Goal: Task Accomplishment & Management: Use online tool/utility

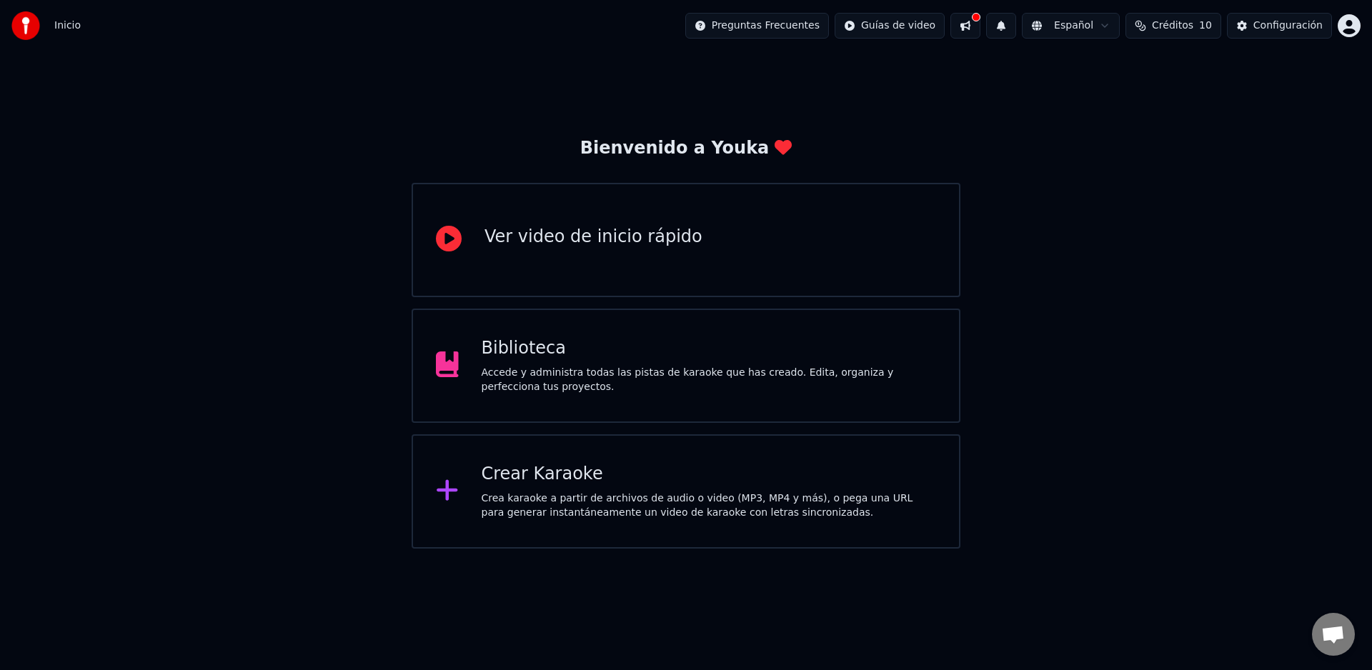
click at [1358, 22] on html "Inicio Preguntas Frecuentes Guías de video Español Créditos 10 Configuración Bi…" at bounding box center [686, 274] width 1372 height 549
click at [1063, 252] on html "Inicio Preguntas Frecuentes Guías de video Español Créditos 10 Configuración Bi…" at bounding box center [686, 274] width 1372 height 549
click at [656, 354] on div "Biblioteca" at bounding box center [709, 348] width 455 height 23
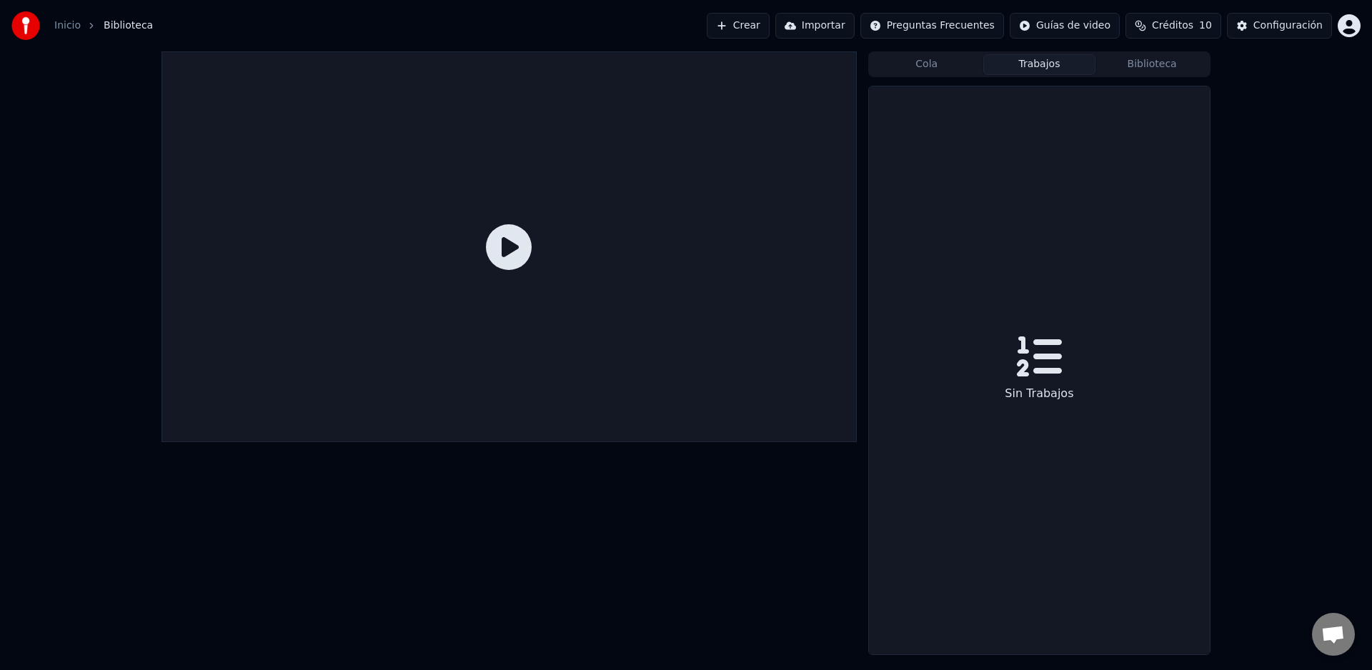
click at [1057, 72] on button "Trabajos" at bounding box center [1039, 64] width 113 height 21
click at [938, 69] on button "Cola" at bounding box center [926, 64] width 113 height 21
click at [1346, 31] on html "Inicio Biblioteca Crear Importar Preguntas Frecuentes Guías de video Créditos 1…" at bounding box center [686, 335] width 1372 height 670
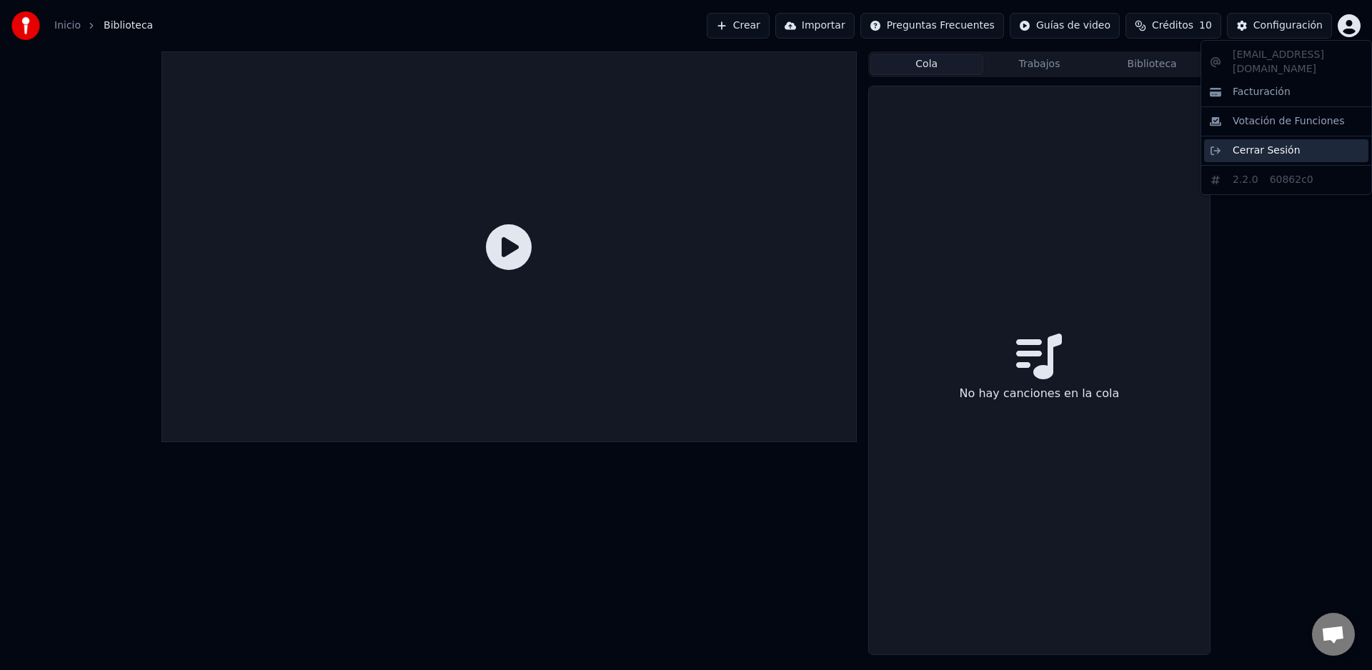
click at [1277, 144] on span "Cerrar Sesión" at bounding box center [1267, 151] width 68 height 14
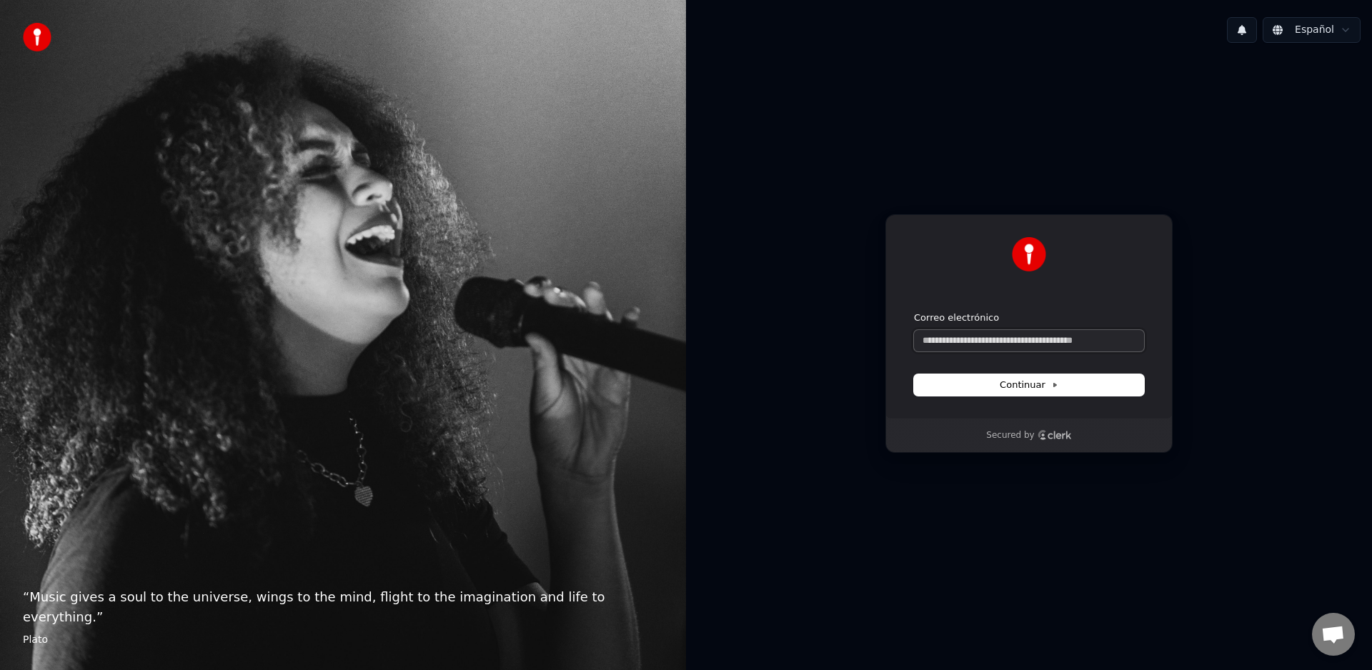
click at [1039, 338] on input "Correo electrónico" at bounding box center [1029, 340] width 230 height 21
click at [1117, 384] on button "Continuar" at bounding box center [1029, 384] width 230 height 21
type input "**********"
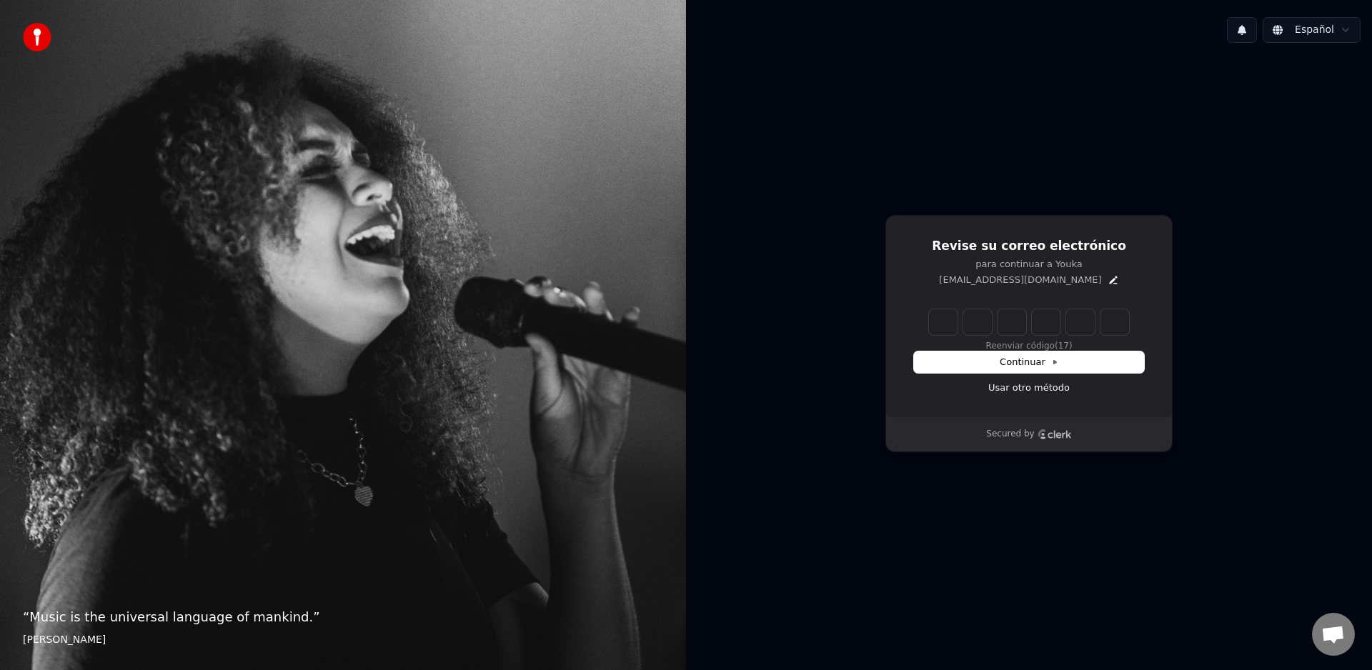
click at [940, 314] on input "Enter verification code" at bounding box center [1029, 322] width 200 height 26
type input "******"
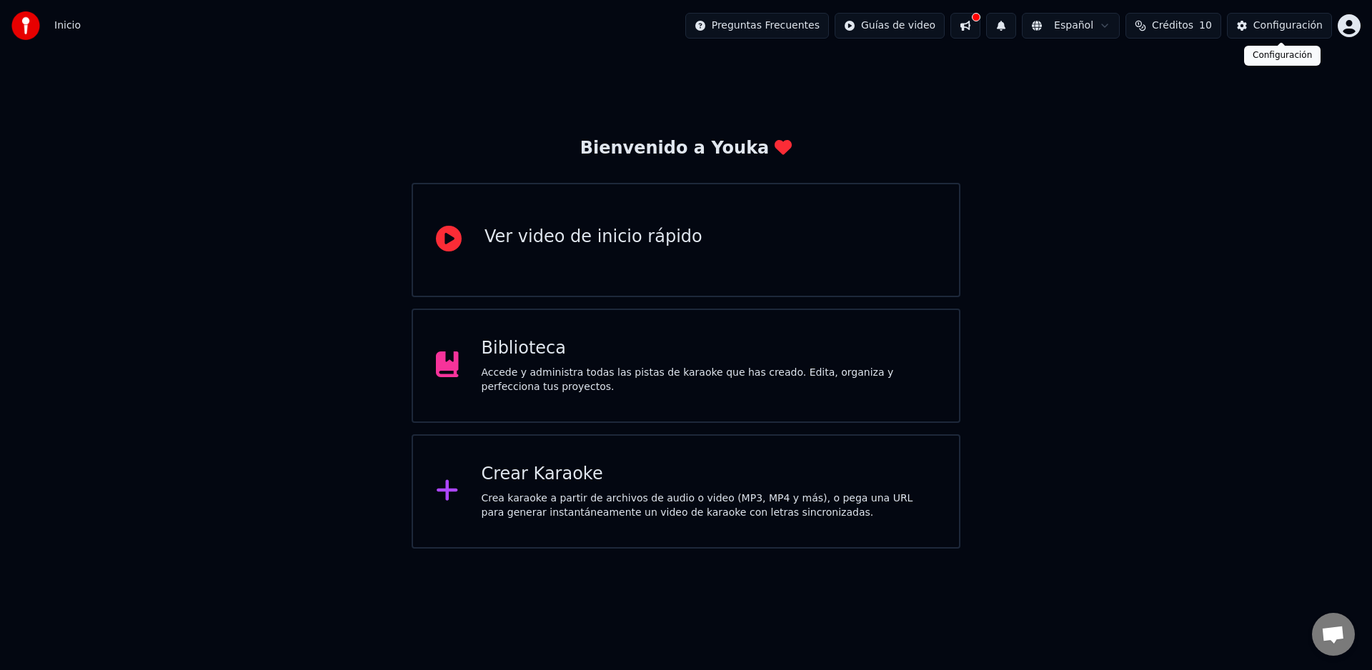
click at [1305, 26] on div "Configuración" at bounding box center [1287, 26] width 69 height 14
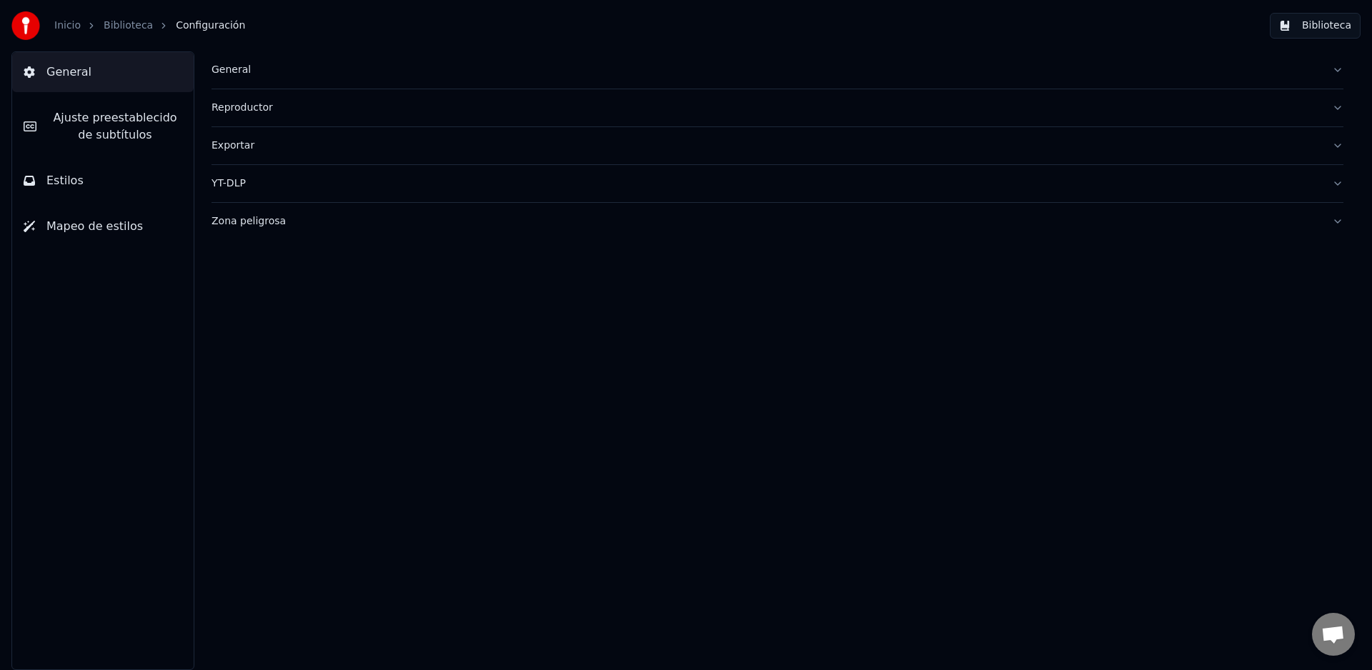
click at [136, 30] on link "Biblioteca" at bounding box center [128, 26] width 49 height 14
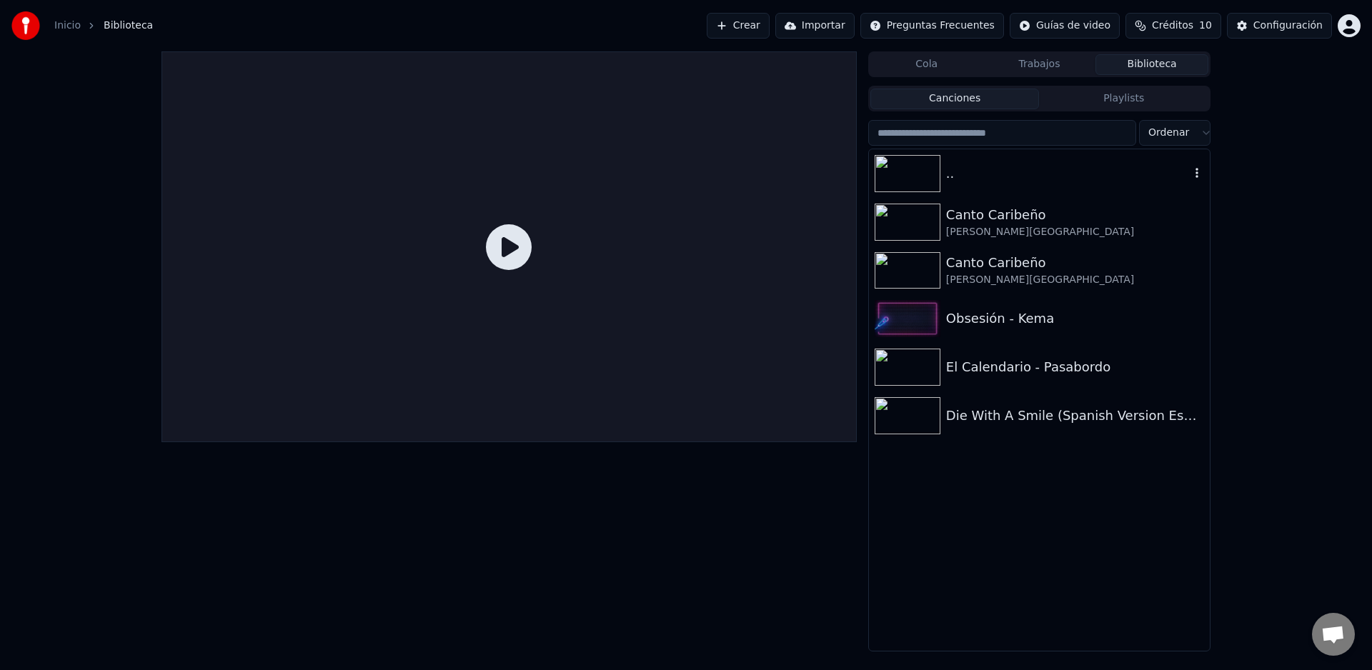
click at [929, 177] on img at bounding box center [908, 173] width 66 height 37
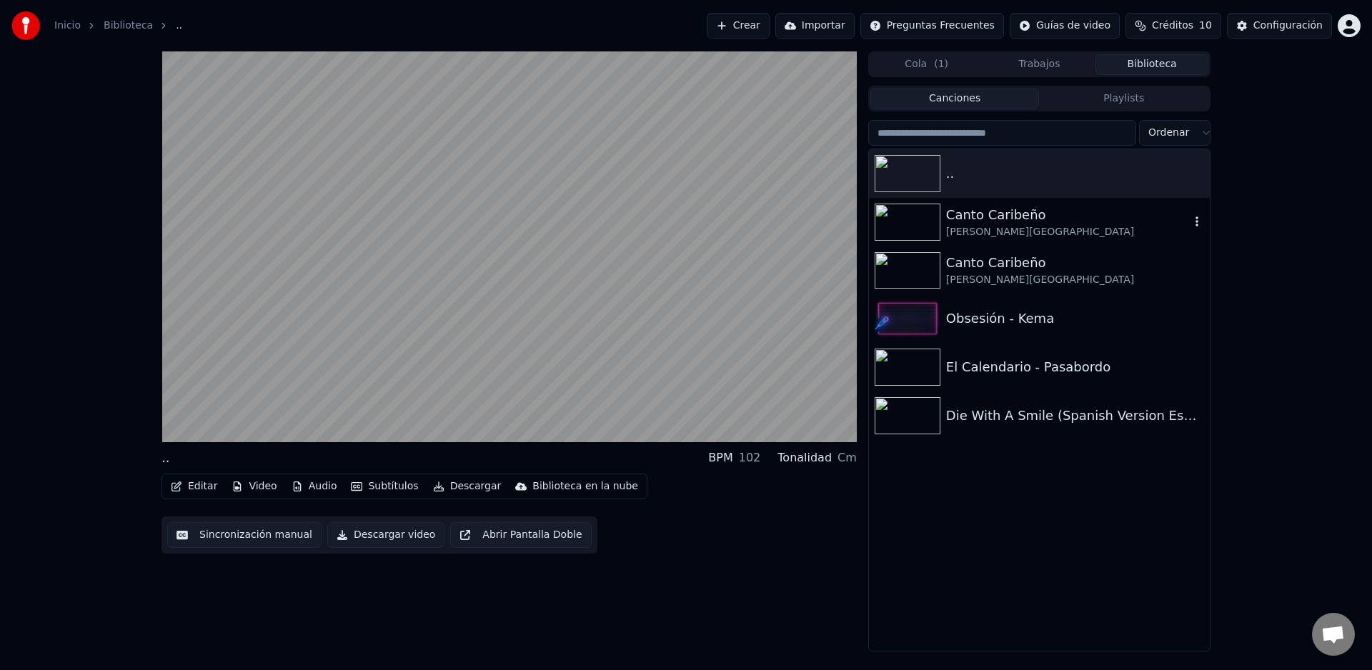
click at [1012, 222] on div "Canto Caribeño" at bounding box center [1068, 215] width 244 height 20
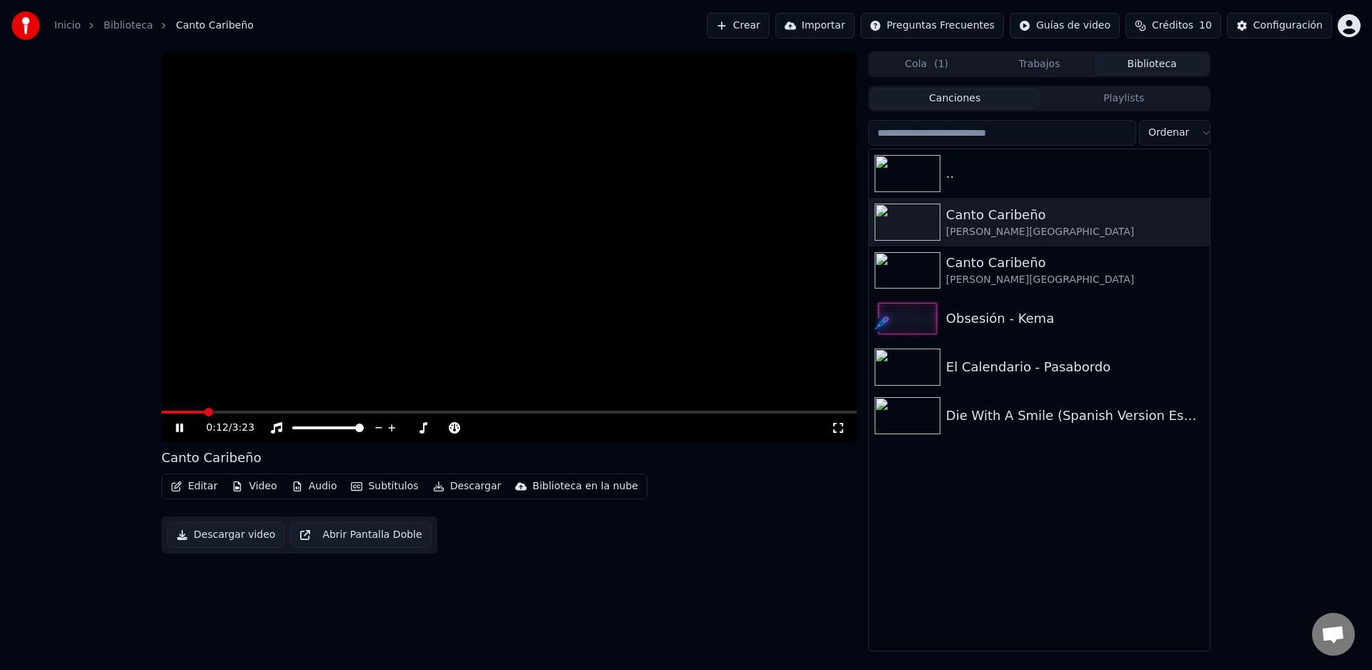
click at [277, 409] on video at bounding box center [509, 246] width 695 height 391
click at [193, 434] on div "0:12 / 3:23" at bounding box center [509, 428] width 684 height 14
click at [184, 432] on icon at bounding box center [190, 427] width 34 height 11
click at [264, 415] on div "0:13 / 3:23" at bounding box center [509, 428] width 695 height 29
drag, startPoint x: 222, startPoint y: 414, endPoint x: 259, endPoint y: 409, distance: 37.6
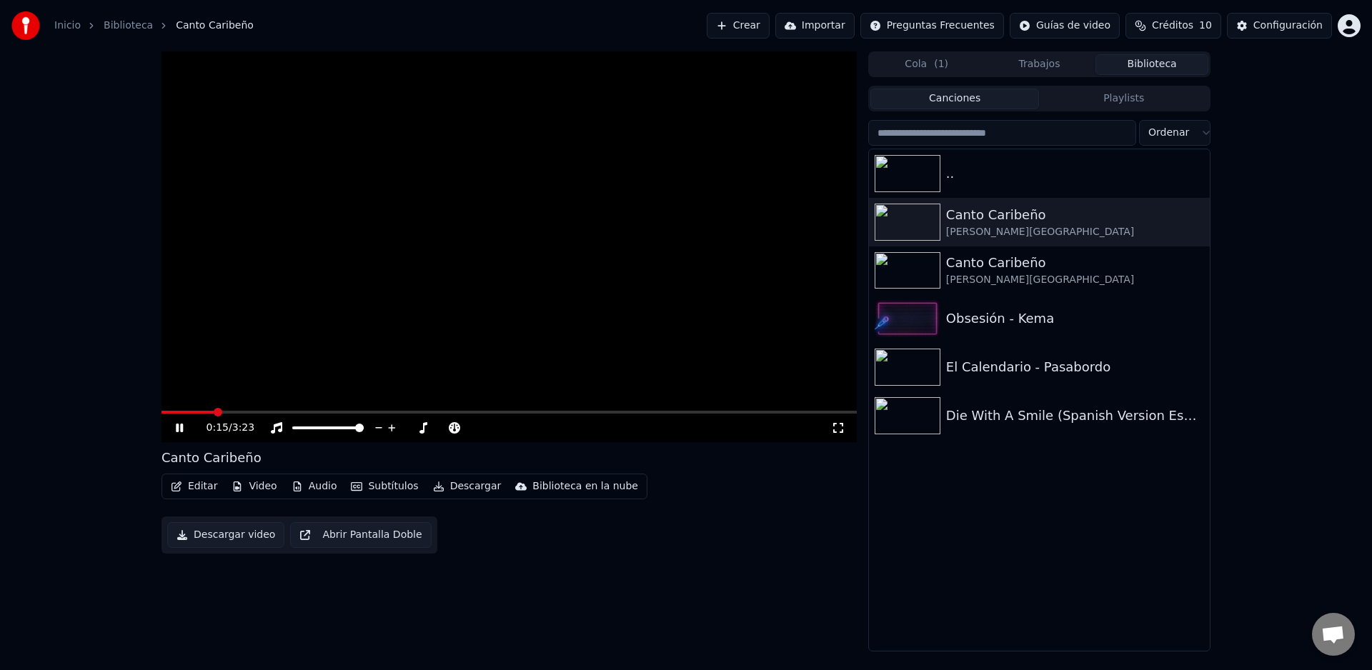
click at [271, 411] on div "0:15 / 3:23" at bounding box center [509, 426] width 695 height 31
click at [267, 409] on span at bounding box center [270, 412] width 9 height 9
click at [1015, 225] on div "[PERSON_NAME][GEOGRAPHIC_DATA]" at bounding box center [1068, 232] width 244 height 14
click at [1082, 225] on div "[PERSON_NAME][GEOGRAPHIC_DATA]" at bounding box center [1068, 232] width 244 height 14
click at [1018, 174] on div ".." at bounding box center [1068, 174] width 244 height 20
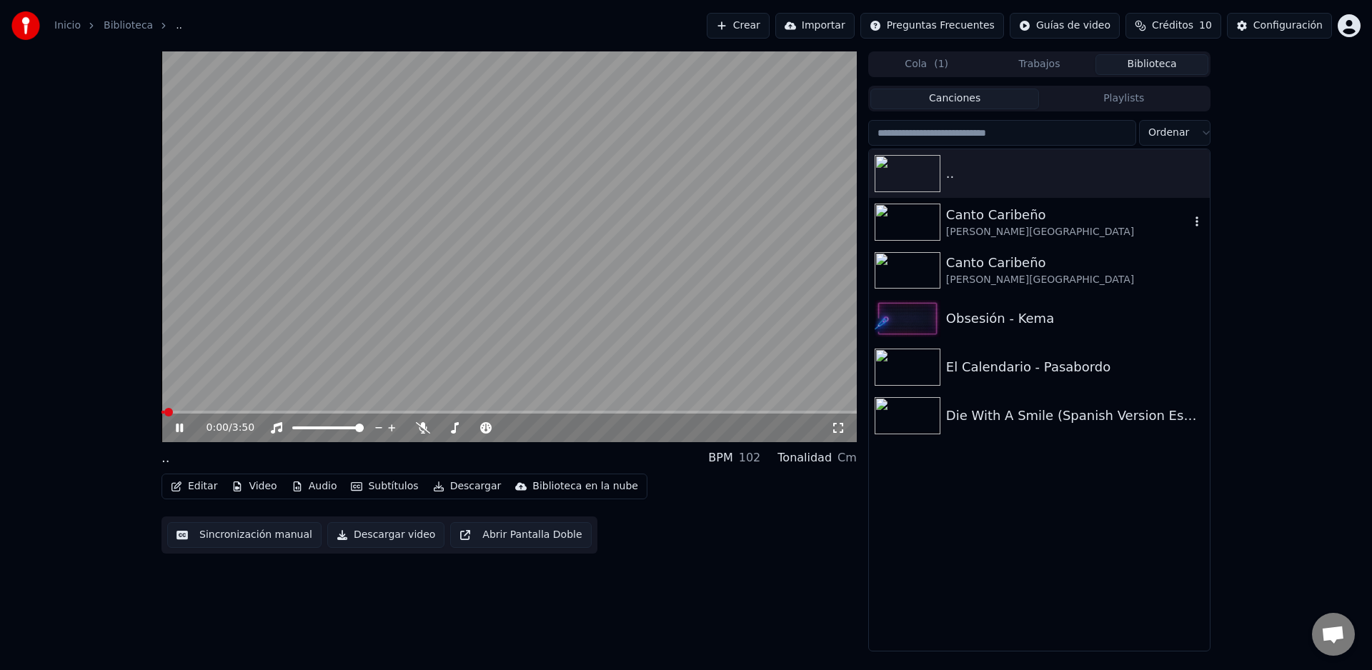
click at [978, 222] on div "Canto Caribeño" at bounding box center [1068, 215] width 244 height 20
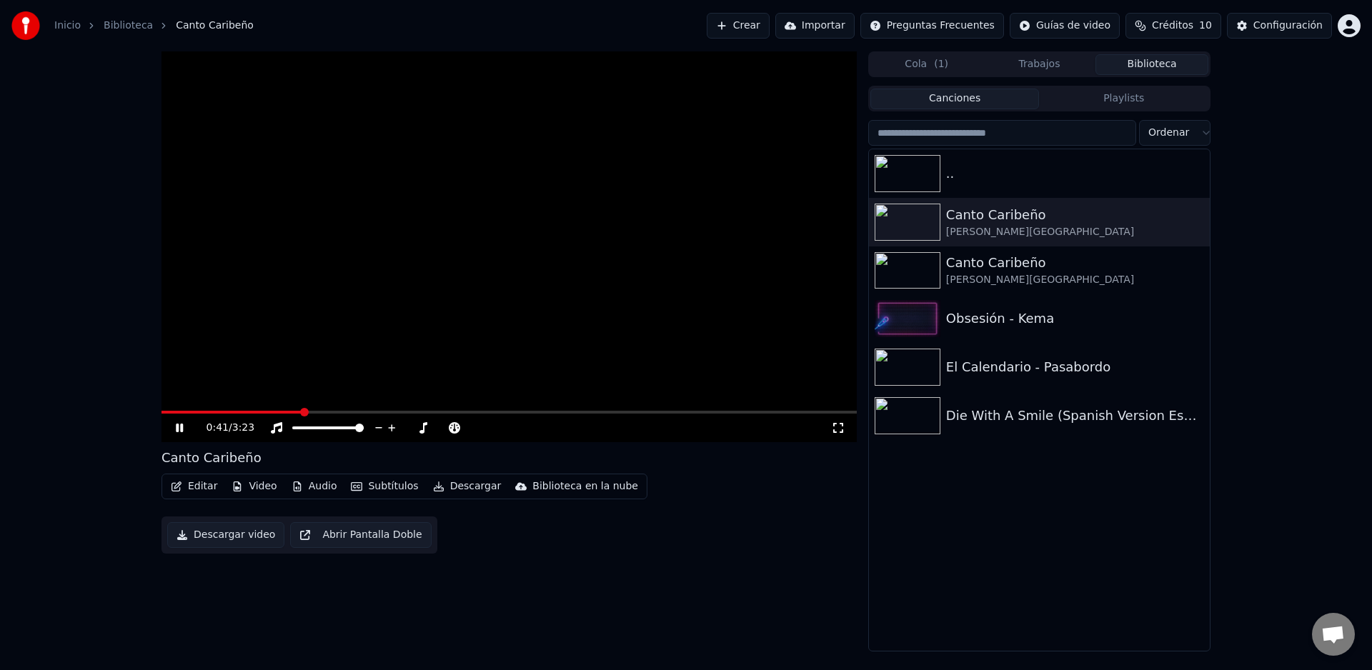
click at [302, 411] on span at bounding box center [509, 412] width 695 height 3
click at [1014, 277] on div "[PERSON_NAME][GEOGRAPHIC_DATA]" at bounding box center [1068, 280] width 244 height 14
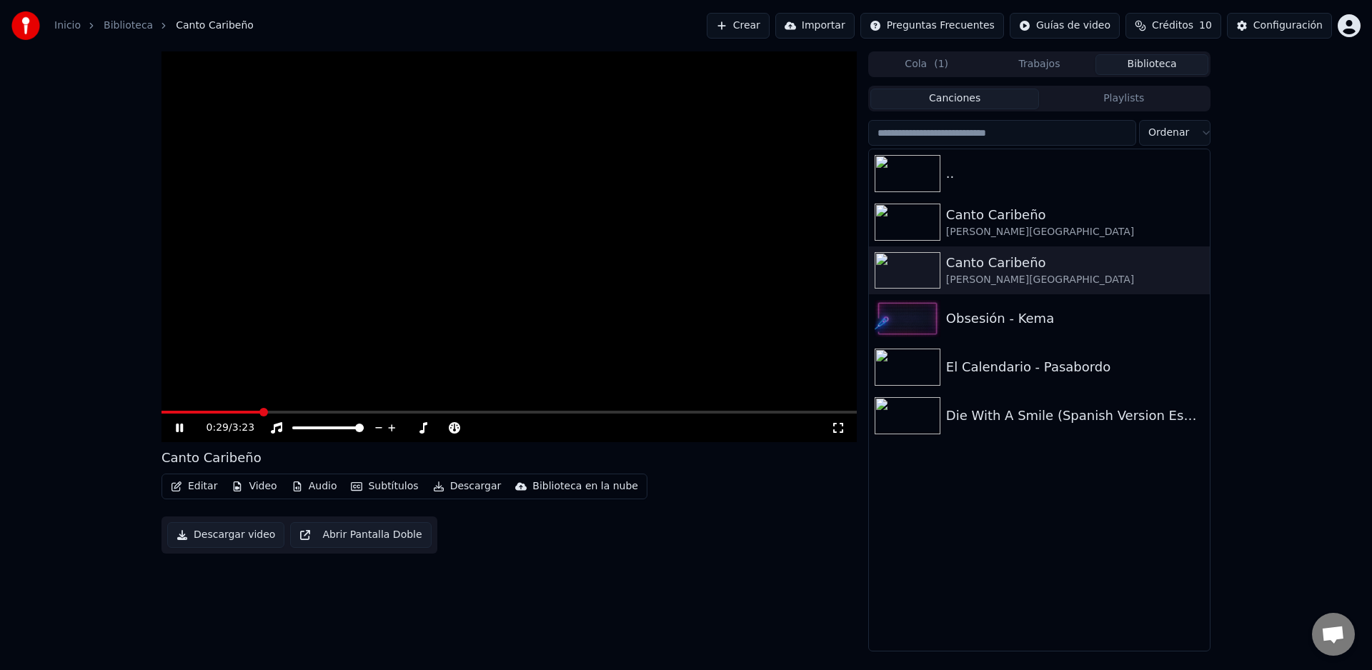
click at [259, 408] on span at bounding box center [263, 412] width 9 height 9
click at [257, 492] on button "Video" at bounding box center [254, 487] width 56 height 20
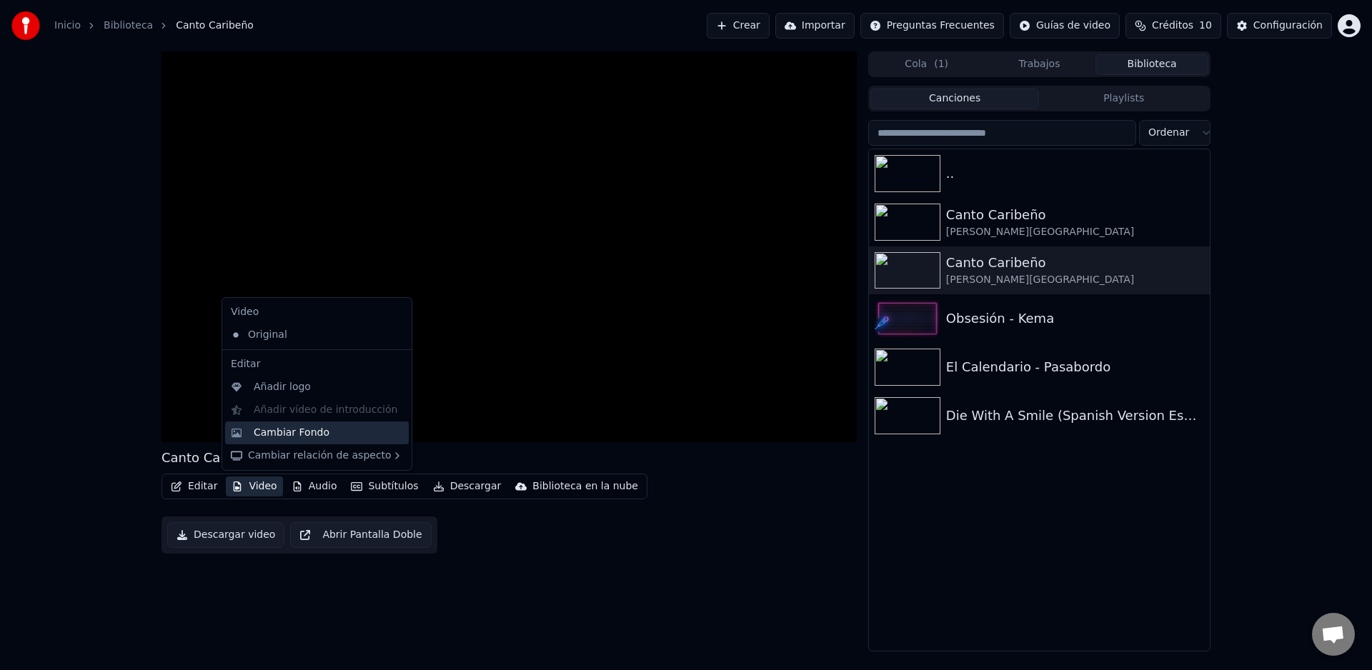
click at [295, 436] on div "Cambiar Fondo" at bounding box center [292, 433] width 76 height 14
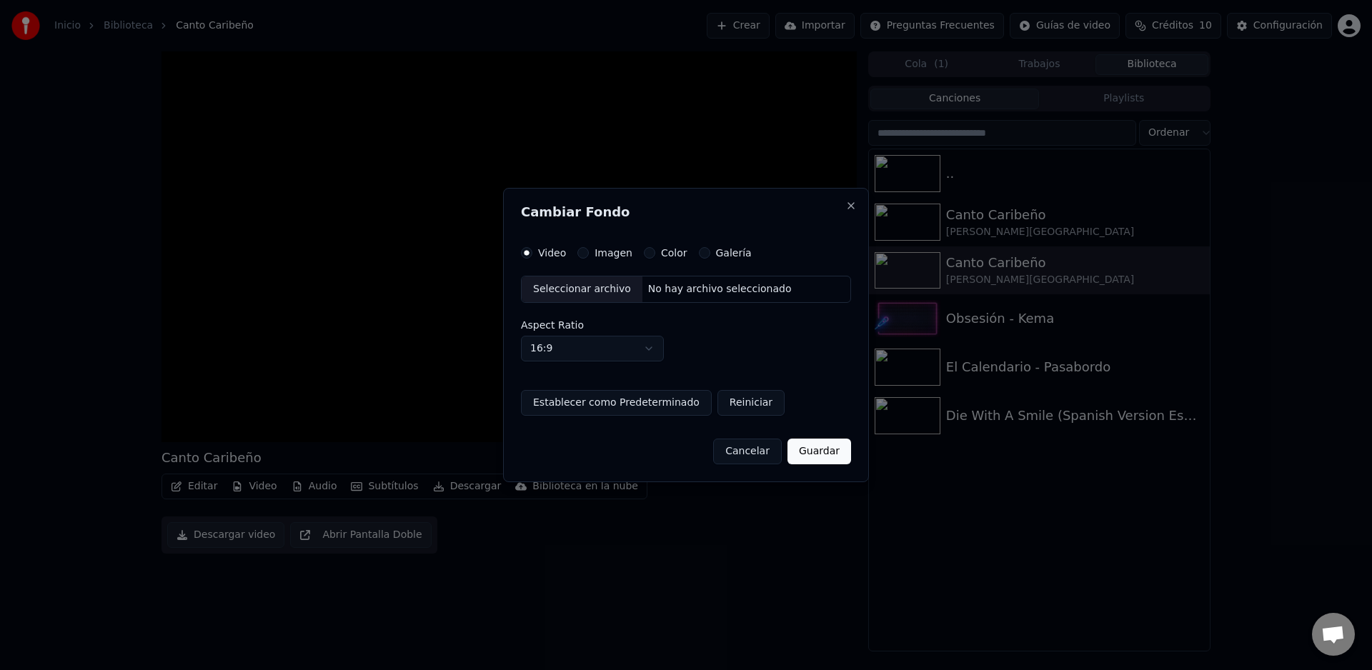
click at [645, 249] on button "Color" at bounding box center [649, 252] width 11 height 11
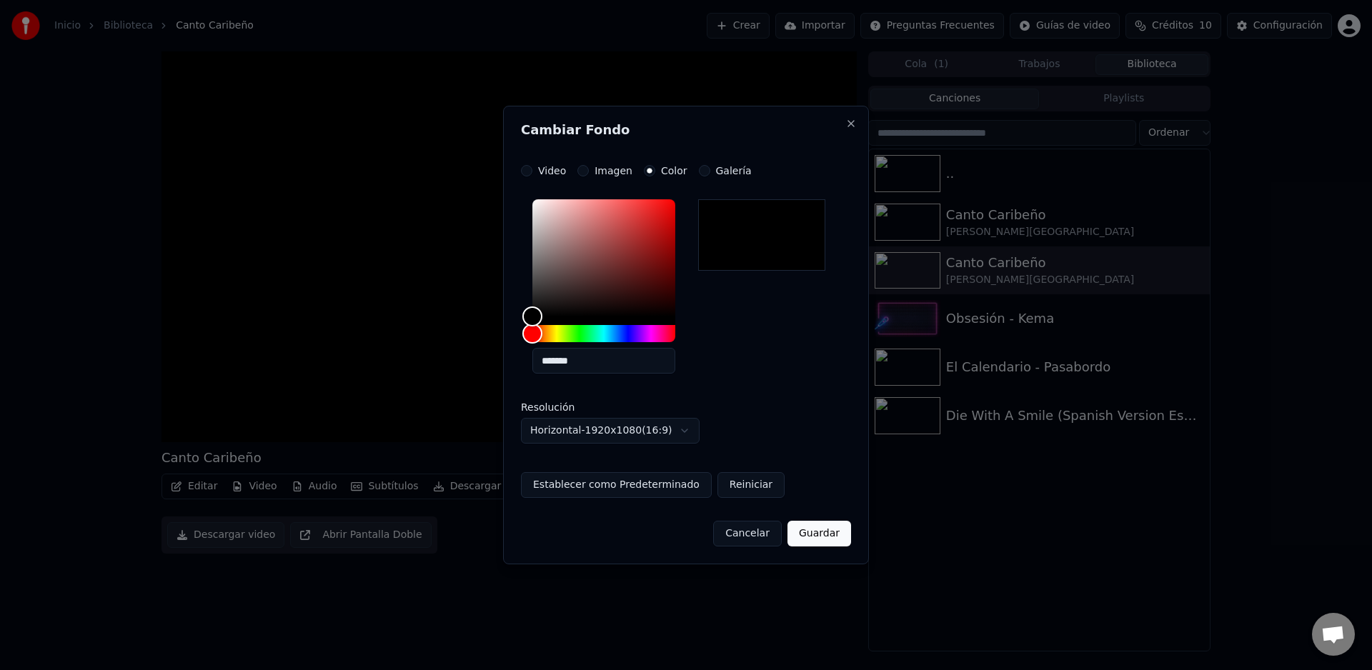
click at [823, 531] on button "Guardar" at bounding box center [820, 534] width 64 height 26
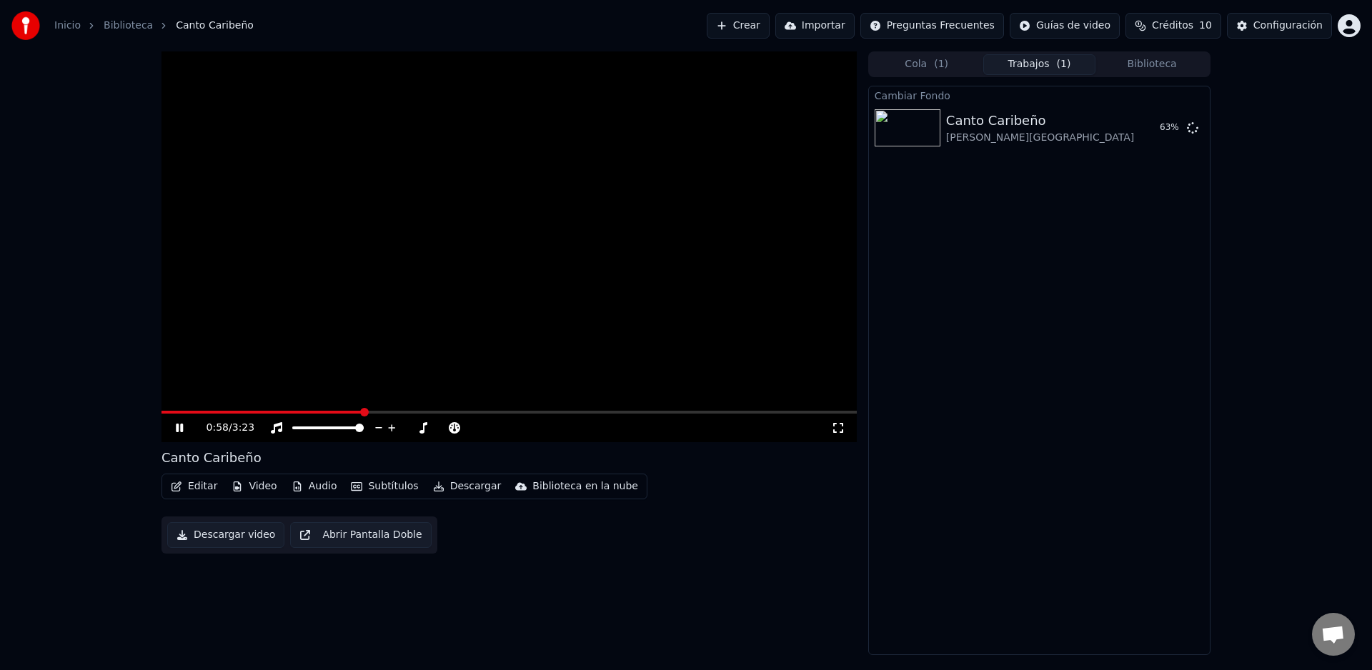
click at [268, 486] on button "Video" at bounding box center [254, 487] width 56 height 20
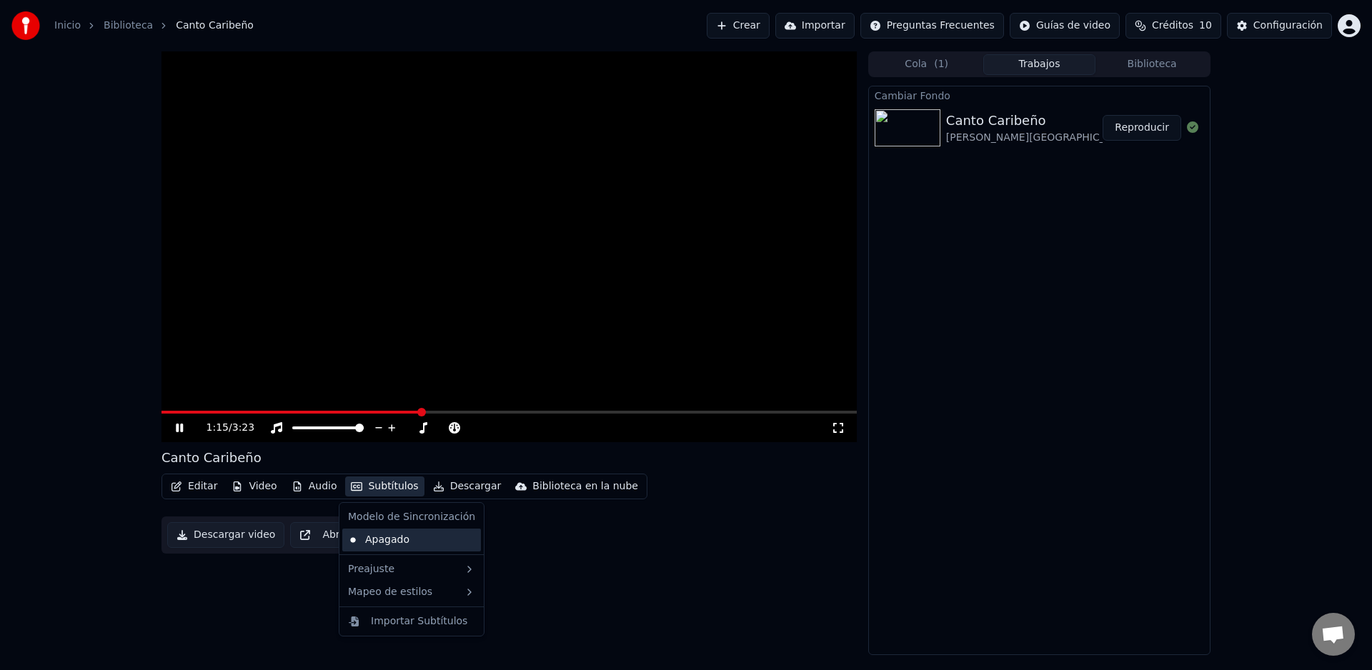
click at [395, 538] on div "Apagado" at bounding box center [411, 540] width 139 height 23
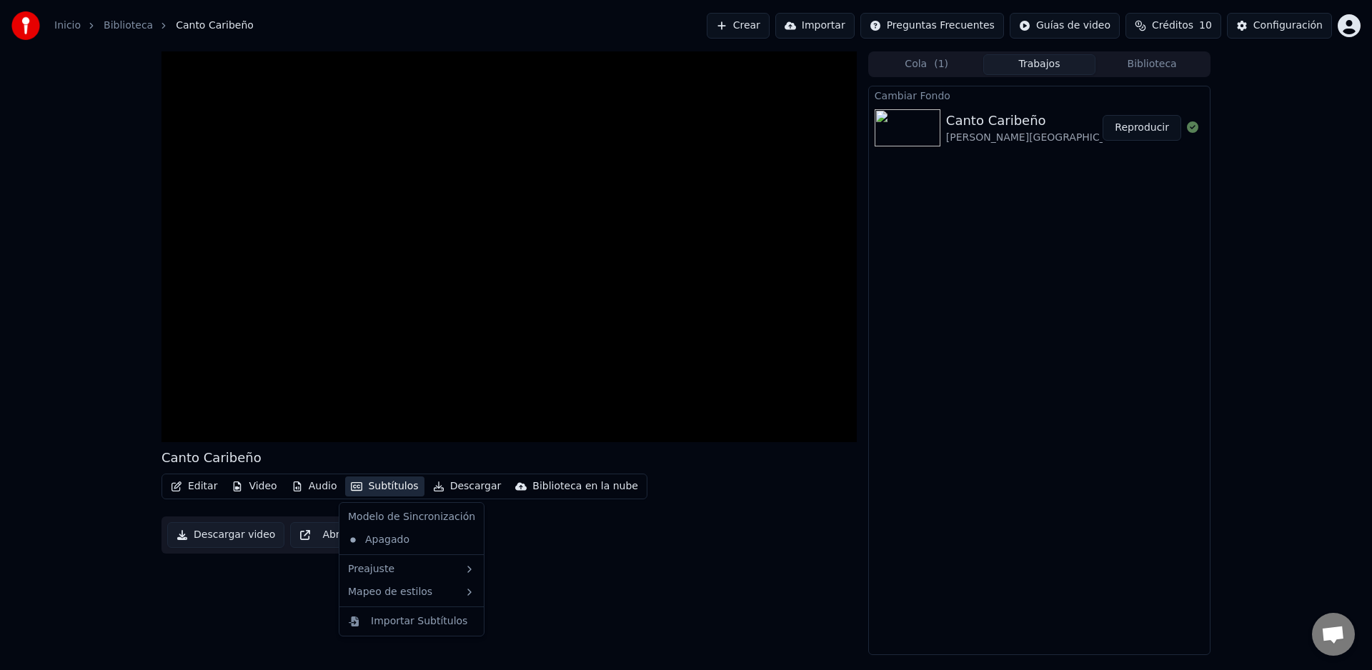
click at [374, 487] on button "Subtítulos" at bounding box center [384, 487] width 79 height 20
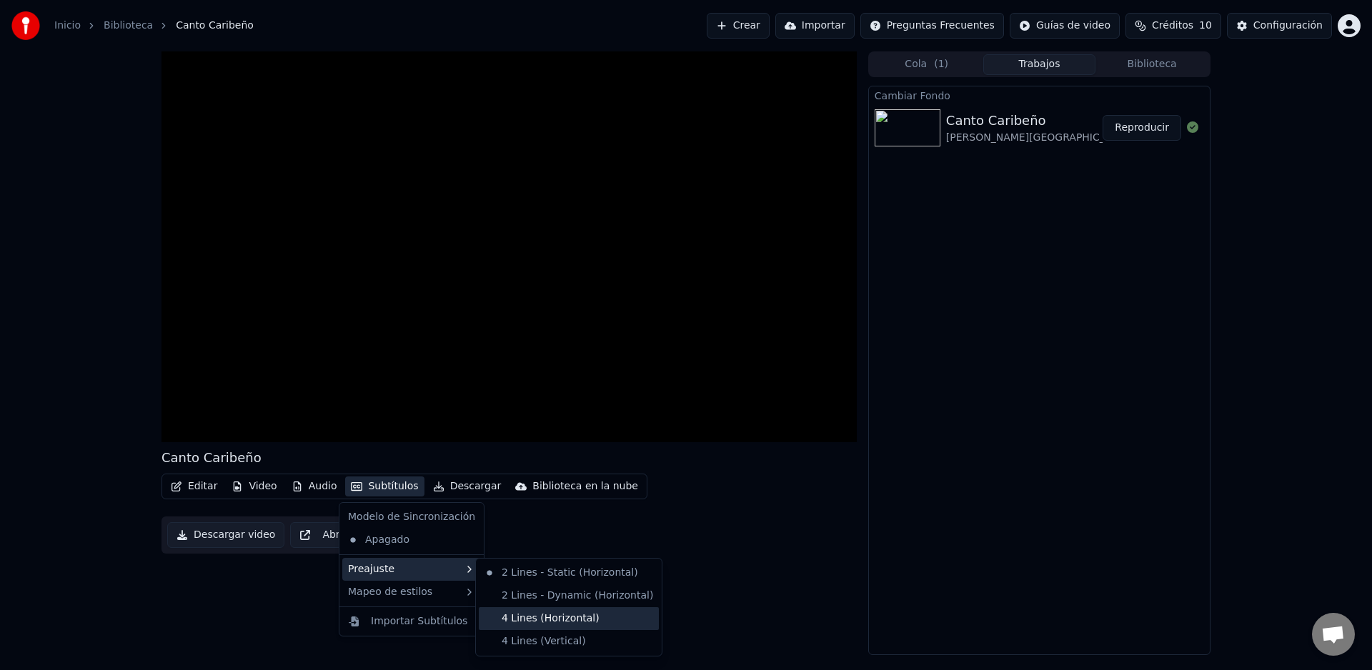
click at [526, 619] on div "4 Lines (Horizontal)" at bounding box center [569, 618] width 180 height 23
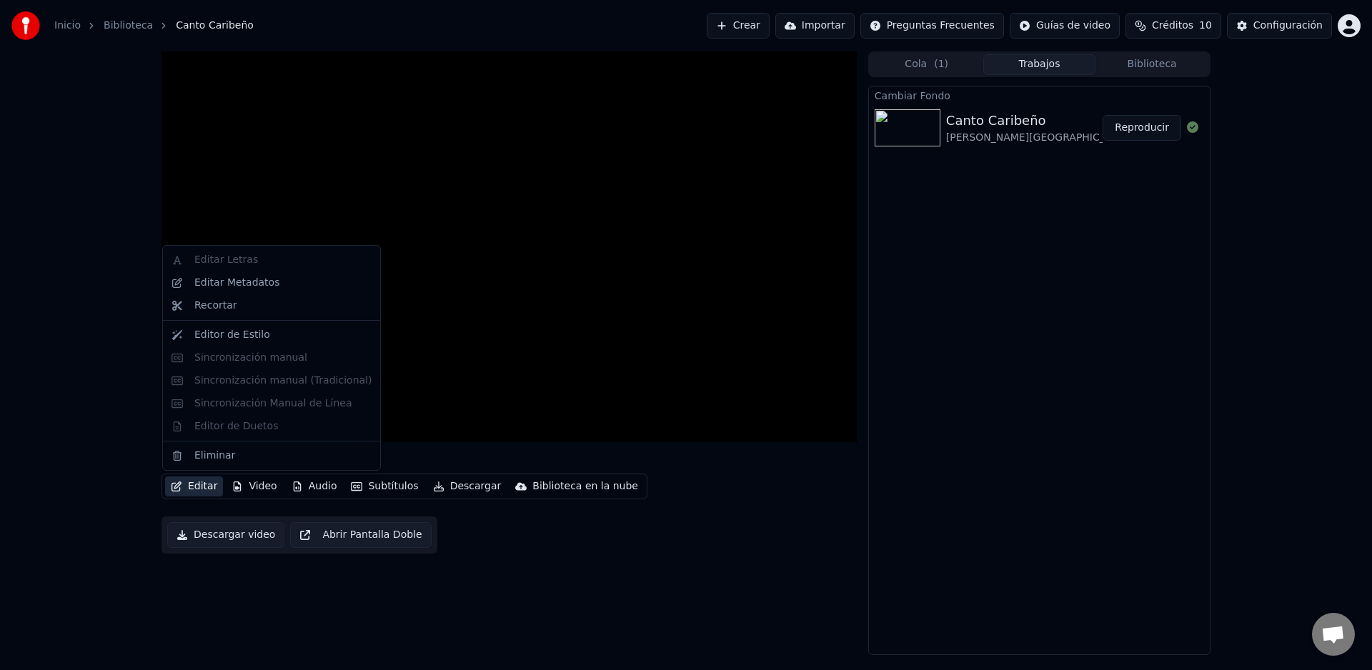
click at [192, 485] on button "Editar" at bounding box center [194, 487] width 58 height 20
click at [1058, 404] on div "Cambiar Fondo Canto Caribeño [PERSON_NAME] • Palodeagua Reproducir" at bounding box center [1039, 371] width 342 height 570
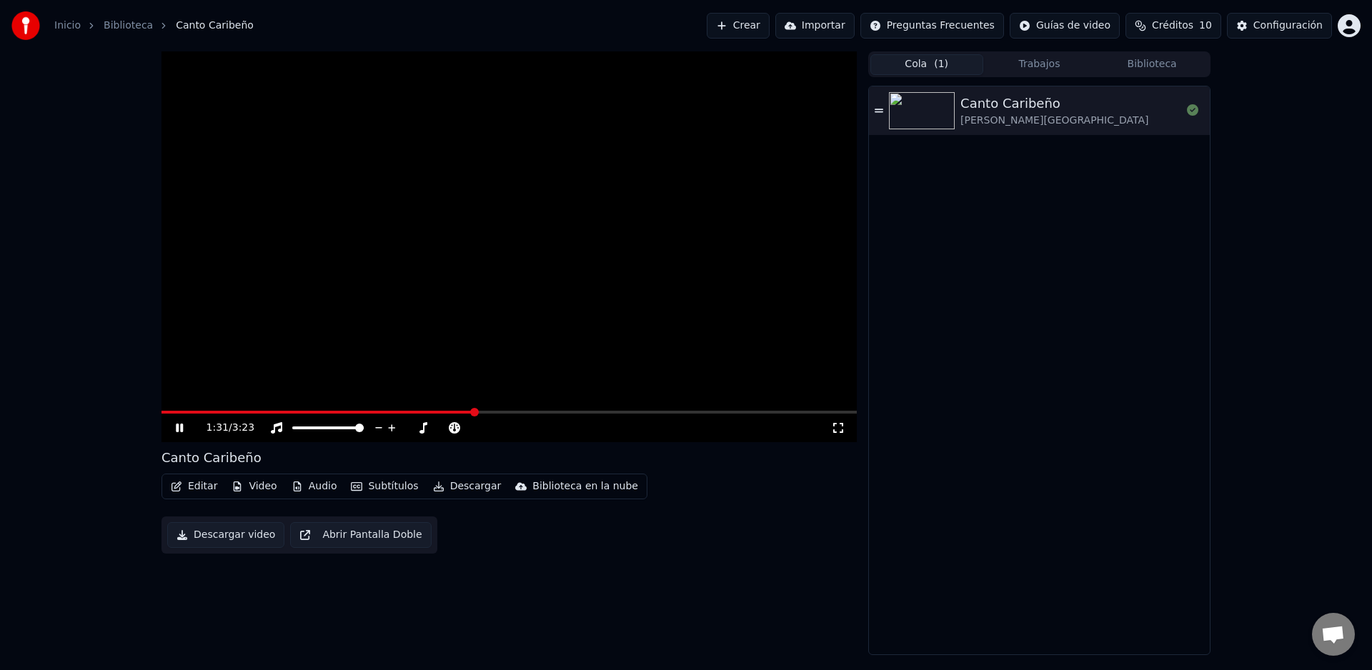
click at [935, 69] on span "( 1 )" at bounding box center [941, 64] width 14 height 14
click at [1028, 116] on div "[PERSON_NAME][GEOGRAPHIC_DATA]" at bounding box center [1054, 121] width 188 height 14
click at [251, 411] on span at bounding box center [509, 412] width 695 height 3
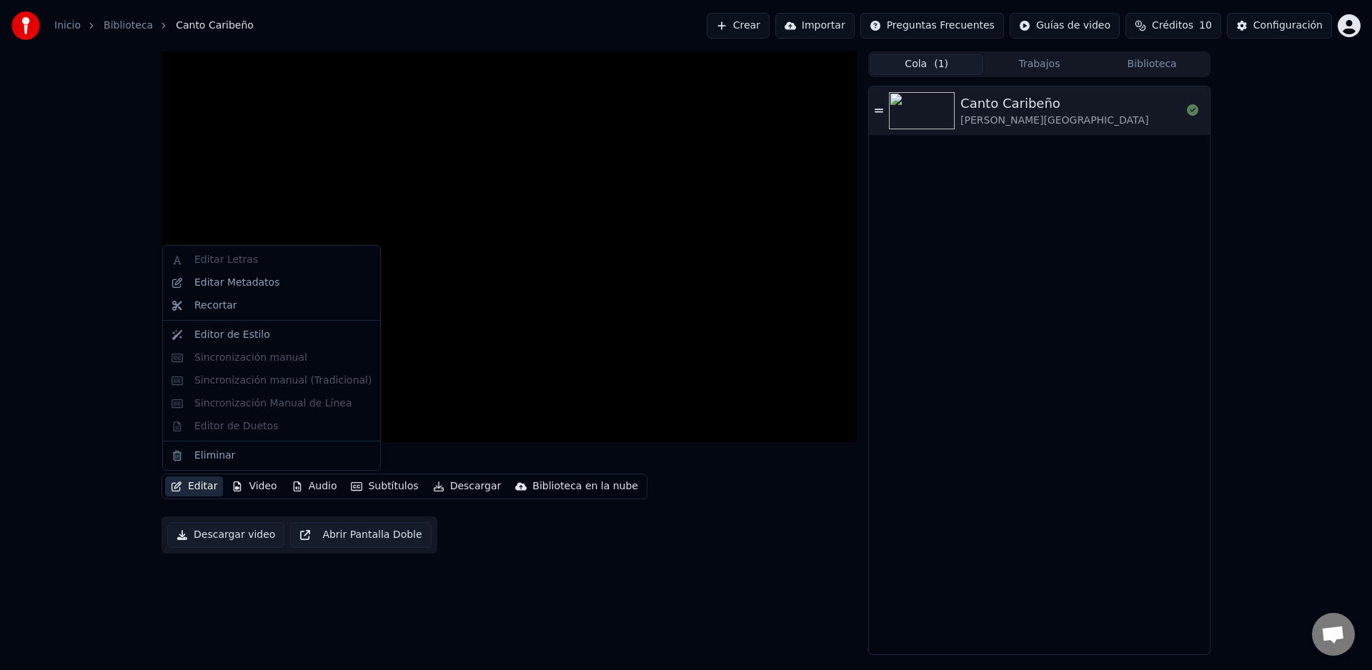
click at [201, 485] on button "Editar" at bounding box center [194, 487] width 58 height 20
click at [254, 279] on div "Editar Metadatos" at bounding box center [236, 283] width 85 height 14
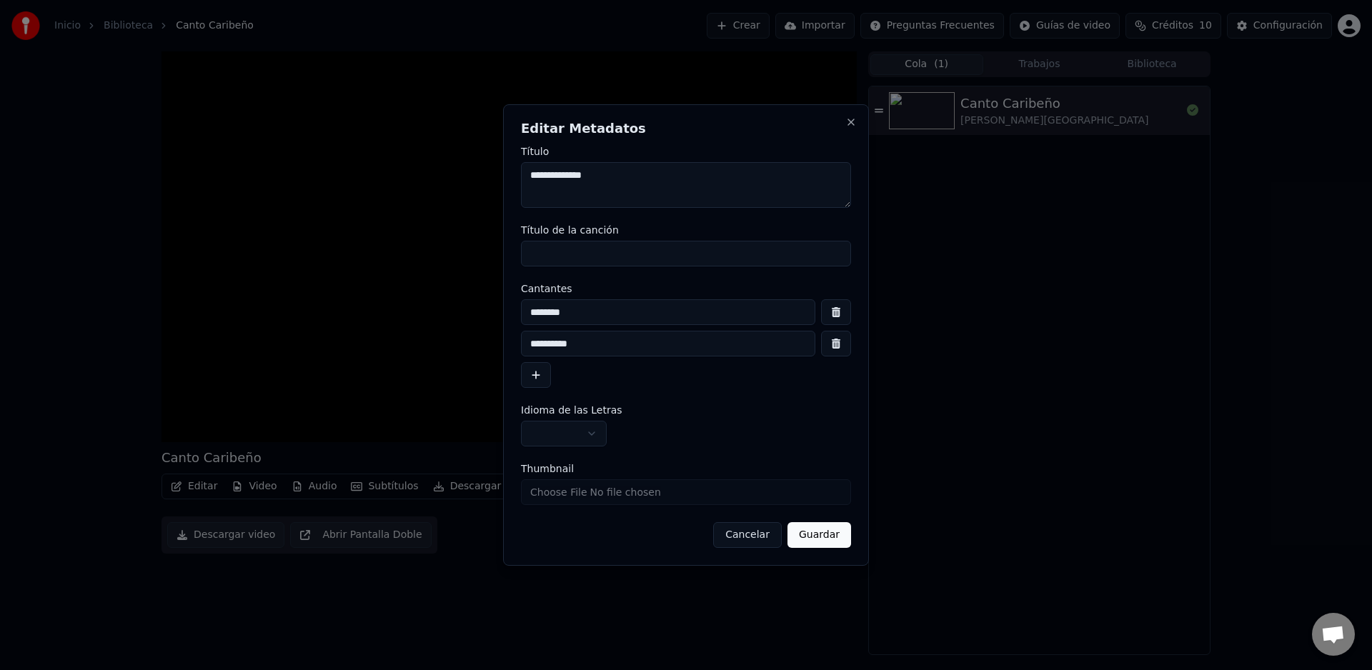
click at [536, 379] on button "button" at bounding box center [536, 375] width 30 height 26
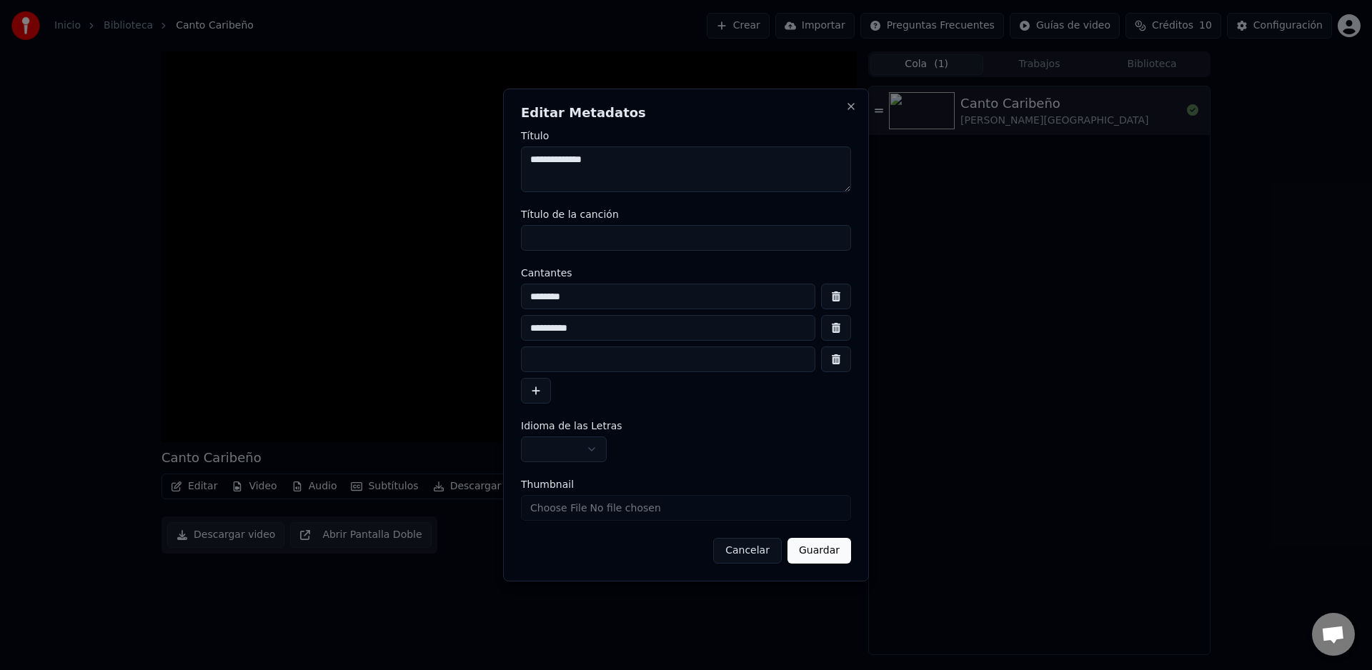
click at [757, 554] on button "Cancelar" at bounding box center [747, 551] width 69 height 26
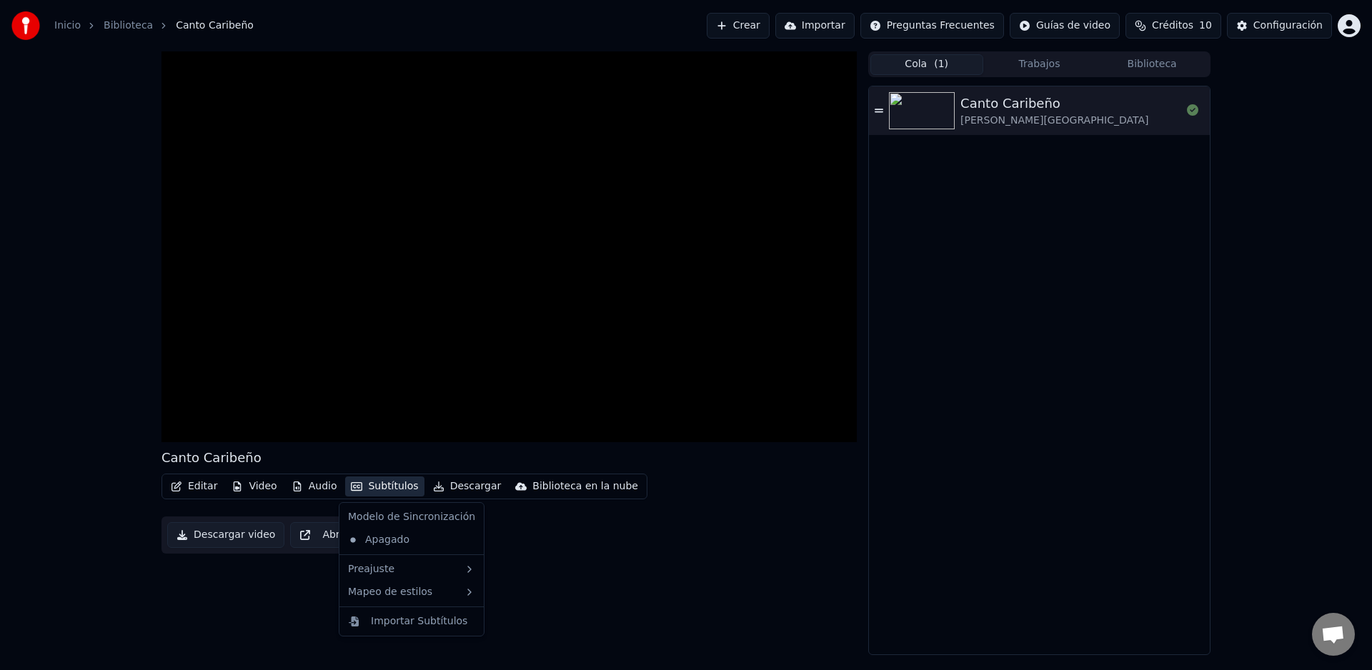
click at [384, 486] on button "Subtítulos" at bounding box center [384, 487] width 79 height 20
click at [398, 621] on div "Importar Subtítulos" at bounding box center [419, 622] width 96 height 14
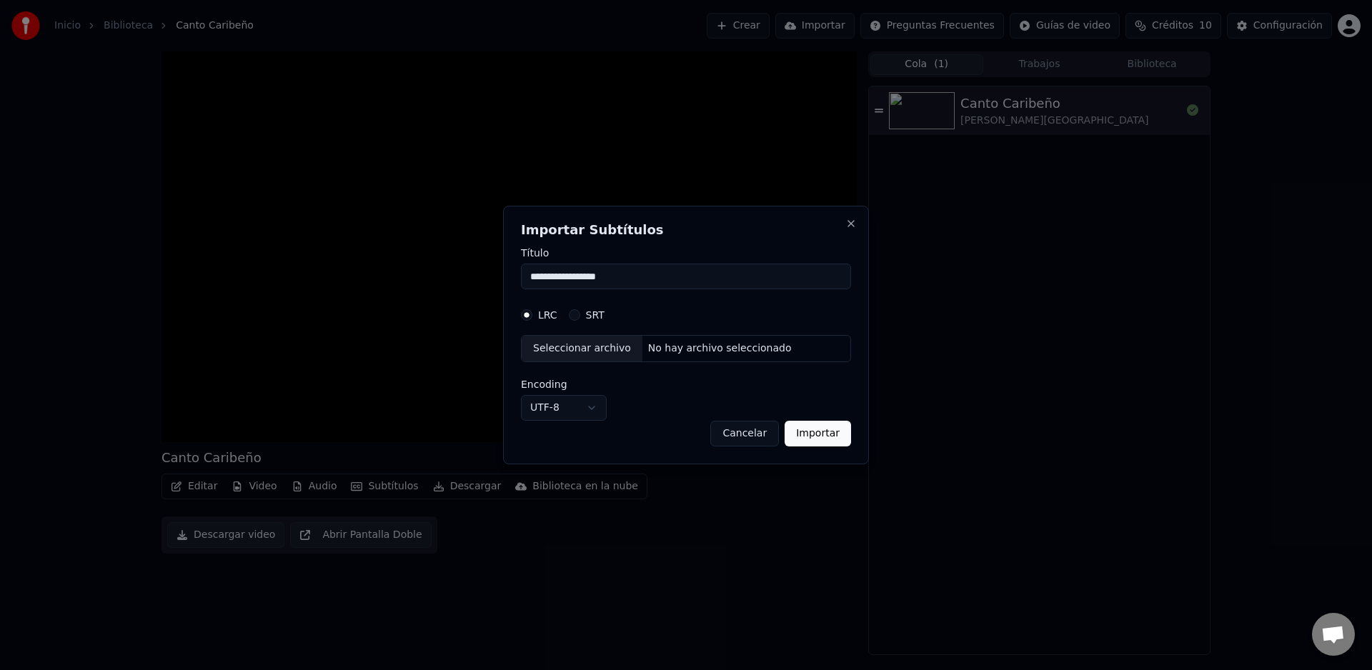
click at [747, 434] on button "Cancelar" at bounding box center [744, 434] width 69 height 26
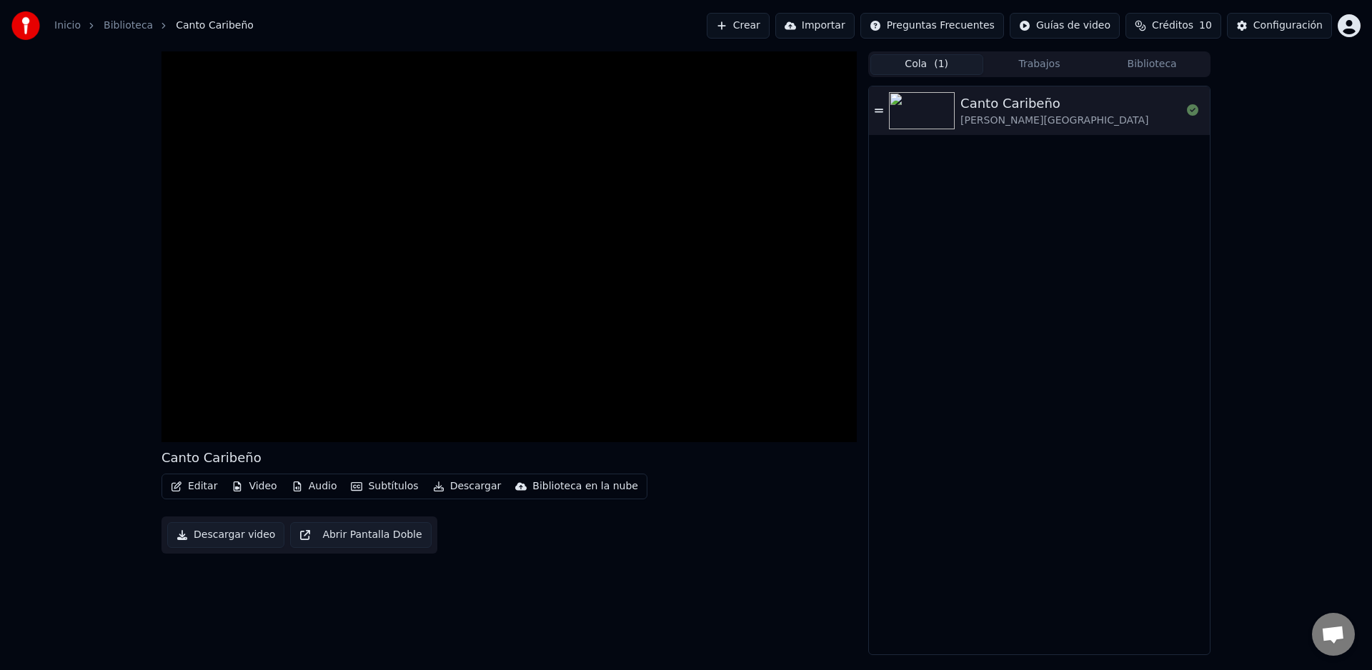
click at [184, 487] on button "Editar" at bounding box center [194, 487] width 58 height 20
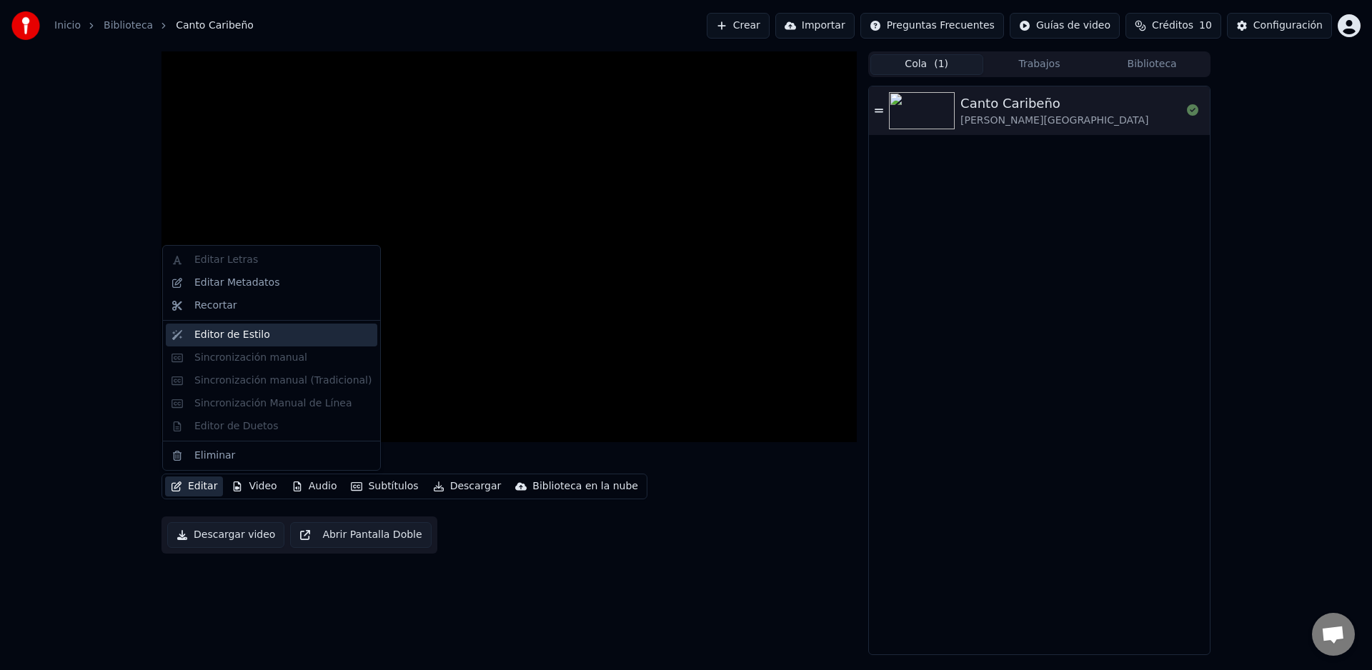
click at [221, 331] on div "Editor de Estilo" at bounding box center [232, 335] width 76 height 14
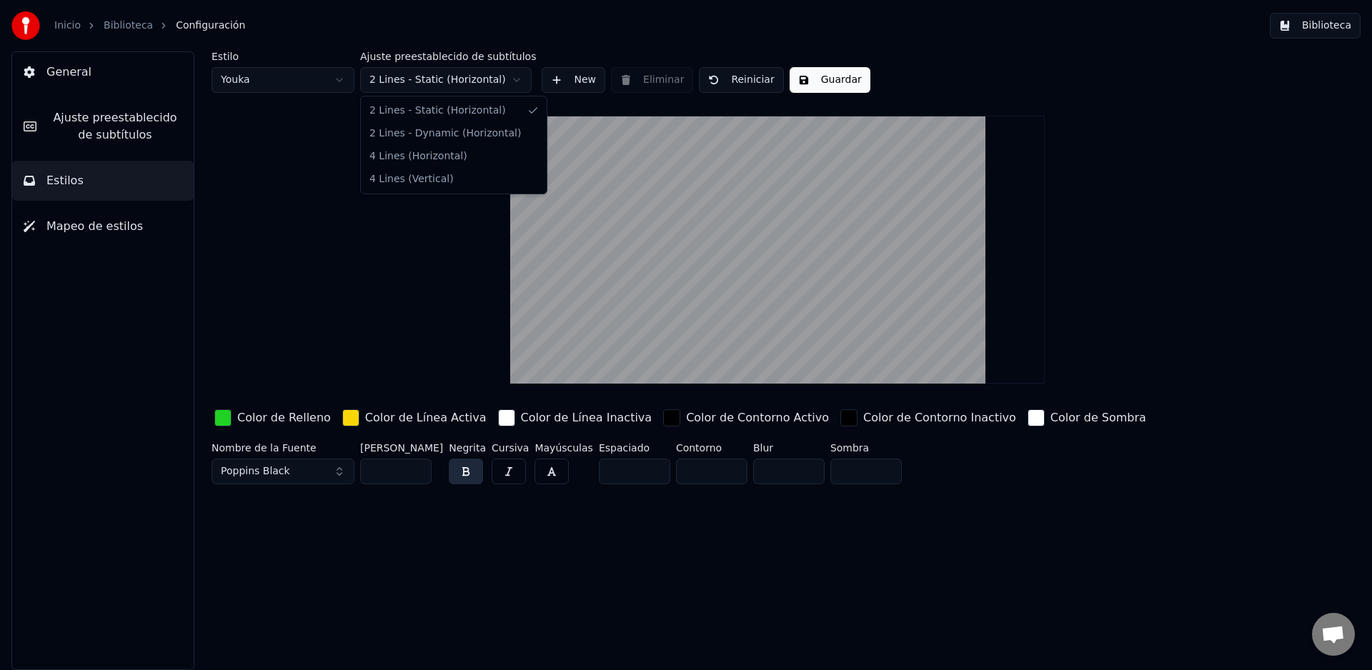
click at [522, 85] on html "Inicio Biblioteca Configuración Biblioteca General Ajuste preestablecido de sub…" at bounding box center [686, 335] width 1372 height 670
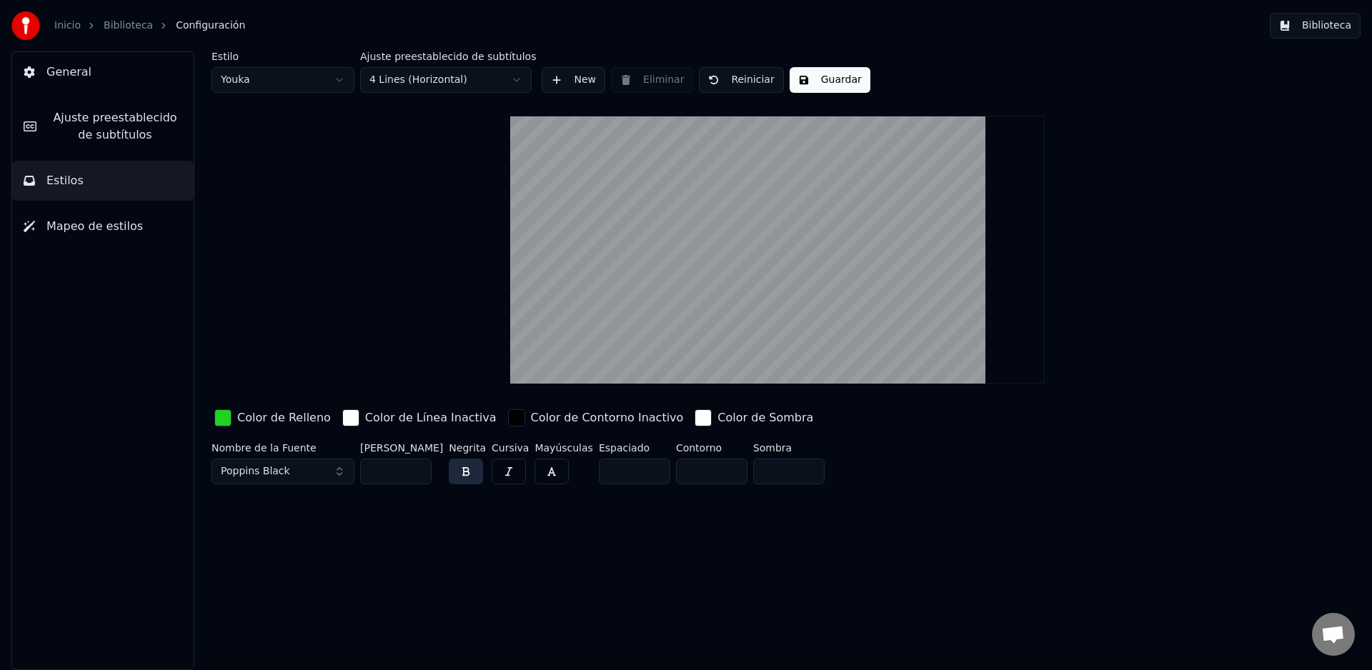
click at [828, 75] on button "Guardar" at bounding box center [830, 80] width 81 height 26
click at [334, 84] on html "Inicio Biblioteca Configuración Biblioteca General Ajuste preestablecido de sub…" at bounding box center [686, 335] width 1372 height 670
click at [125, 227] on html "Inicio Biblioteca Configuración Biblioteca General Ajuste preestablecido de sub…" at bounding box center [686, 335] width 1372 height 670
click at [90, 184] on button "Estilos" at bounding box center [103, 181] width 182 height 40
click at [97, 133] on span "Ajuste preestablecido de subtítulos" at bounding box center [115, 126] width 134 height 34
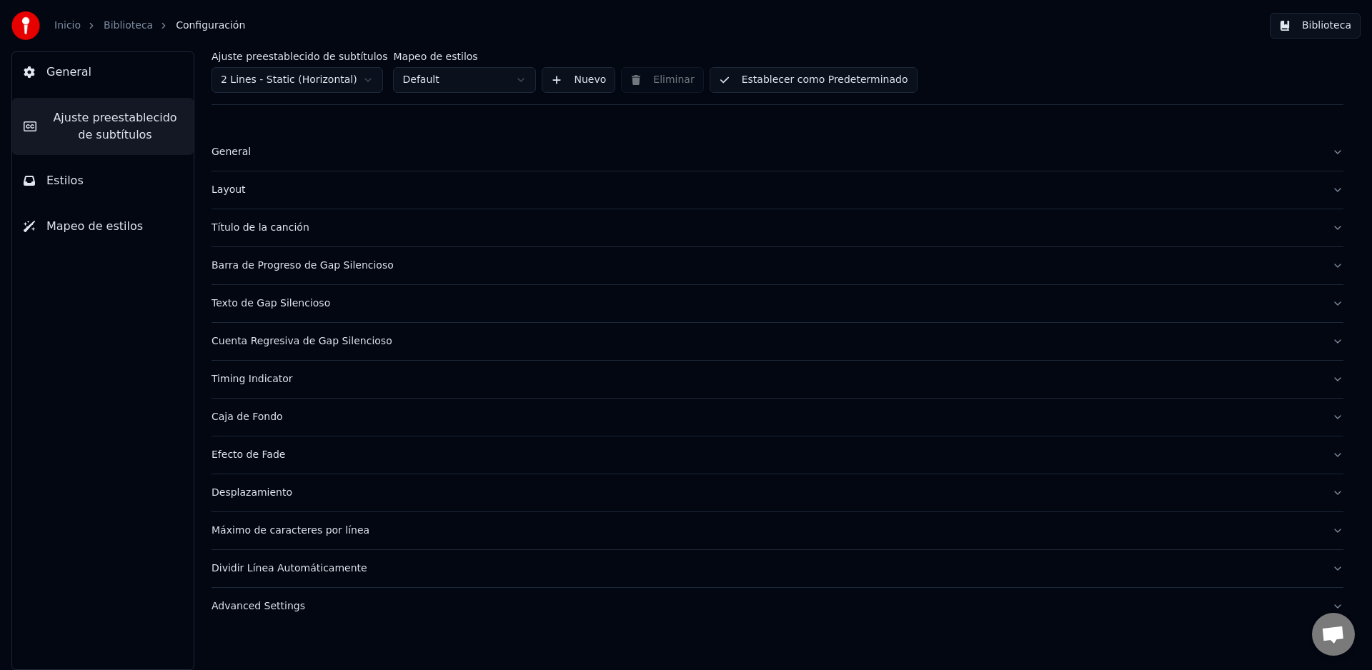
click at [1338, 230] on button "Título de la canción" at bounding box center [778, 227] width 1132 height 37
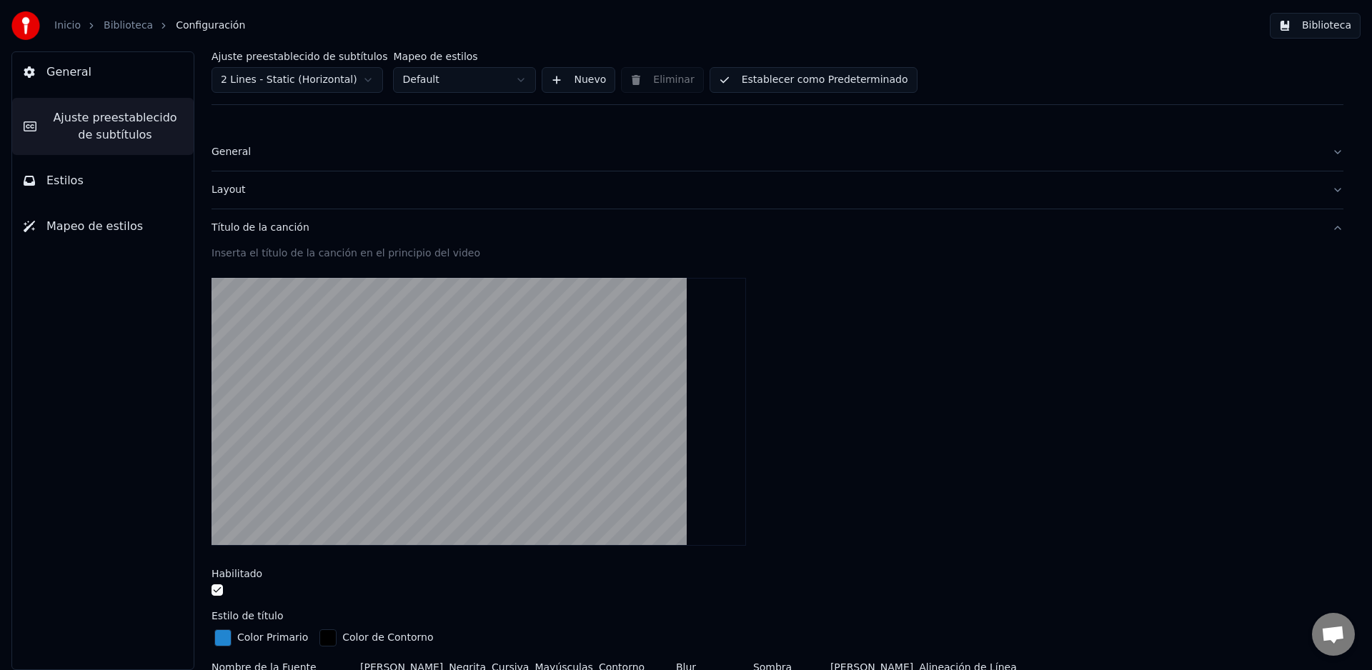
scroll to position [3, 0]
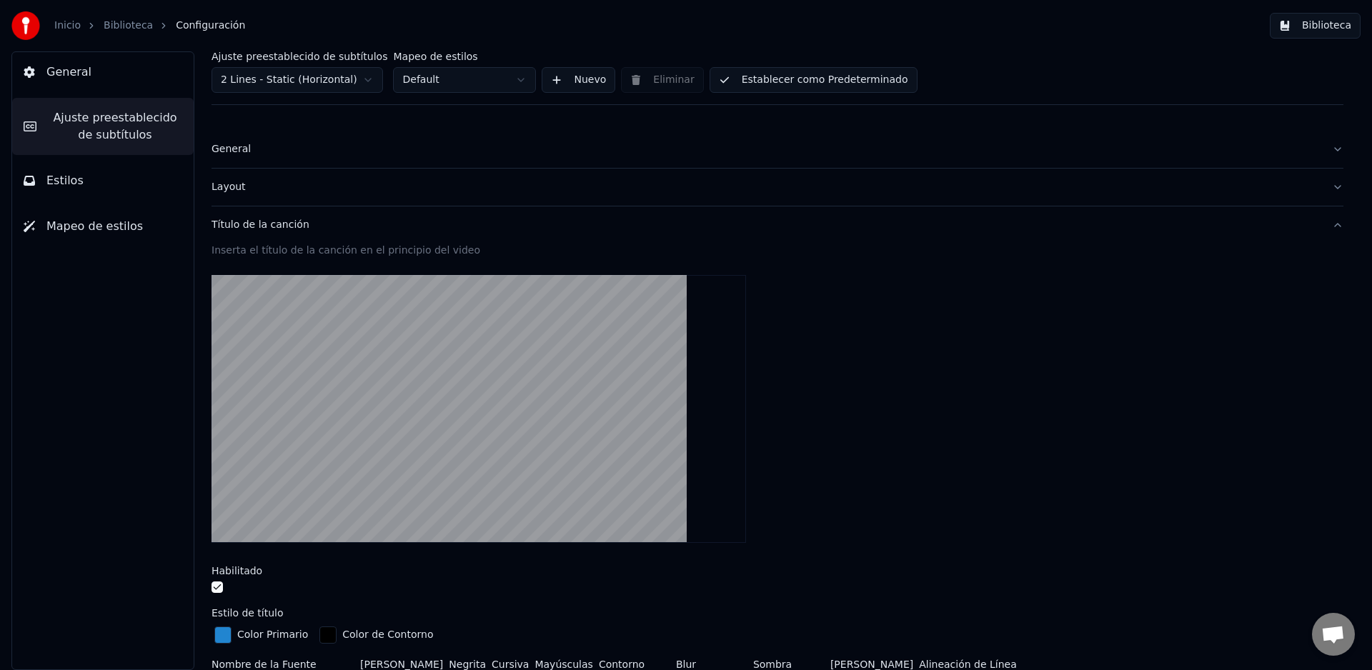
click at [217, 588] on button "button" at bounding box center [217, 587] width 11 height 11
click at [1323, 223] on button "Título de la canción" at bounding box center [778, 225] width 1132 height 37
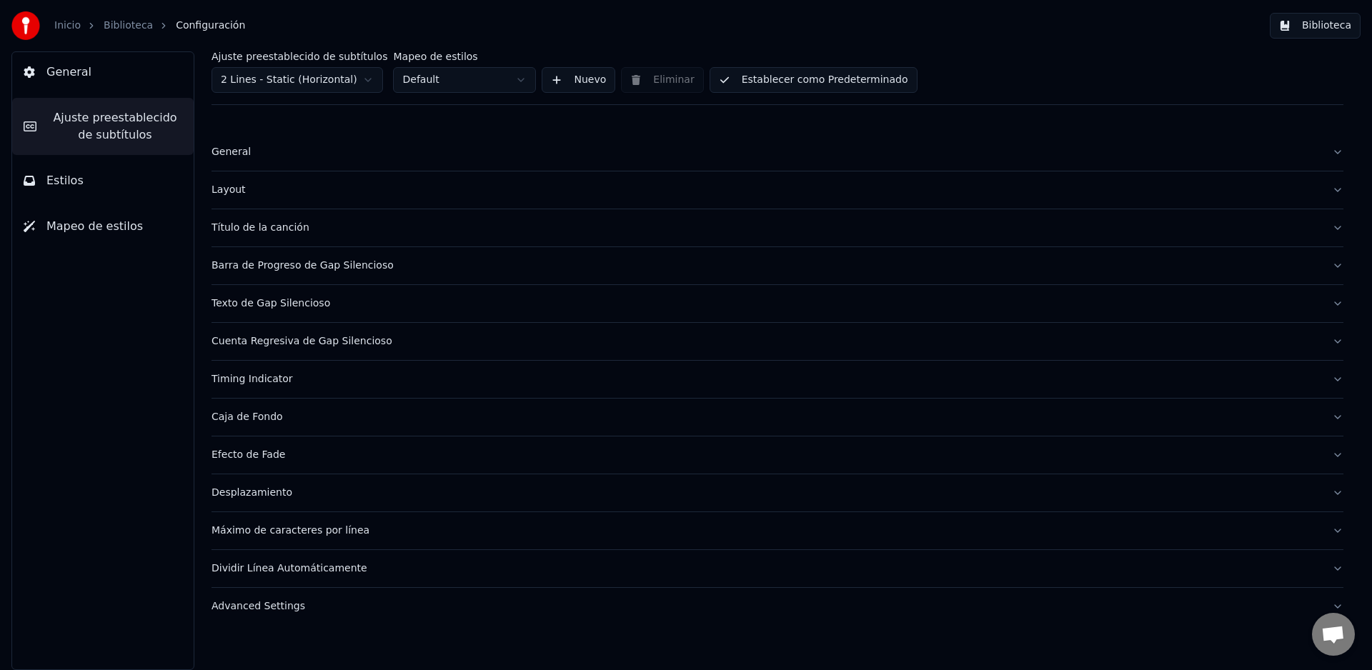
click at [70, 31] on link "Inicio" at bounding box center [67, 26] width 26 height 14
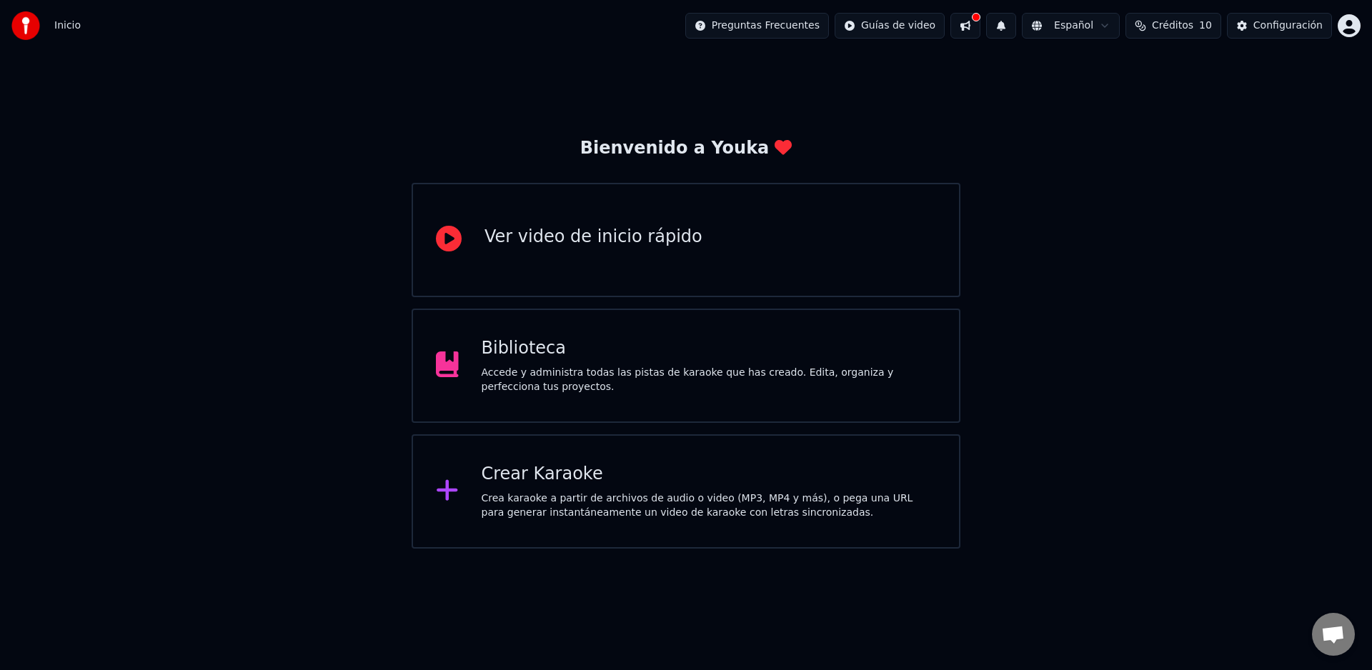
click at [548, 357] on div "Biblioteca" at bounding box center [709, 348] width 455 height 23
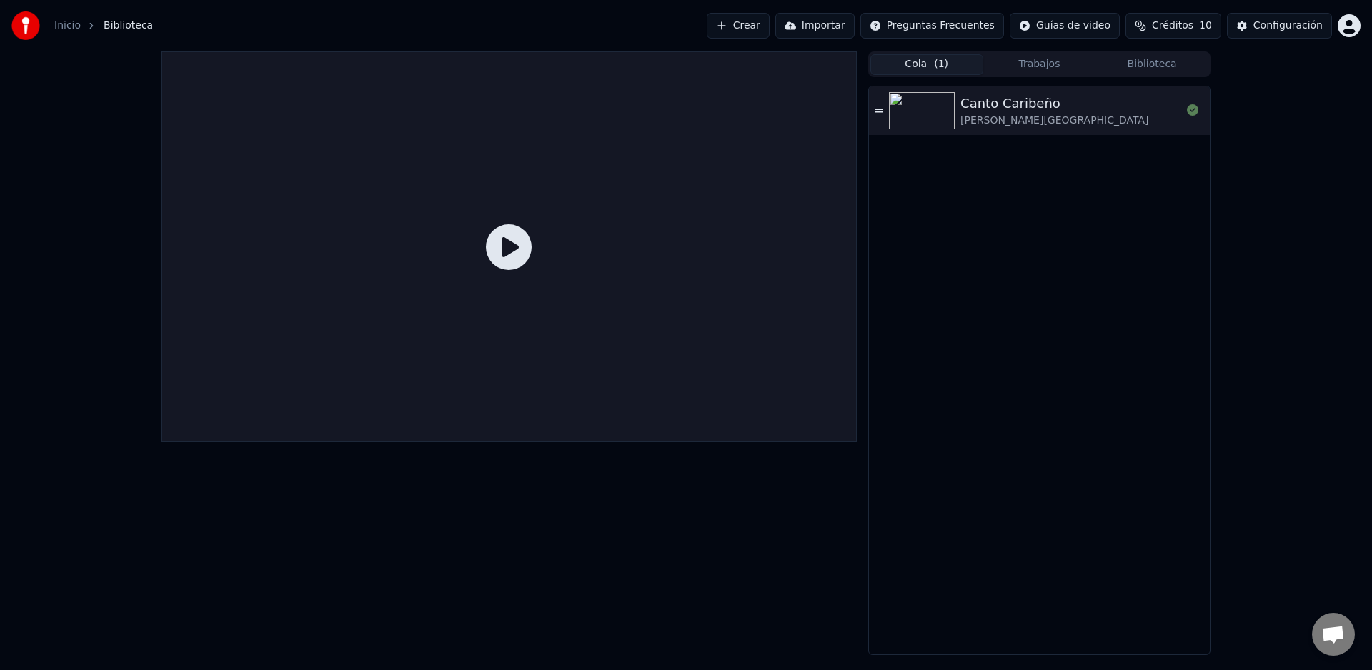
click at [517, 262] on icon at bounding box center [509, 247] width 46 height 46
click at [512, 248] on icon at bounding box center [509, 247] width 46 height 46
click at [1010, 104] on div "Canto Caribeño" at bounding box center [1054, 104] width 188 height 20
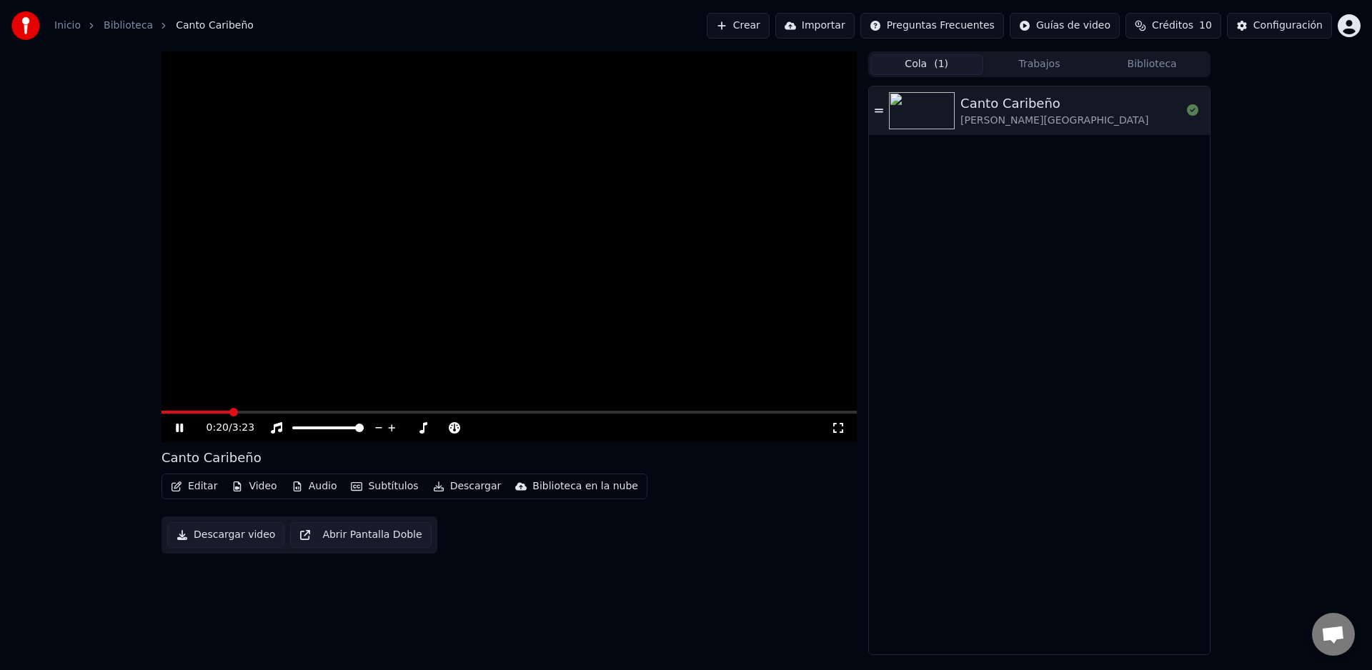
click at [231, 411] on span at bounding box center [509, 412] width 695 height 3
click at [177, 432] on icon at bounding box center [190, 427] width 34 height 11
click at [375, 493] on button "Subtítulos" at bounding box center [384, 487] width 79 height 20
click at [1161, 477] on div "Canto Caribeño [PERSON_NAME][GEOGRAPHIC_DATA]" at bounding box center [1039, 370] width 341 height 568
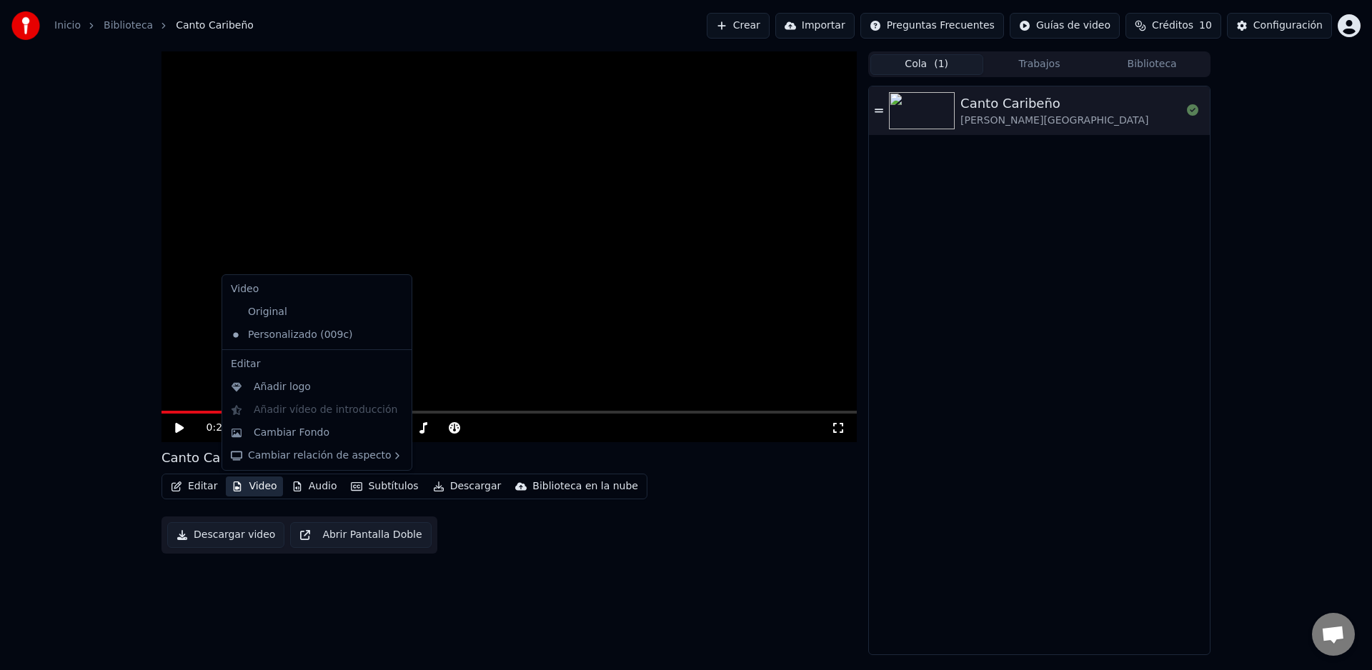
click at [263, 489] on button "Video" at bounding box center [254, 487] width 56 height 20
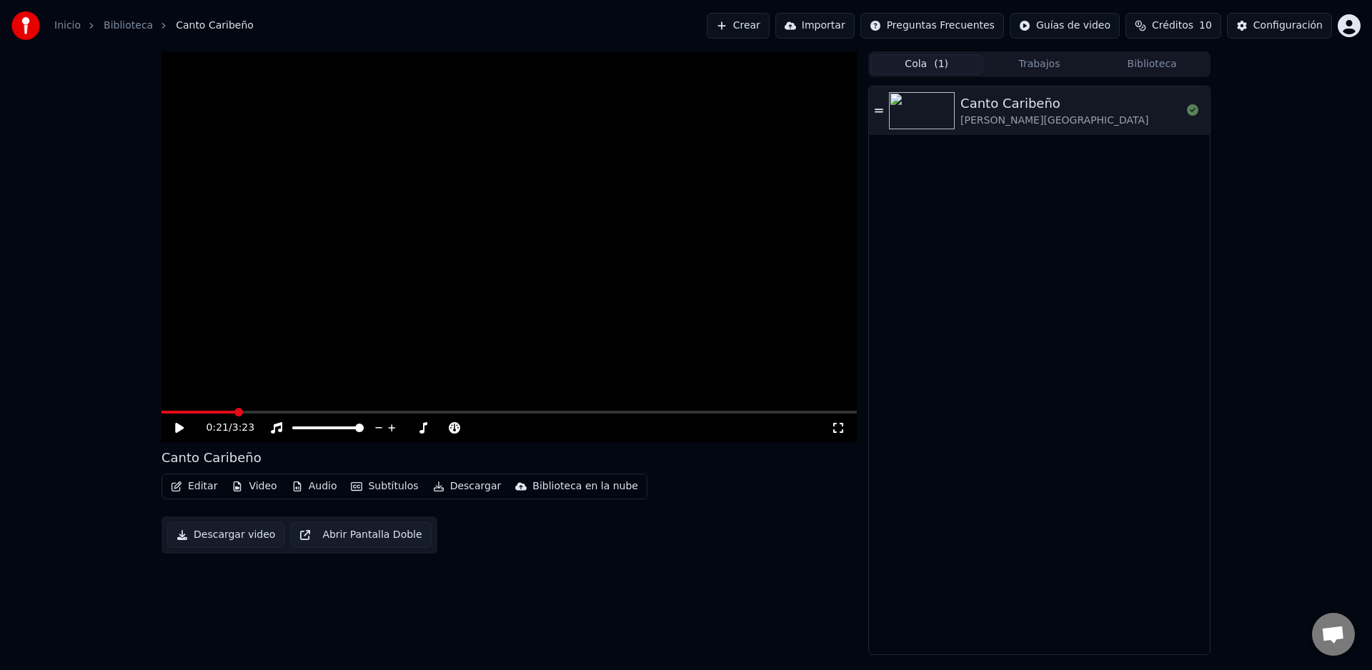
click at [557, 542] on div "Editar Video Audio Subtítulos Descargar Biblioteca en la nube Descargar video A…" at bounding box center [509, 514] width 695 height 80
click at [389, 485] on button "Subtítulos" at bounding box center [384, 487] width 79 height 20
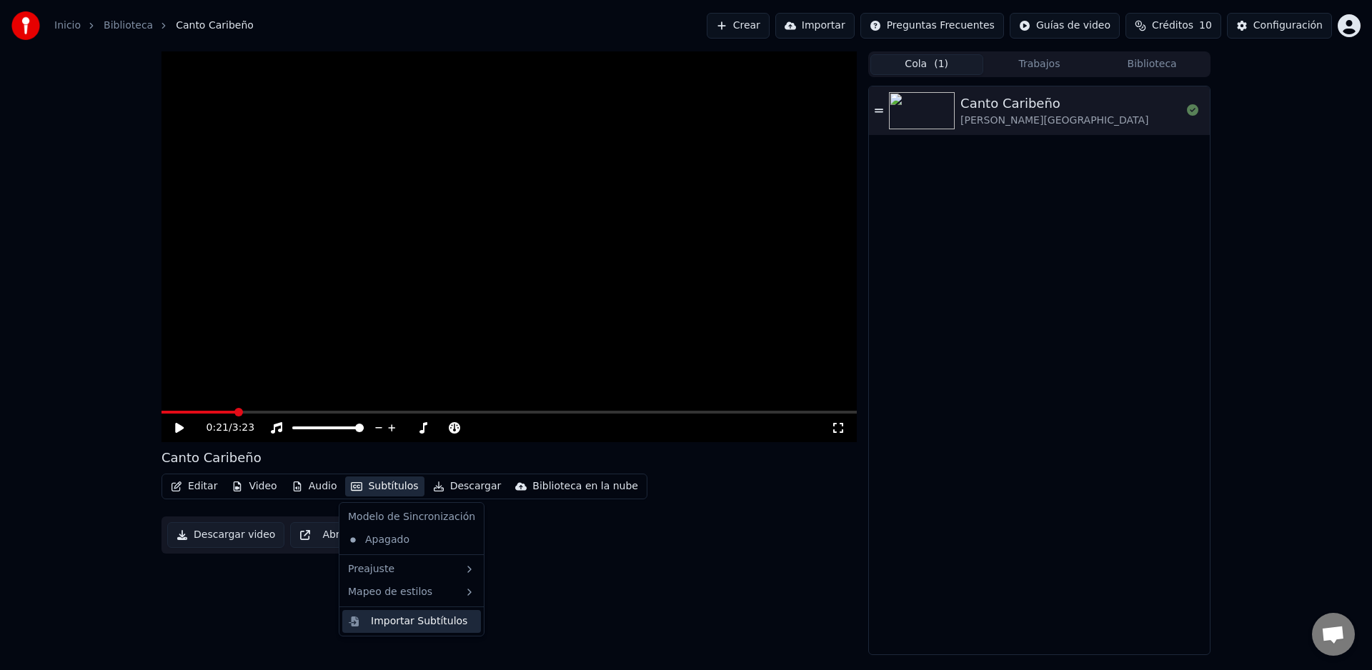
click at [414, 620] on div "Importar Subtítulos" at bounding box center [419, 622] width 96 height 14
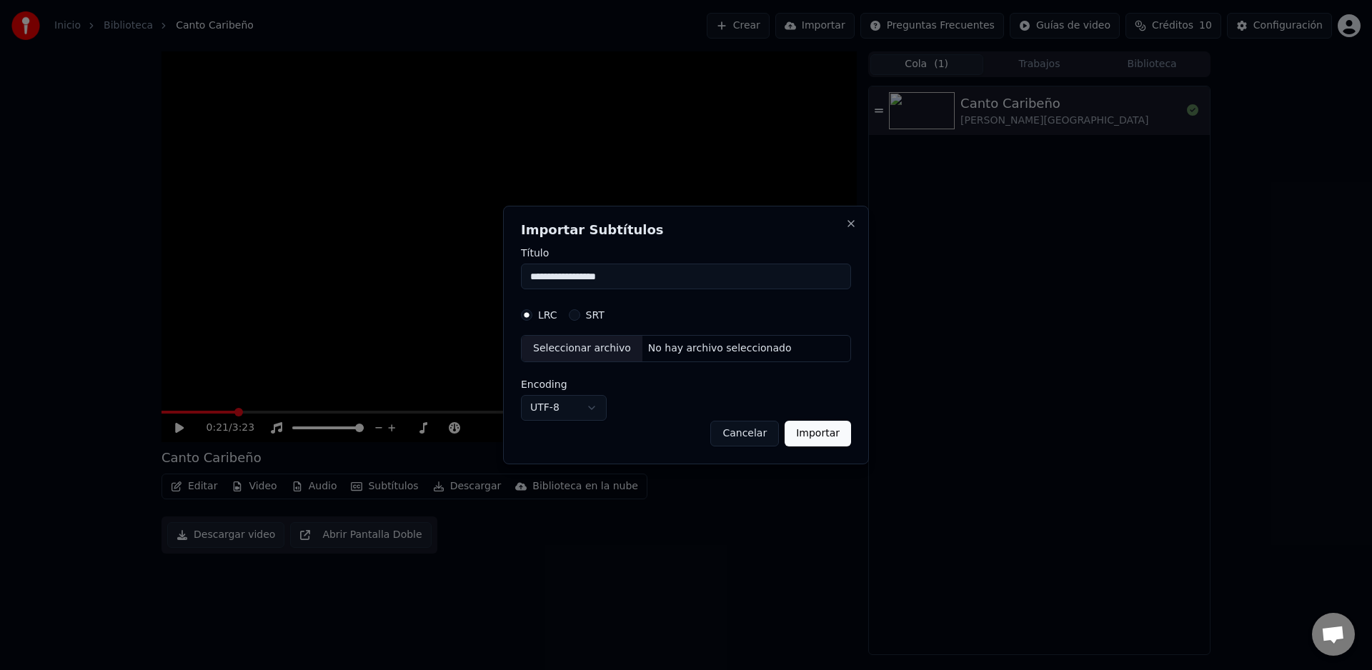
click at [826, 435] on button "Importar" at bounding box center [818, 434] width 66 height 26
click at [612, 350] on div "Seleccionar archivo" at bounding box center [582, 349] width 121 height 26
click at [581, 314] on div "SRT" at bounding box center [587, 314] width 36 height 11
click at [580, 317] on button "SRT" at bounding box center [574, 314] width 11 height 11
click at [600, 350] on div "Seleccionar archivo" at bounding box center [582, 349] width 121 height 26
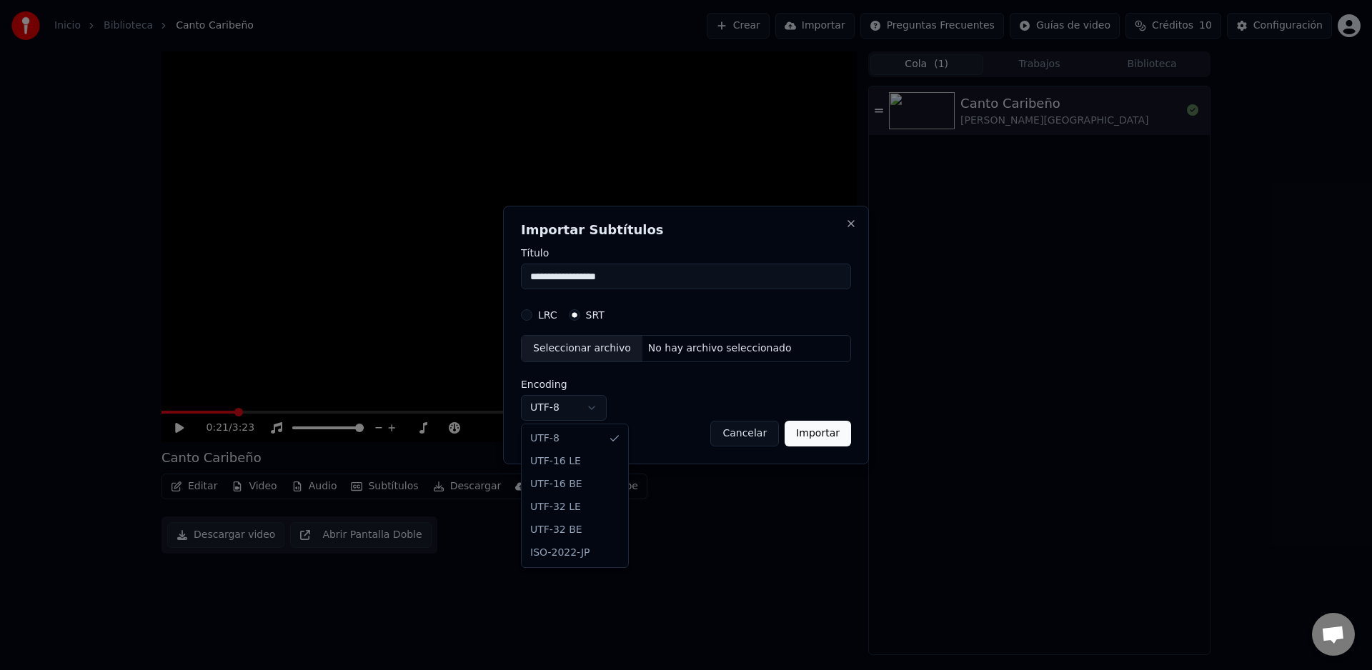
click at [592, 409] on body "**********" at bounding box center [686, 335] width 1372 height 670
click at [527, 312] on button "LRC" at bounding box center [526, 314] width 11 height 11
click at [567, 347] on div "Seleccionar archivo" at bounding box center [582, 349] width 121 height 26
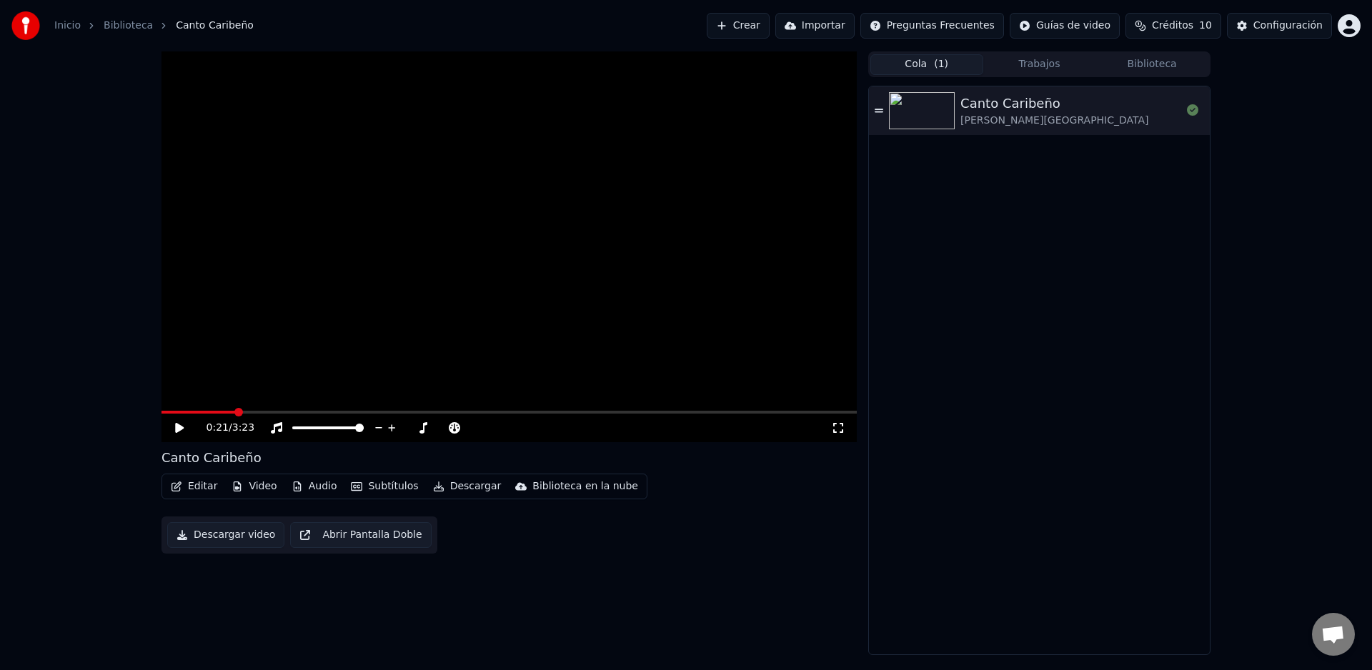
click at [379, 482] on button "Subtítulos" at bounding box center [384, 487] width 79 height 20
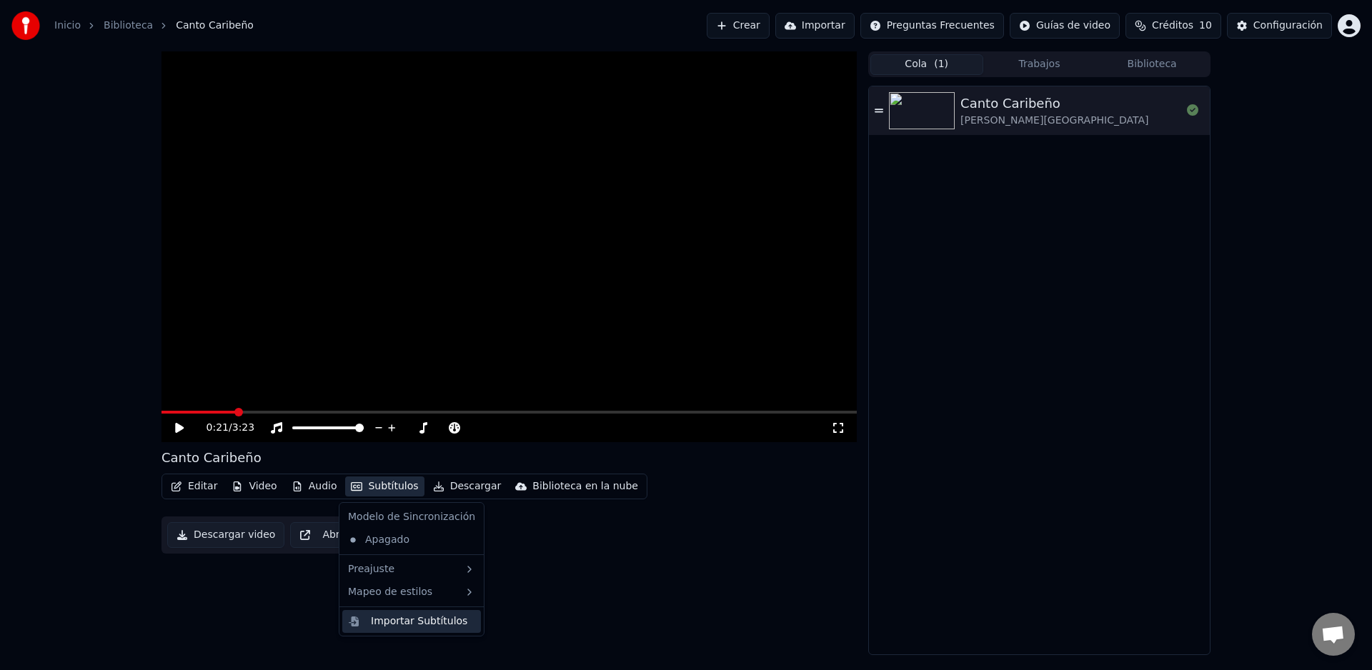
click at [407, 621] on div "Importar Subtítulos" at bounding box center [419, 622] width 96 height 14
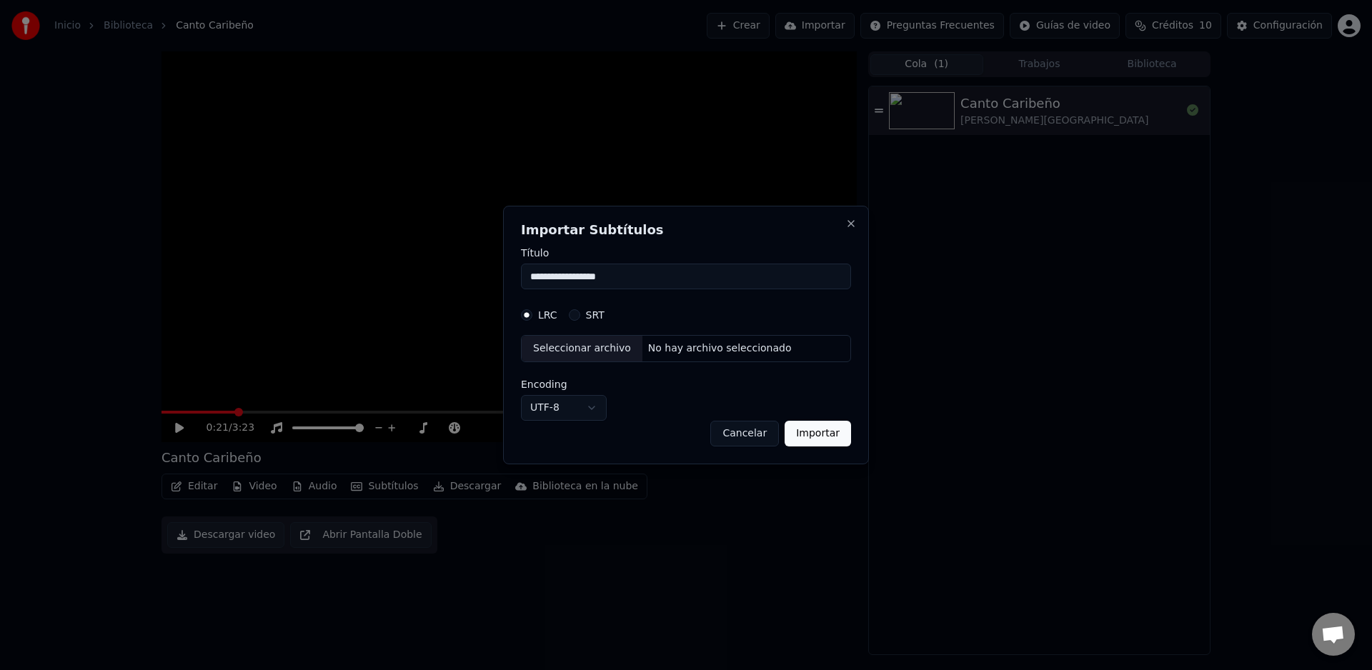
click at [639, 275] on input "**********" at bounding box center [686, 277] width 330 height 26
drag, startPoint x: 570, startPoint y: 287, endPoint x: 501, endPoint y: 274, distance: 70.5
click at [470, 287] on body "**********" at bounding box center [686, 335] width 1372 height 670
click at [705, 274] on input "**********" at bounding box center [686, 277] width 330 height 26
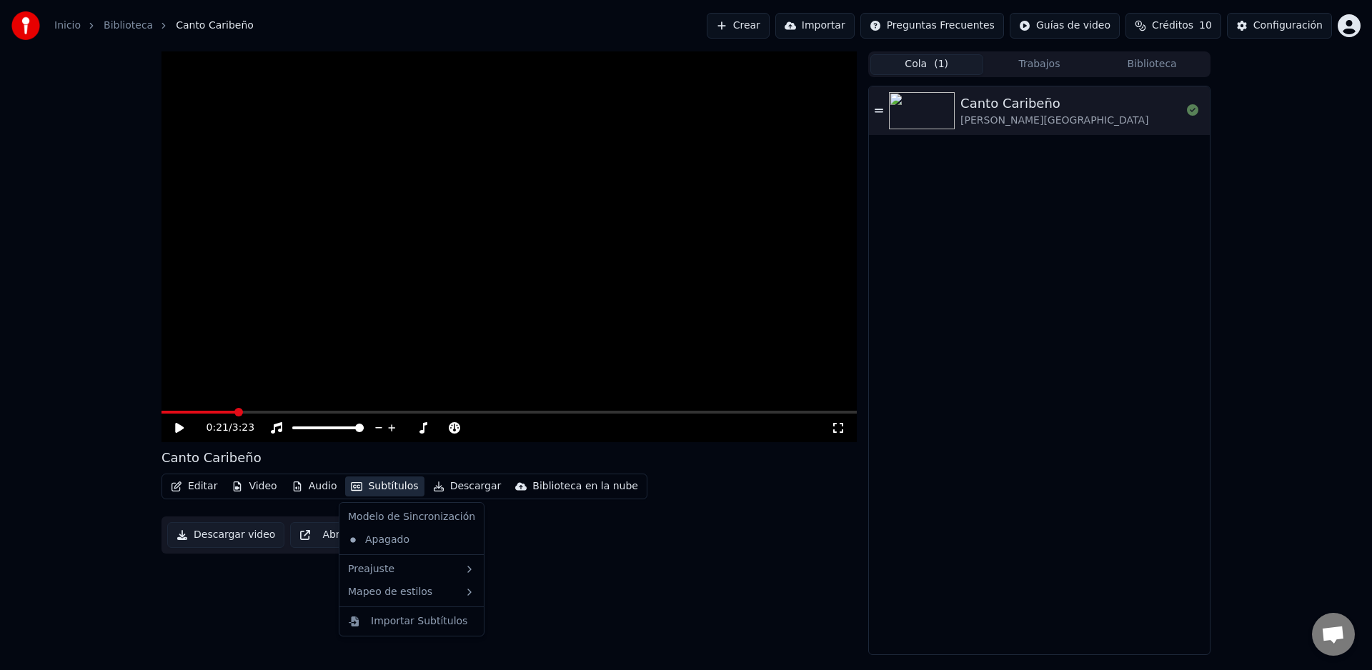
click at [374, 489] on button "Subtítulos" at bounding box center [384, 487] width 79 height 20
click at [429, 622] on div "Importar Subtítulos" at bounding box center [419, 622] width 96 height 14
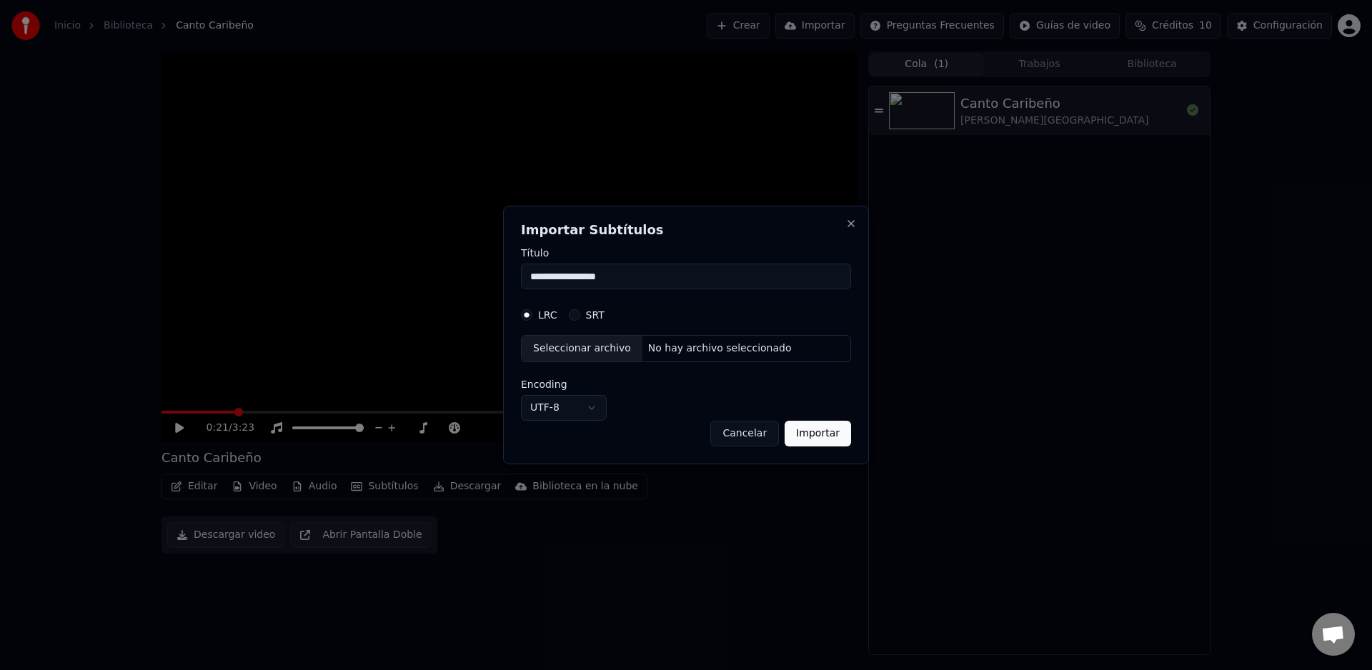
click at [577, 317] on button "SRT" at bounding box center [574, 314] width 11 height 11
click at [580, 349] on div "Seleccionar archivo" at bounding box center [582, 349] width 121 height 26
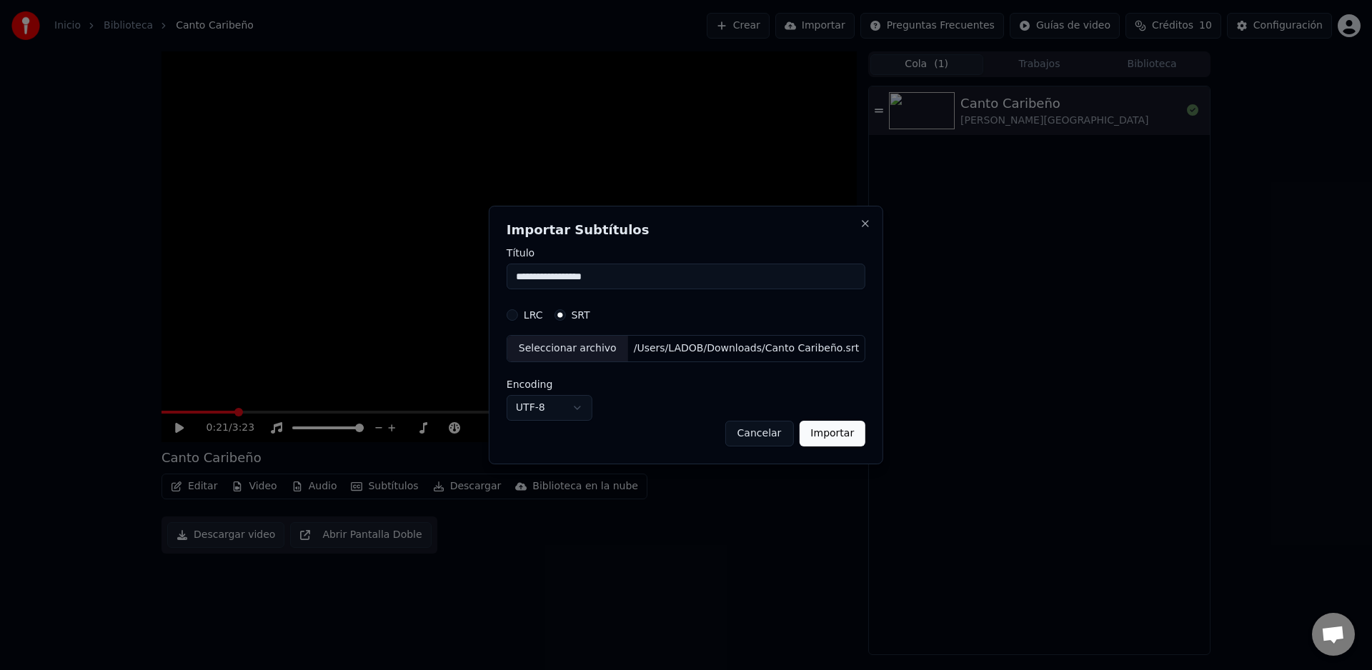
click at [833, 436] on button "Importar" at bounding box center [832, 434] width 66 height 26
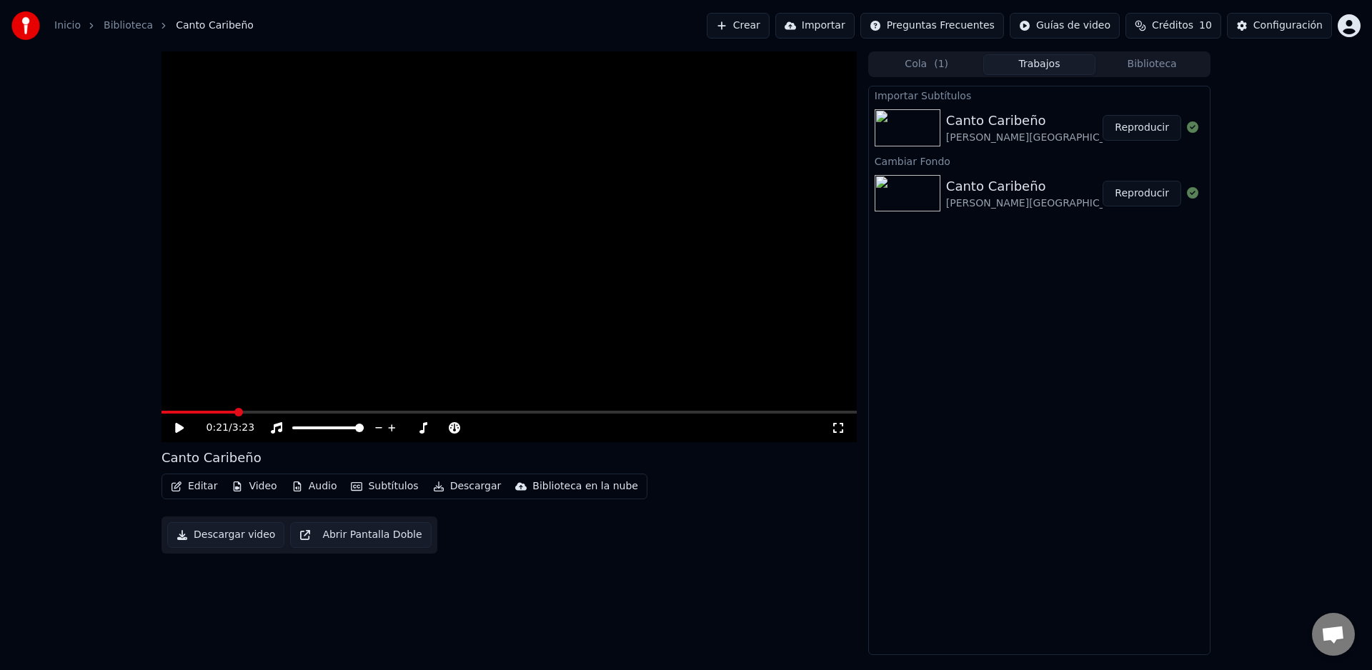
click at [176, 427] on icon at bounding box center [179, 428] width 9 height 10
click at [162, 412] on span at bounding box center [166, 412] width 9 height 9
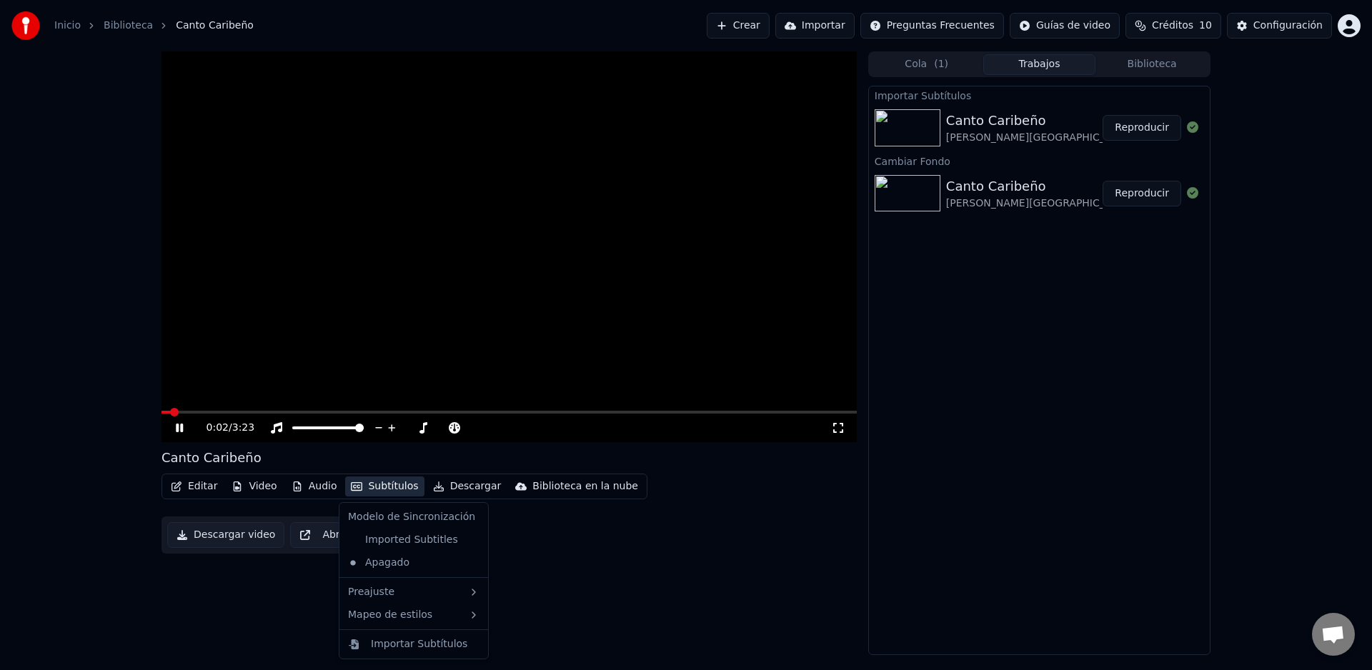
click at [372, 491] on button "Subtítulos" at bounding box center [384, 487] width 79 height 20
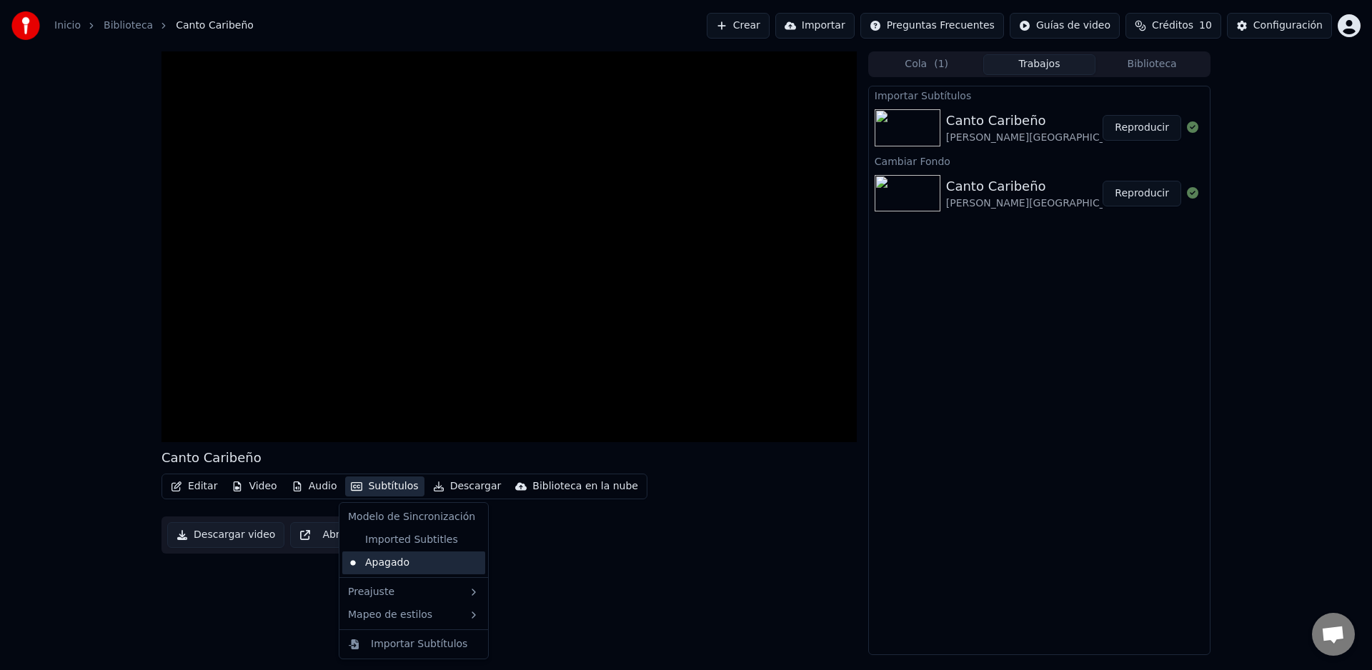
click at [382, 565] on div "Apagado" at bounding box center [413, 563] width 143 height 23
click at [376, 489] on button "Subtítulos" at bounding box center [384, 487] width 79 height 20
click at [404, 540] on div "Imported Subtitles" at bounding box center [402, 540] width 121 height 23
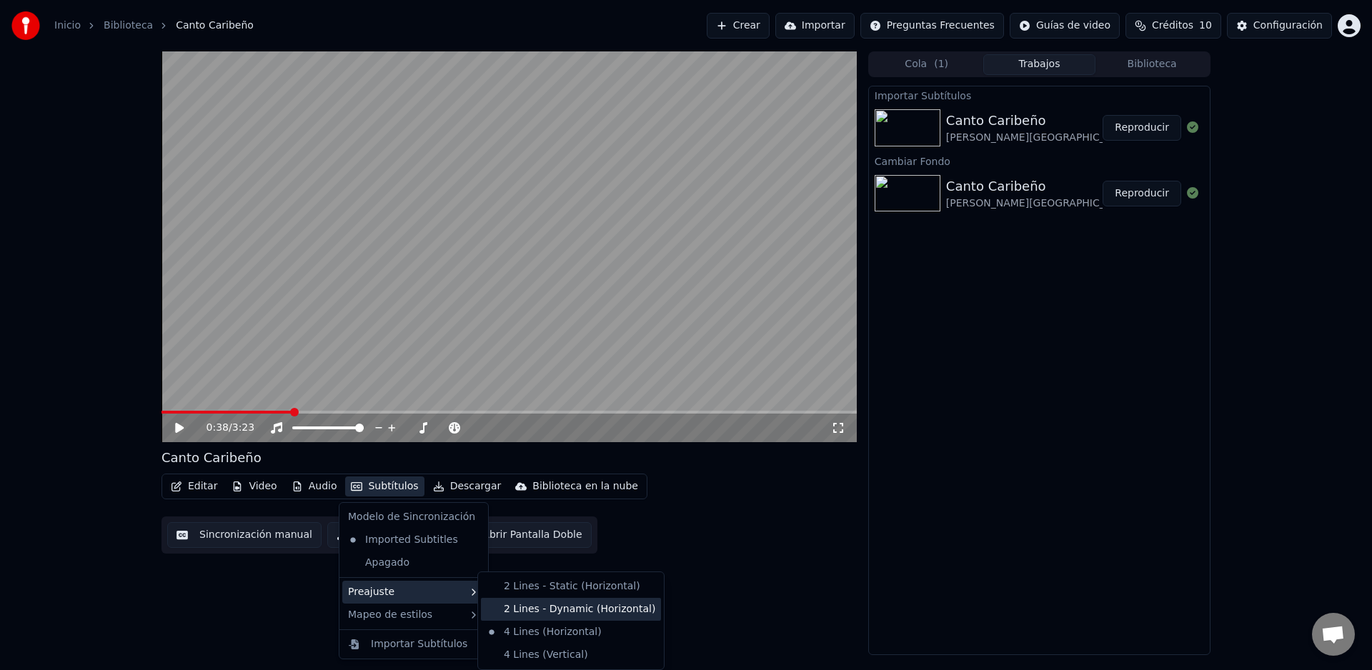
click at [530, 613] on div "2 Lines - Dynamic (Horizontal)" at bounding box center [571, 609] width 180 height 23
click at [532, 652] on div "4 Lines (Vertical)" at bounding box center [571, 655] width 180 height 23
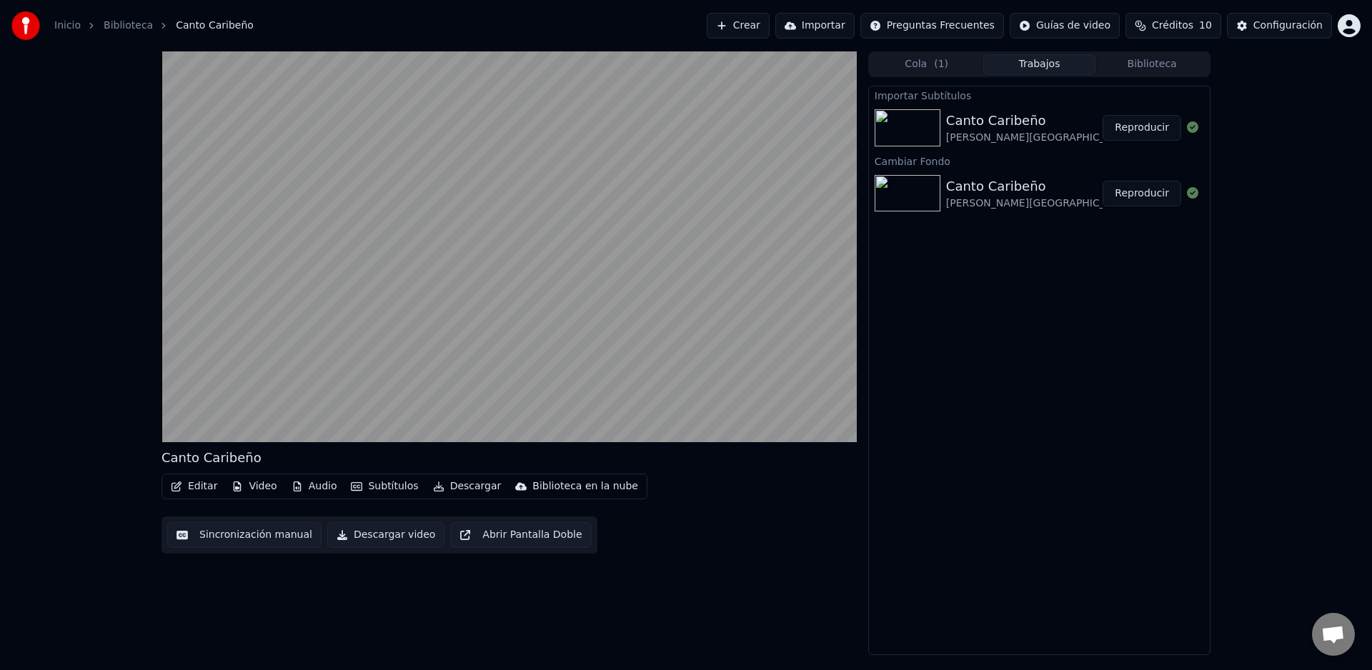
click at [379, 493] on button "Subtítulos" at bounding box center [384, 487] width 79 height 20
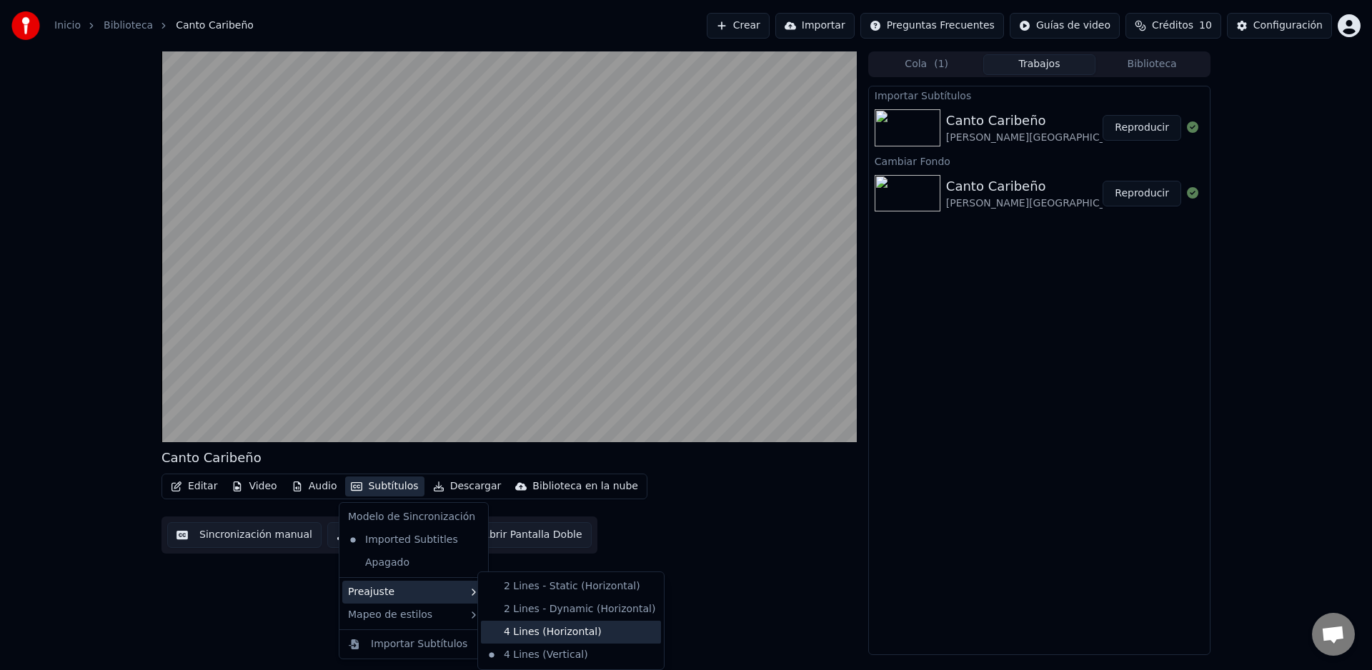
click at [552, 631] on div "4 Lines (Horizontal)" at bounding box center [571, 632] width 180 height 23
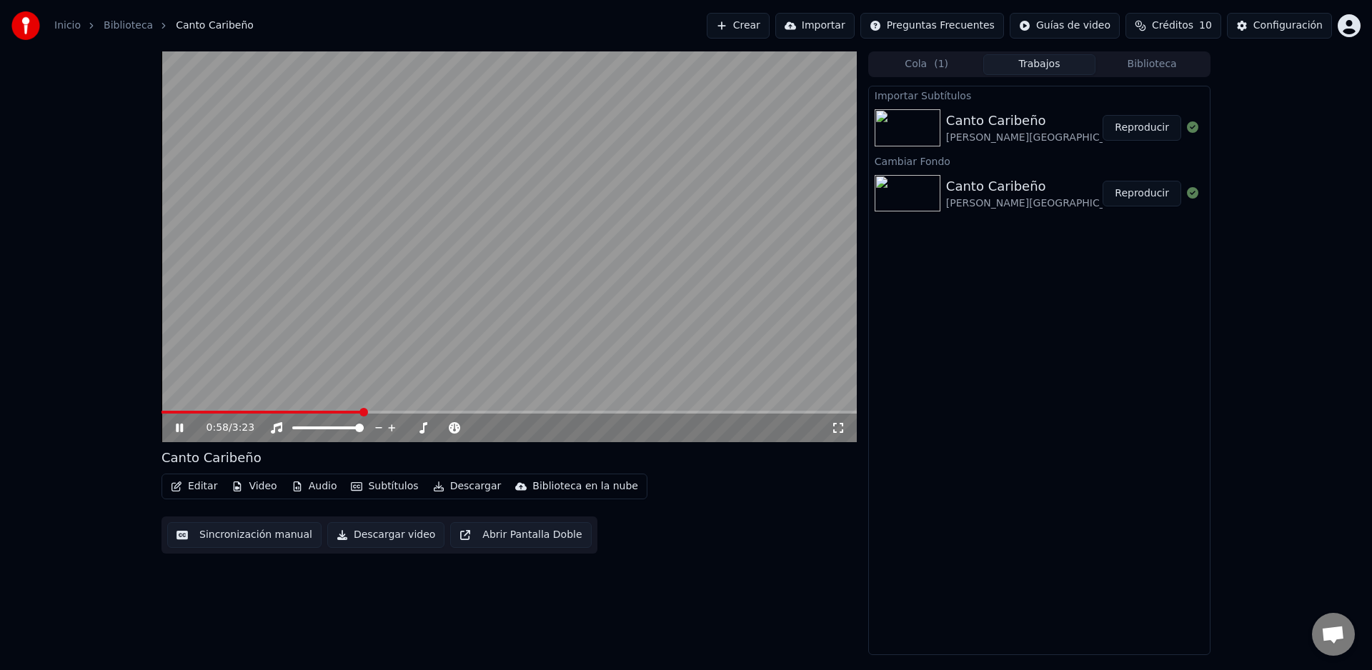
click at [417, 405] on video at bounding box center [509, 246] width 695 height 391
click at [438, 411] on span at bounding box center [509, 412] width 695 height 3
click at [182, 429] on icon at bounding box center [190, 427] width 34 height 11
click at [264, 490] on button "Video" at bounding box center [254, 487] width 56 height 20
click at [238, 409] on span at bounding box center [240, 412] width 9 height 9
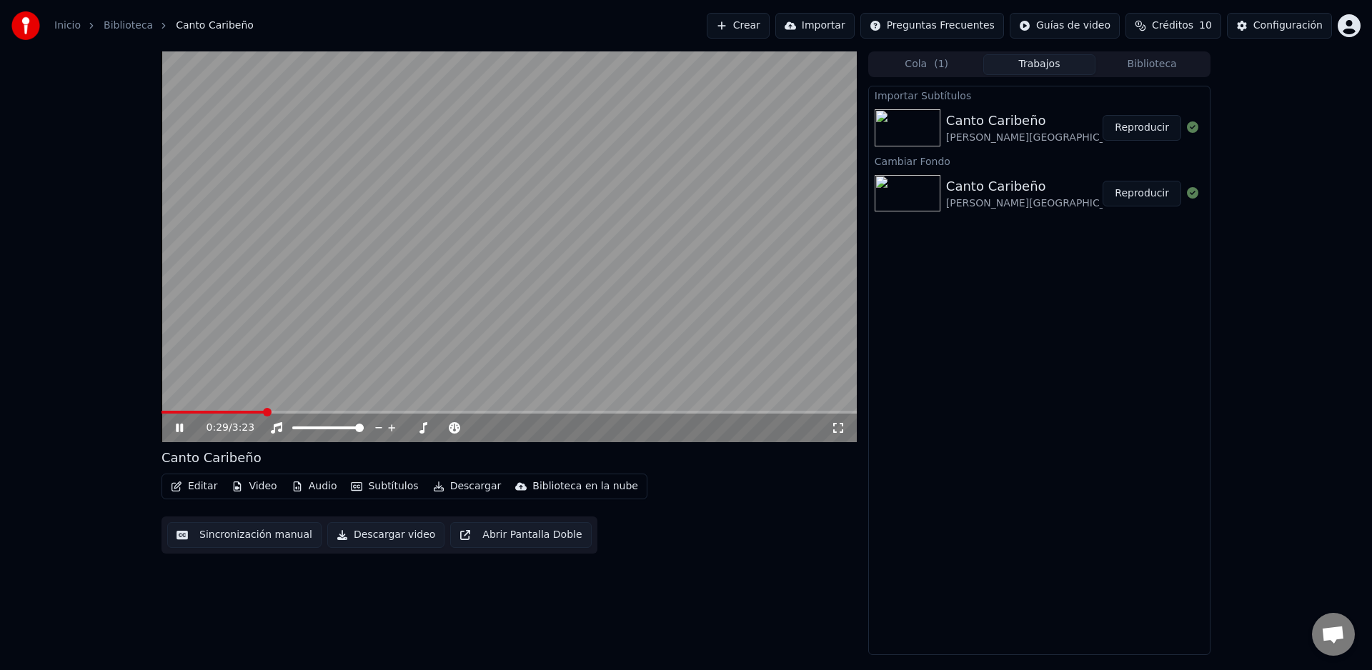
click at [175, 428] on icon at bounding box center [190, 427] width 34 height 11
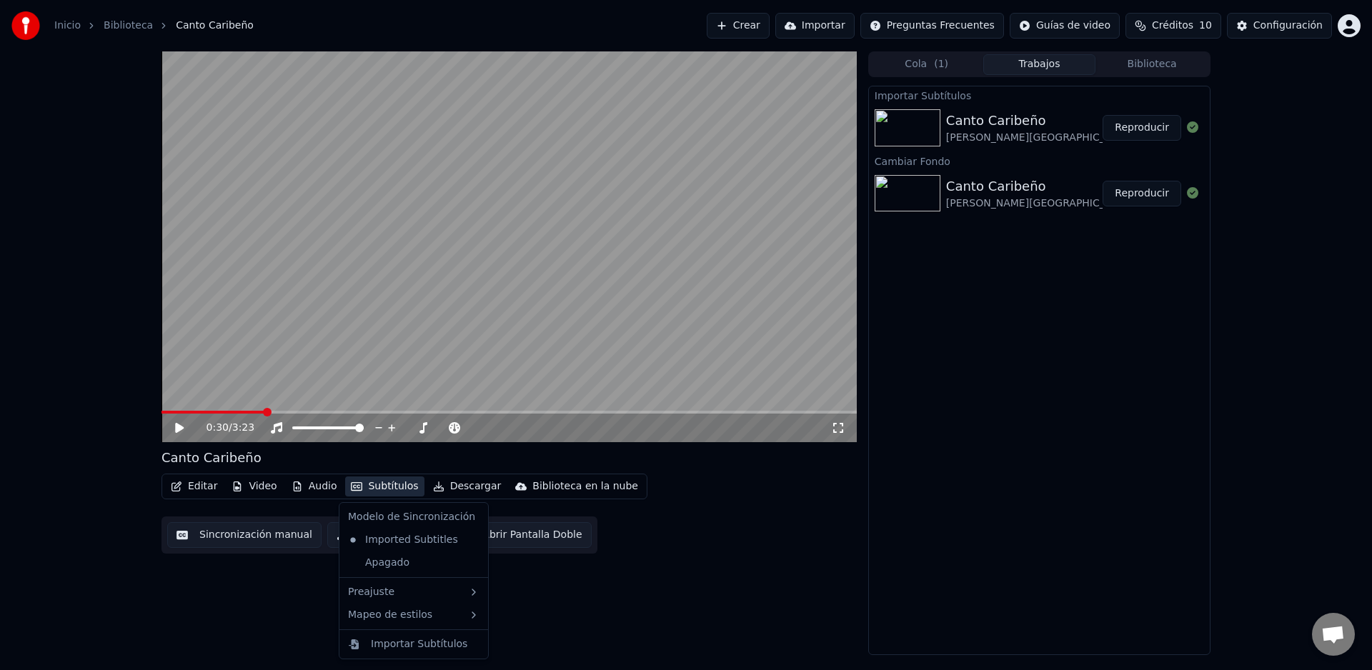
click at [387, 485] on button "Subtítulos" at bounding box center [384, 487] width 79 height 20
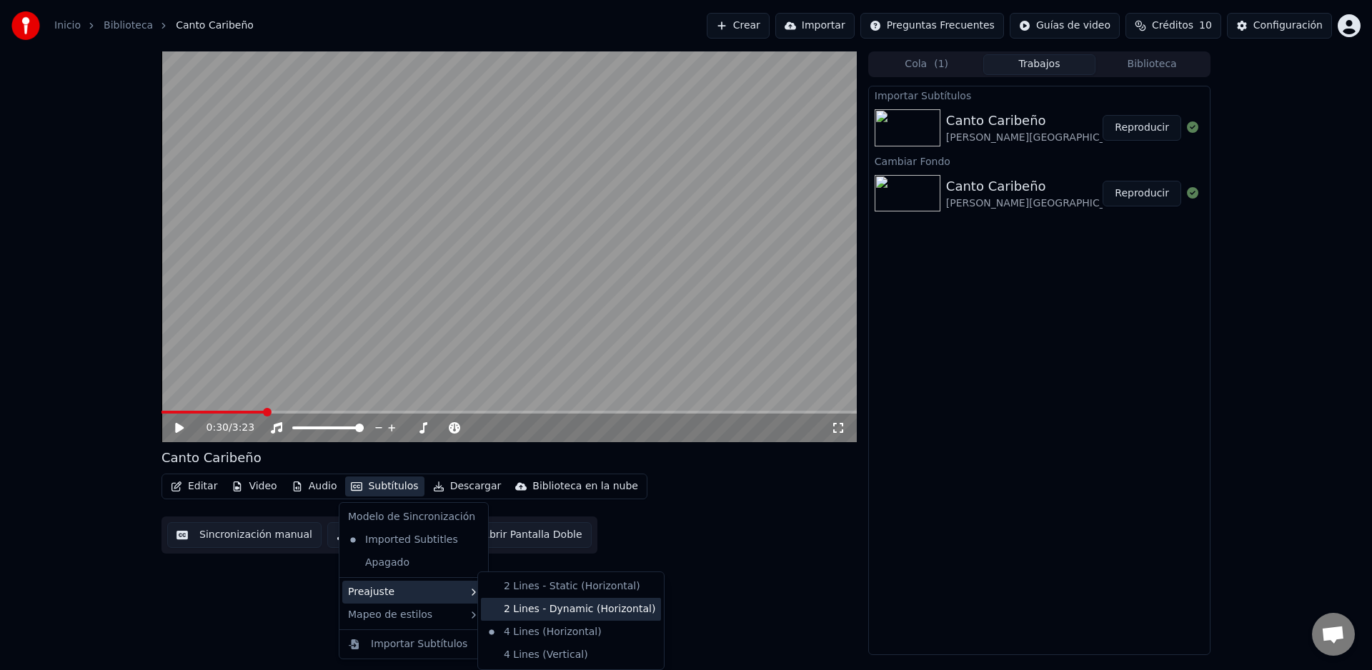
click at [530, 608] on div "2 Lines - Dynamic (Horizontal)" at bounding box center [571, 609] width 180 height 23
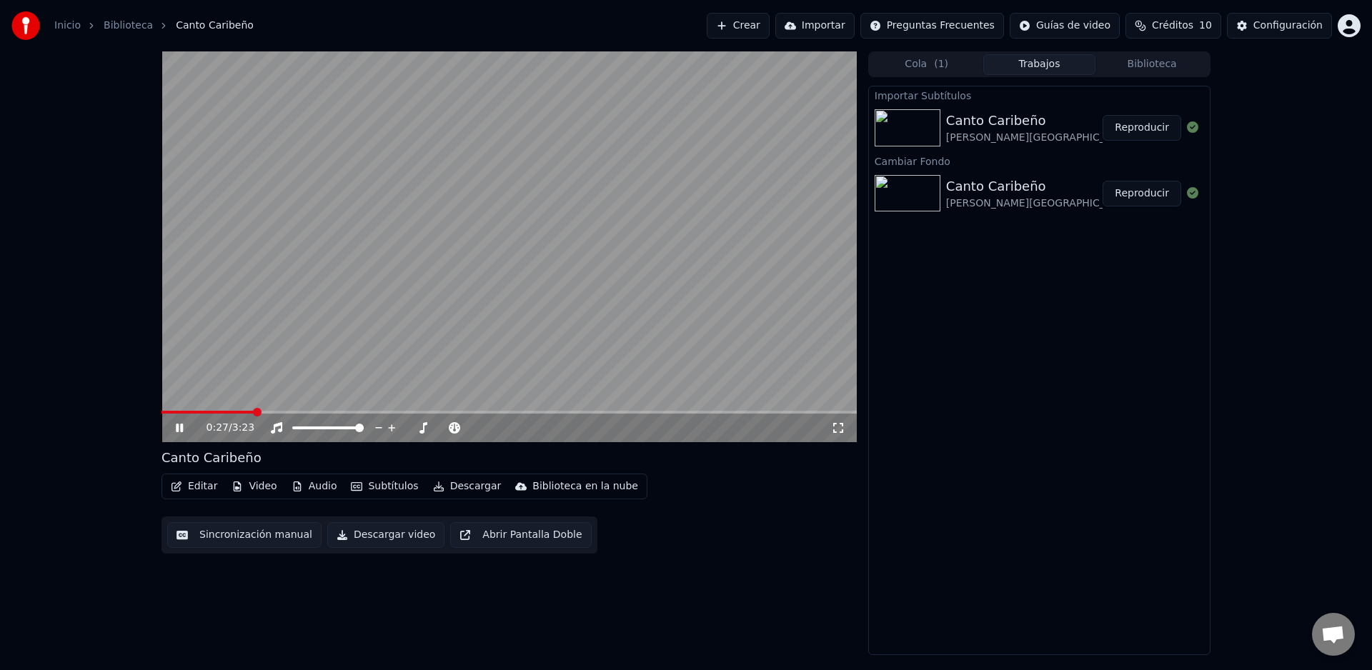
click at [254, 412] on span at bounding box center [208, 412] width 92 height 3
click at [186, 427] on icon at bounding box center [190, 427] width 34 height 11
click at [384, 488] on button "Subtítulos" at bounding box center [384, 487] width 79 height 20
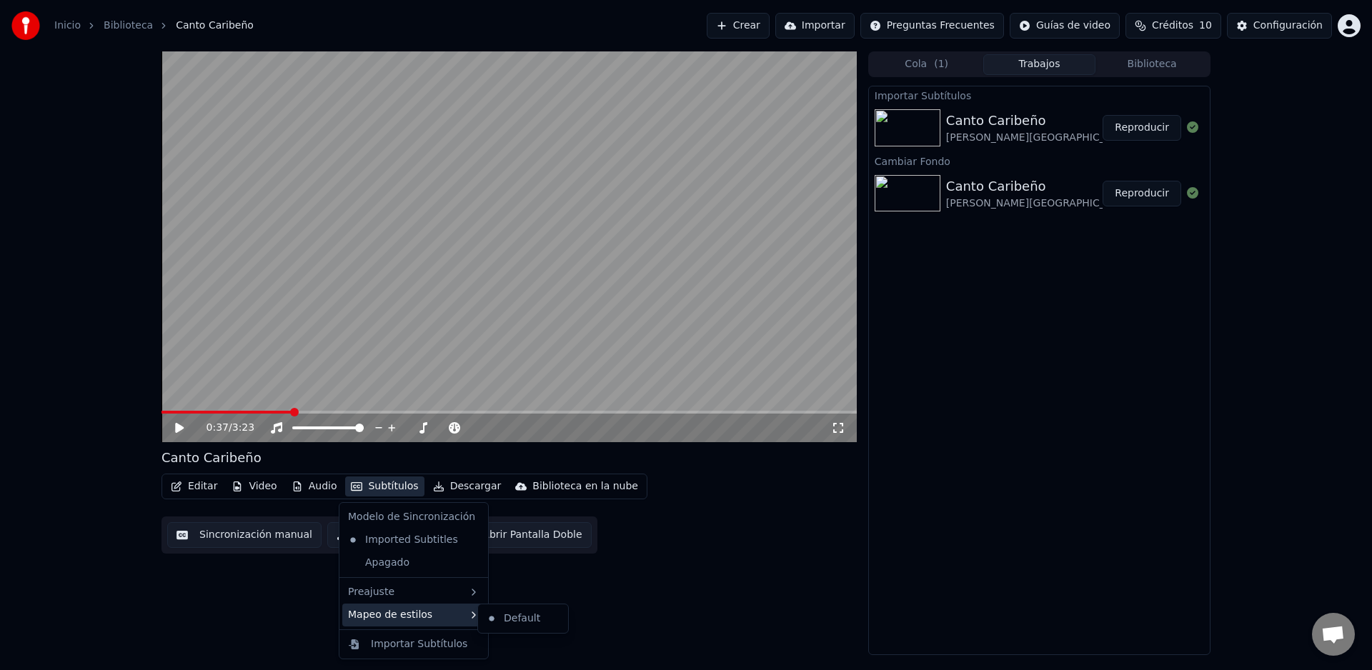
click at [429, 615] on div "Mapeo de estilos" at bounding box center [413, 615] width 143 height 23
click at [508, 622] on div "Default" at bounding box center [523, 618] width 84 height 23
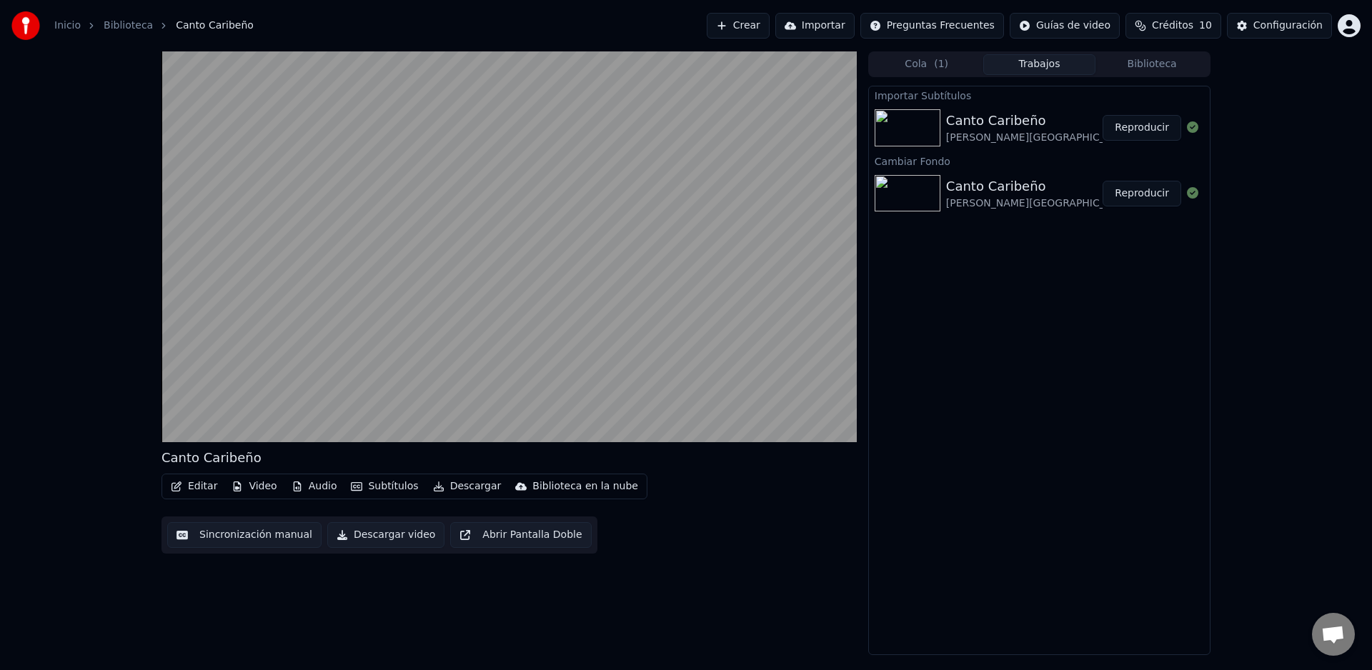
click at [202, 487] on button "Editar" at bounding box center [194, 487] width 58 height 20
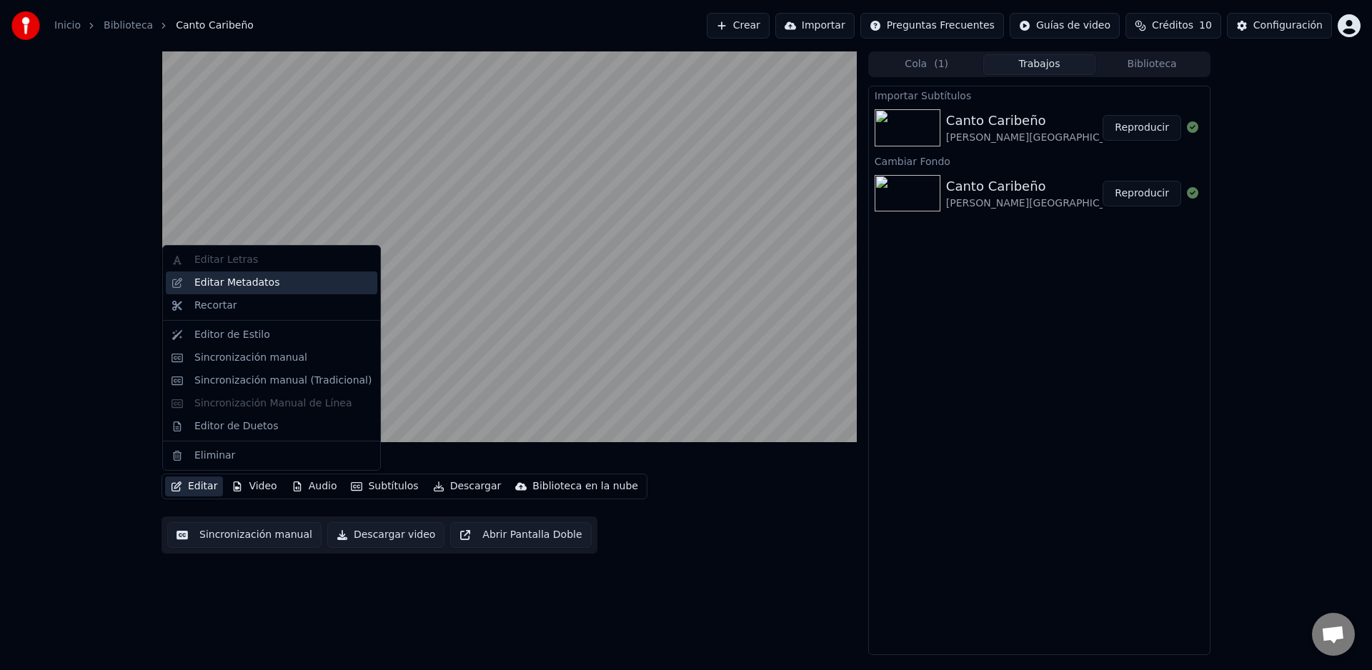
click at [234, 285] on div "Editar Metadatos" at bounding box center [236, 283] width 85 height 14
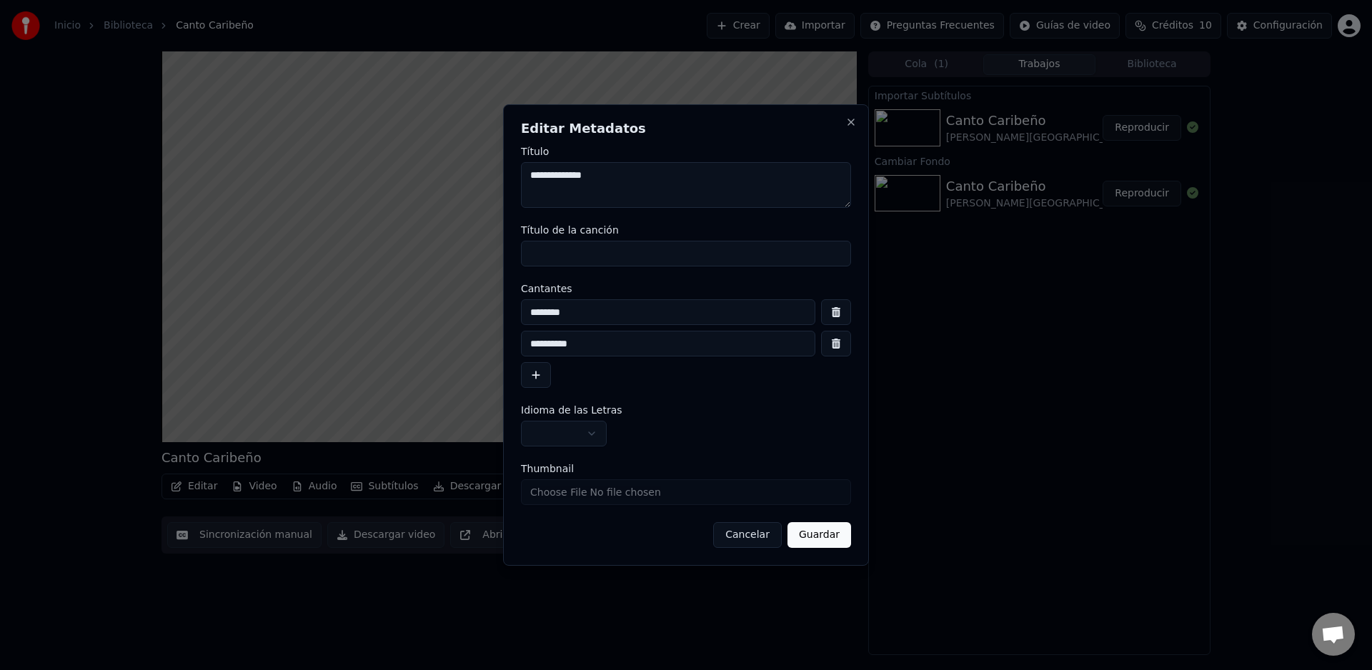
drag, startPoint x: 737, startPoint y: 538, endPoint x: 628, endPoint y: 519, distance: 110.3
click at [737, 538] on button "Cancelar" at bounding box center [747, 535] width 69 height 26
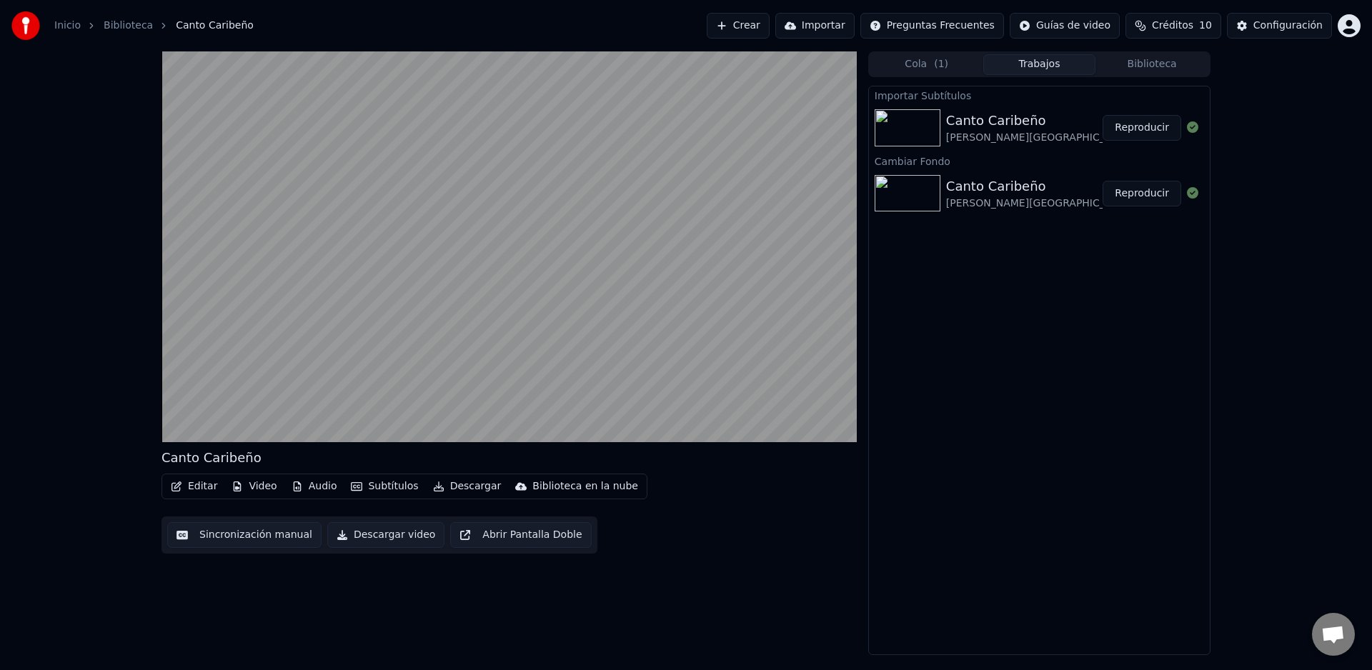
click at [200, 490] on button "Editar" at bounding box center [194, 487] width 58 height 20
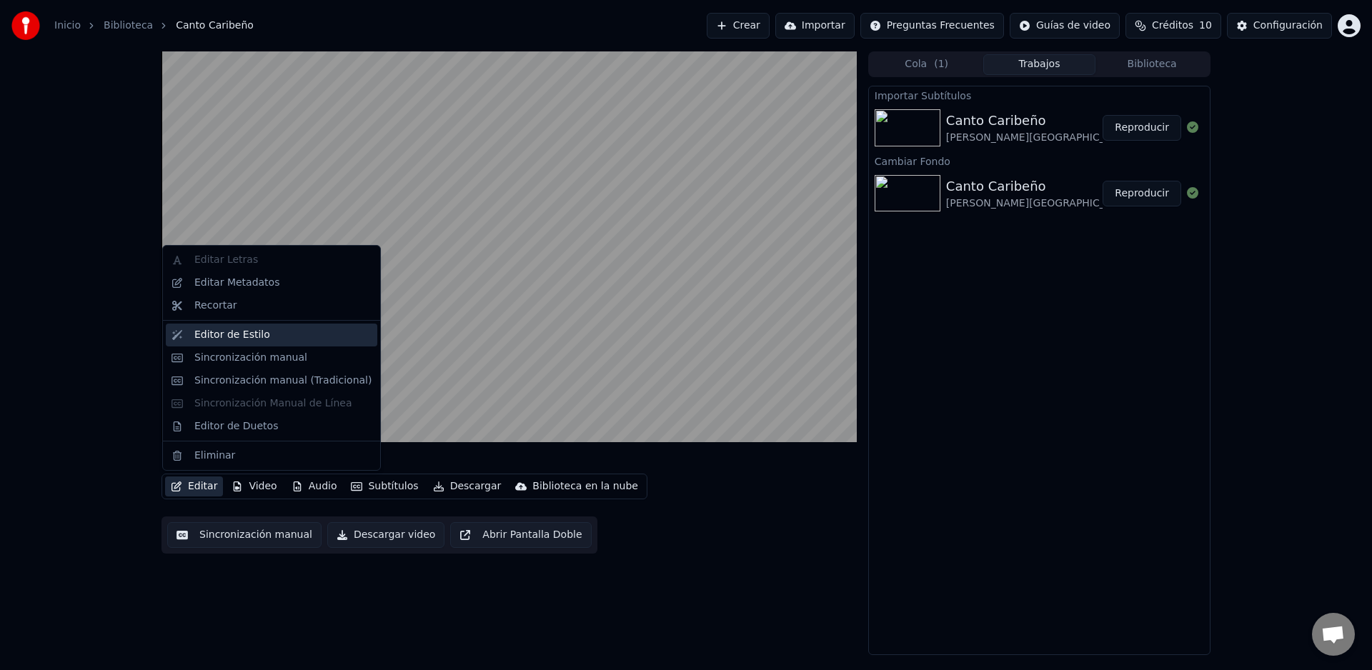
click at [205, 341] on div "Editor de Estilo" at bounding box center [232, 335] width 76 height 14
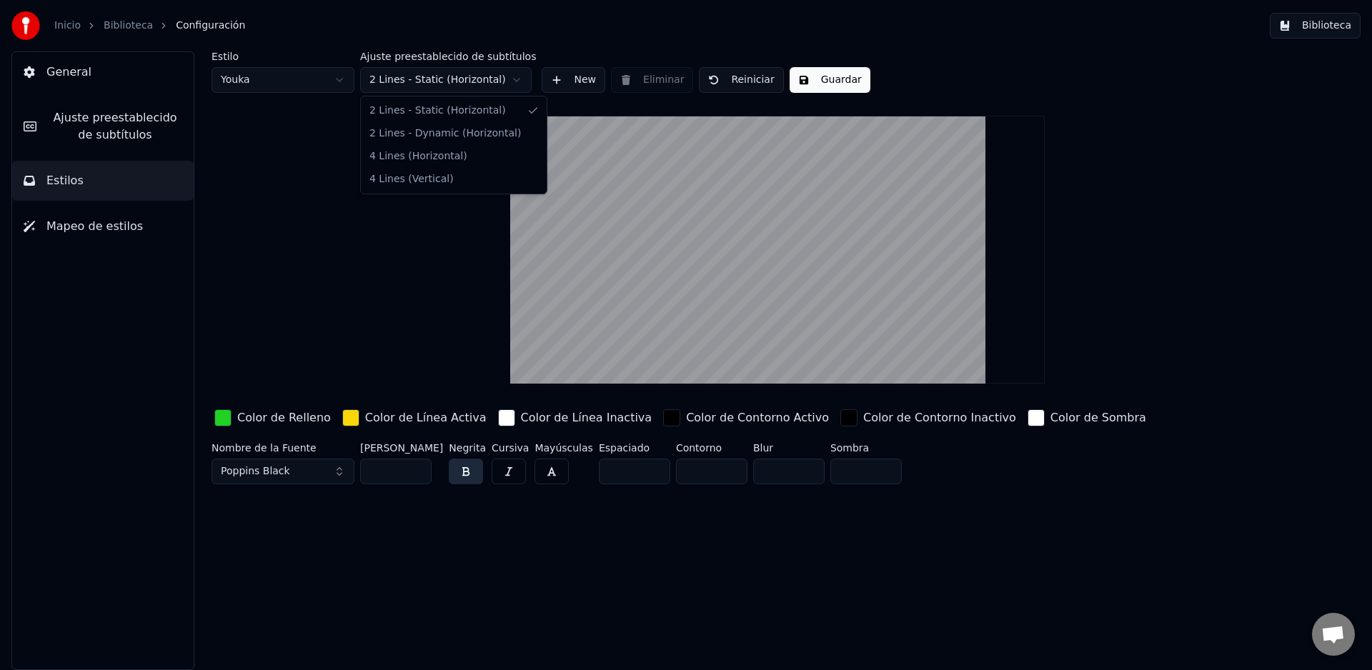
click at [521, 83] on html "Inicio Biblioteca Configuración Biblioteca General Ajuste preestablecido de sub…" at bounding box center [686, 335] width 1372 height 670
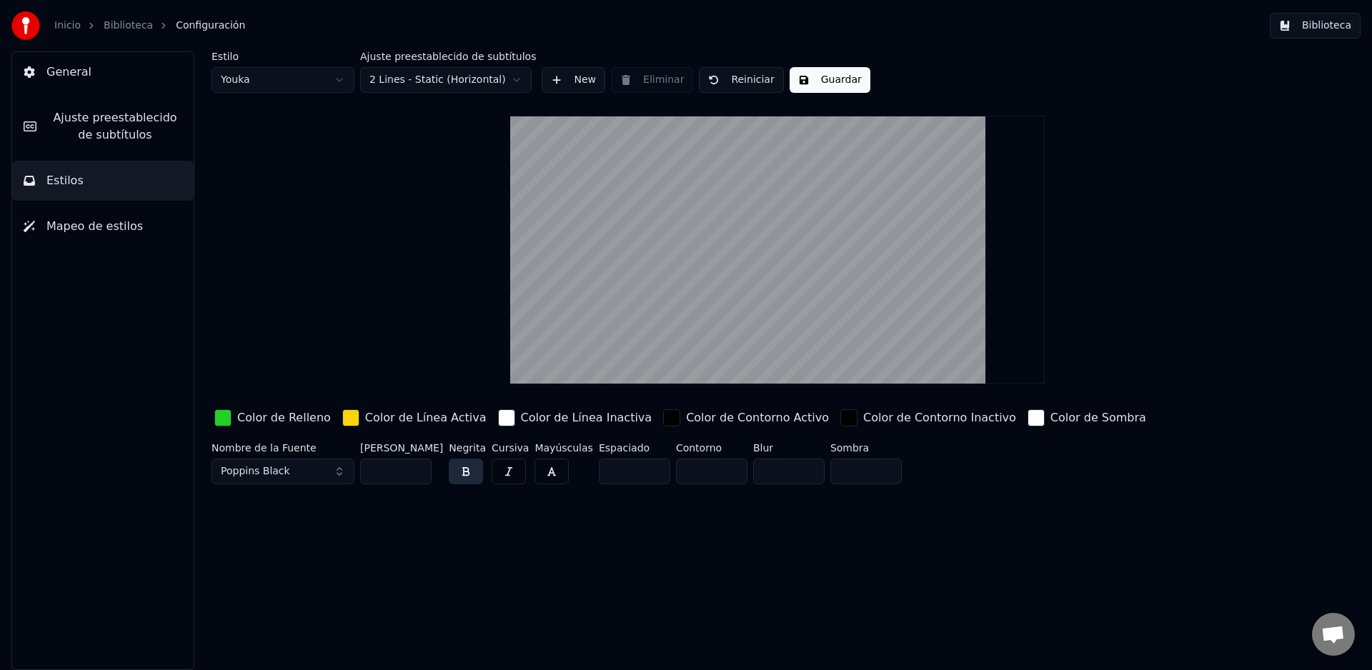
click at [565, 83] on html "Inicio Biblioteca Configuración Biblioteca General Ajuste preestablecido de sub…" at bounding box center [686, 335] width 1372 height 670
click at [555, 83] on button "New" at bounding box center [574, 80] width 64 height 26
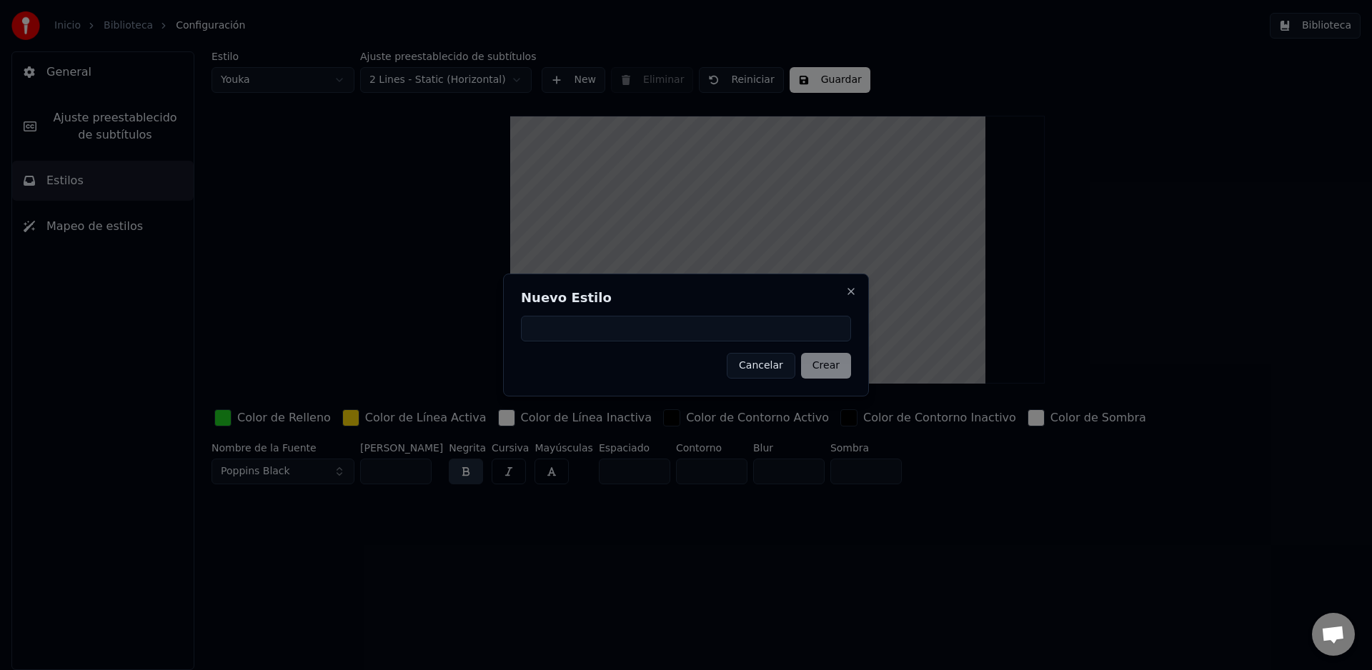
click at [761, 364] on button "Cancelar" at bounding box center [761, 366] width 69 height 26
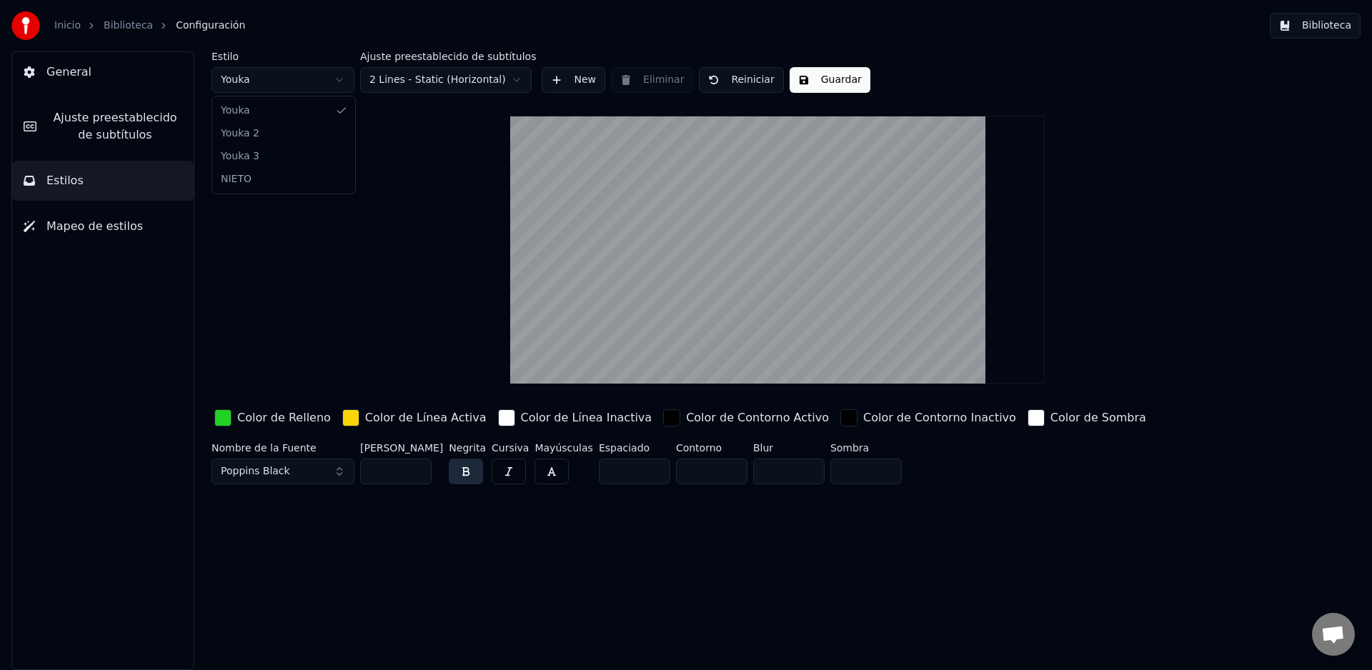
click at [335, 84] on html "Inicio Biblioteca Configuración Biblioteca General Ajuste preestablecido de sub…" at bounding box center [686, 335] width 1372 height 670
click at [328, 75] on html "Inicio Biblioteca Configuración Biblioteca General Ajuste preestablecido de sub…" at bounding box center [686, 335] width 1372 height 670
click at [339, 79] on html "Inicio Biblioteca Configuración Biblioteca General Ajuste preestablecido de sub…" at bounding box center [686, 335] width 1372 height 670
click at [336, 86] on html "Inicio Biblioteca Configuración Biblioteca General Ajuste preestablecido de sub…" at bounding box center [686, 335] width 1372 height 670
type input "***"
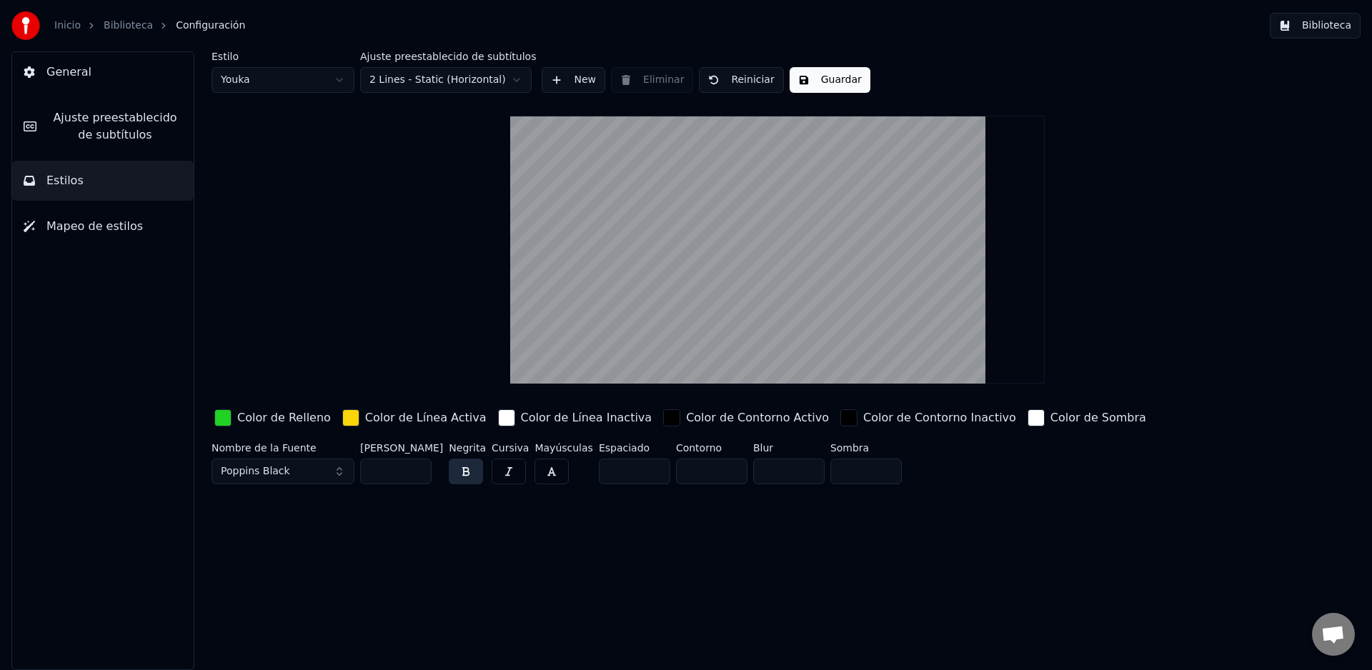
click at [131, 129] on span "Ajuste preestablecido de subtítulos" at bounding box center [115, 126] width 134 height 34
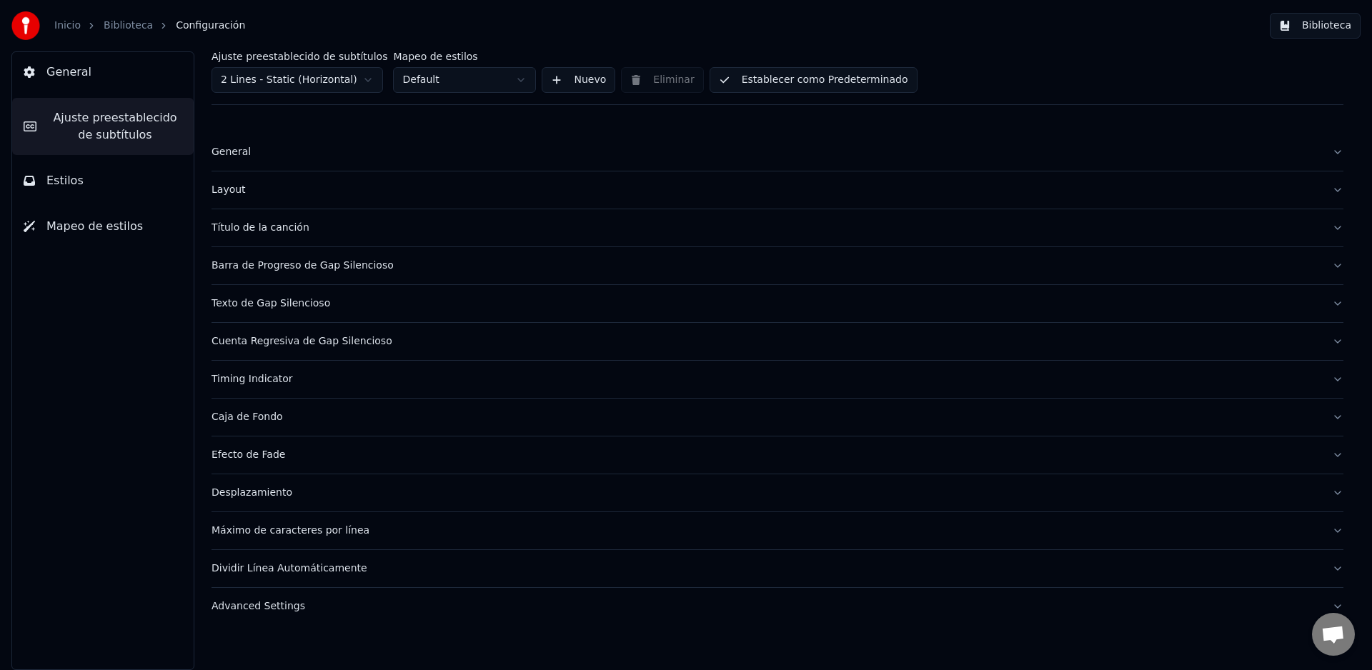
click at [1333, 496] on button "Desplazamiento" at bounding box center [778, 493] width 1132 height 37
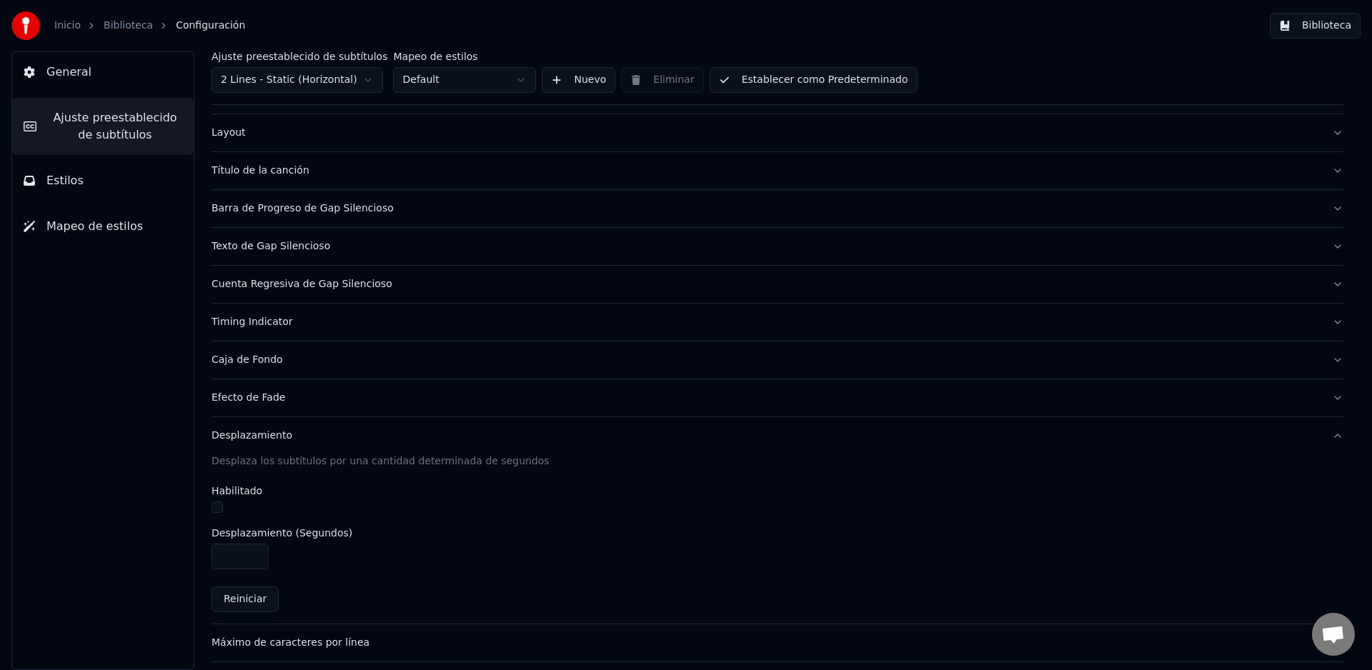
scroll to position [58, 0]
click at [1323, 436] on button "Desplazamiento" at bounding box center [778, 435] width 1132 height 37
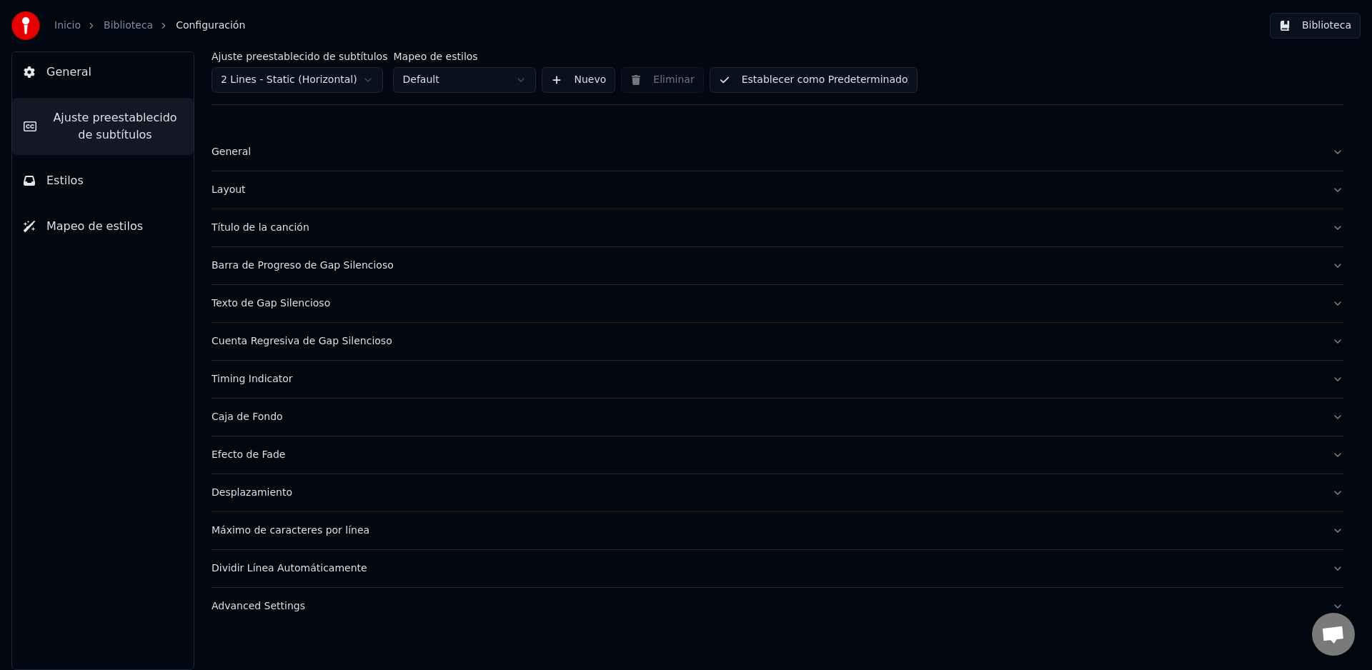
click at [1336, 574] on button "Dividir Línea Automáticamente" at bounding box center [778, 568] width 1132 height 37
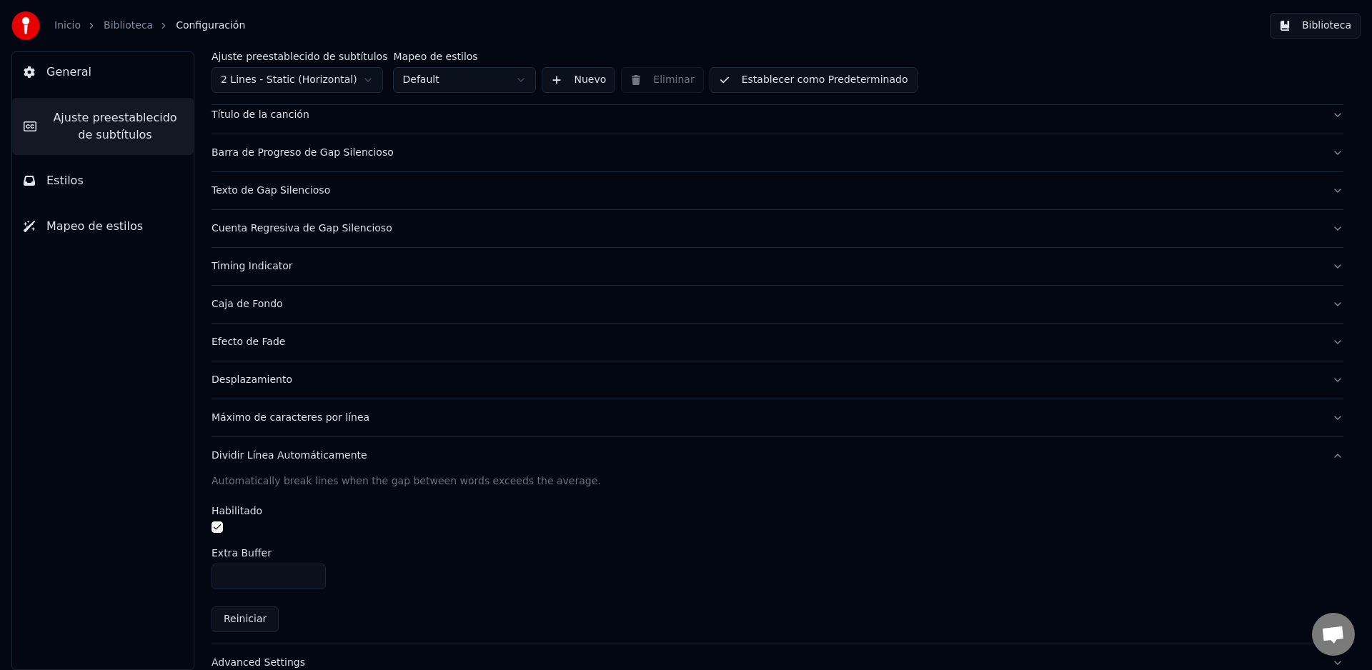
scroll to position [115, 0]
click at [1319, 459] on button "Dividir Línea Automáticamente" at bounding box center [778, 453] width 1132 height 37
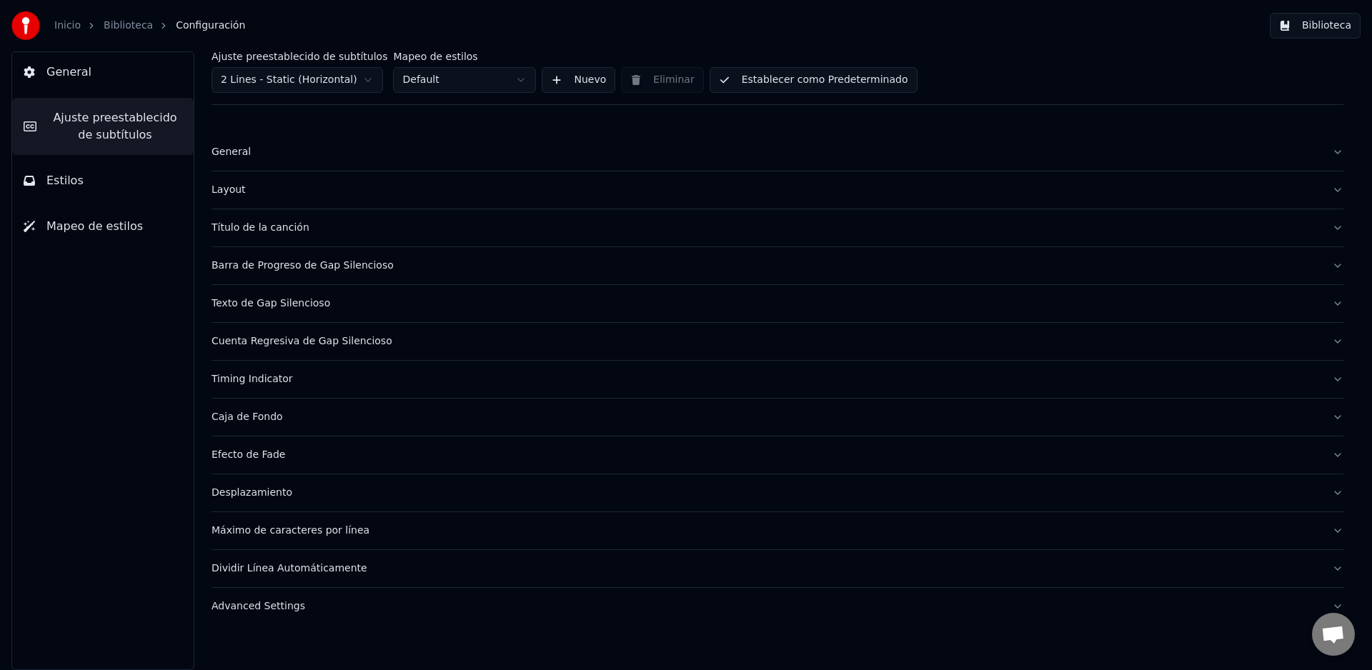
click at [1333, 604] on button "Advanced Settings" at bounding box center [778, 606] width 1132 height 37
click at [1330, 192] on button "Layout" at bounding box center [778, 190] width 1132 height 37
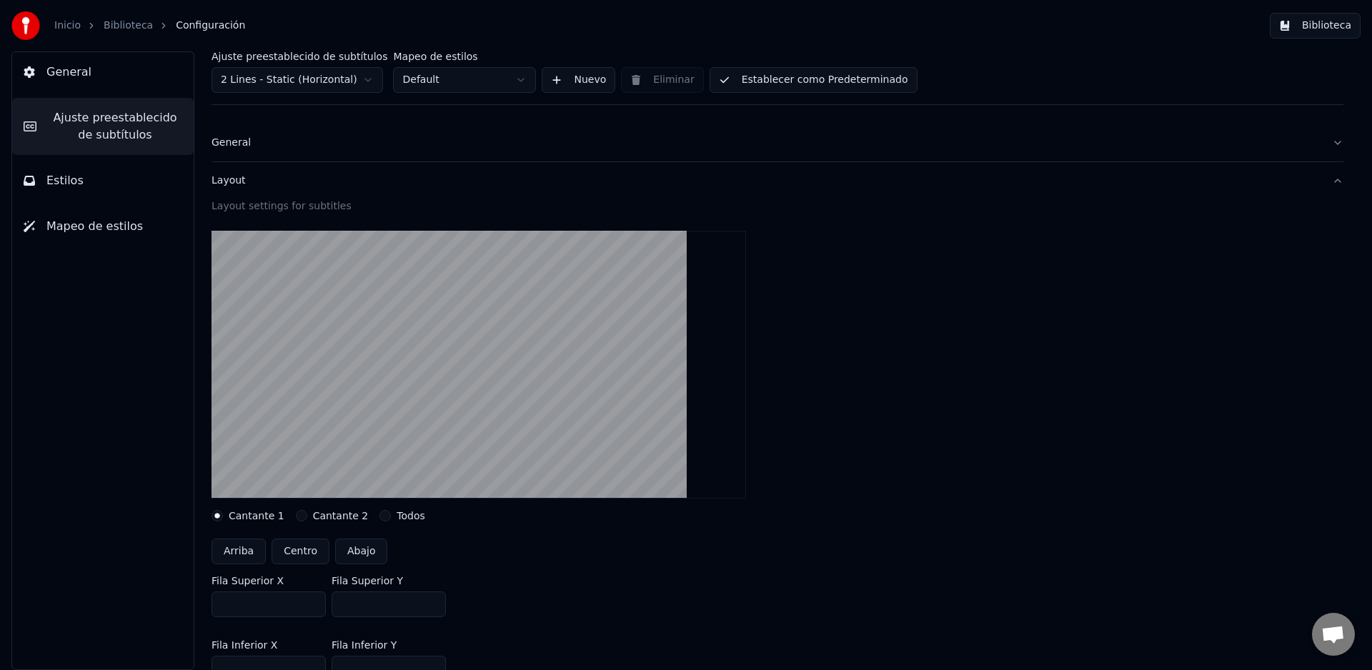
scroll to position [11, 0]
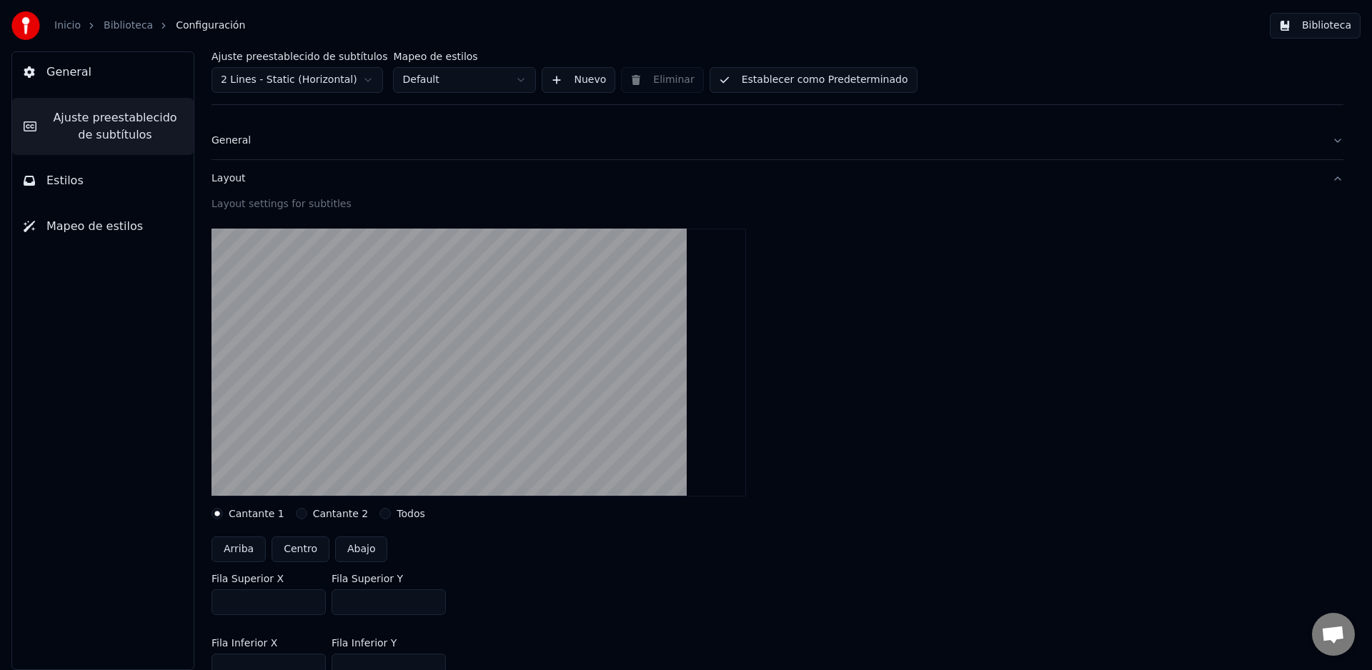
click at [304, 550] on button "Centro" at bounding box center [301, 550] width 58 height 26
type input "***"
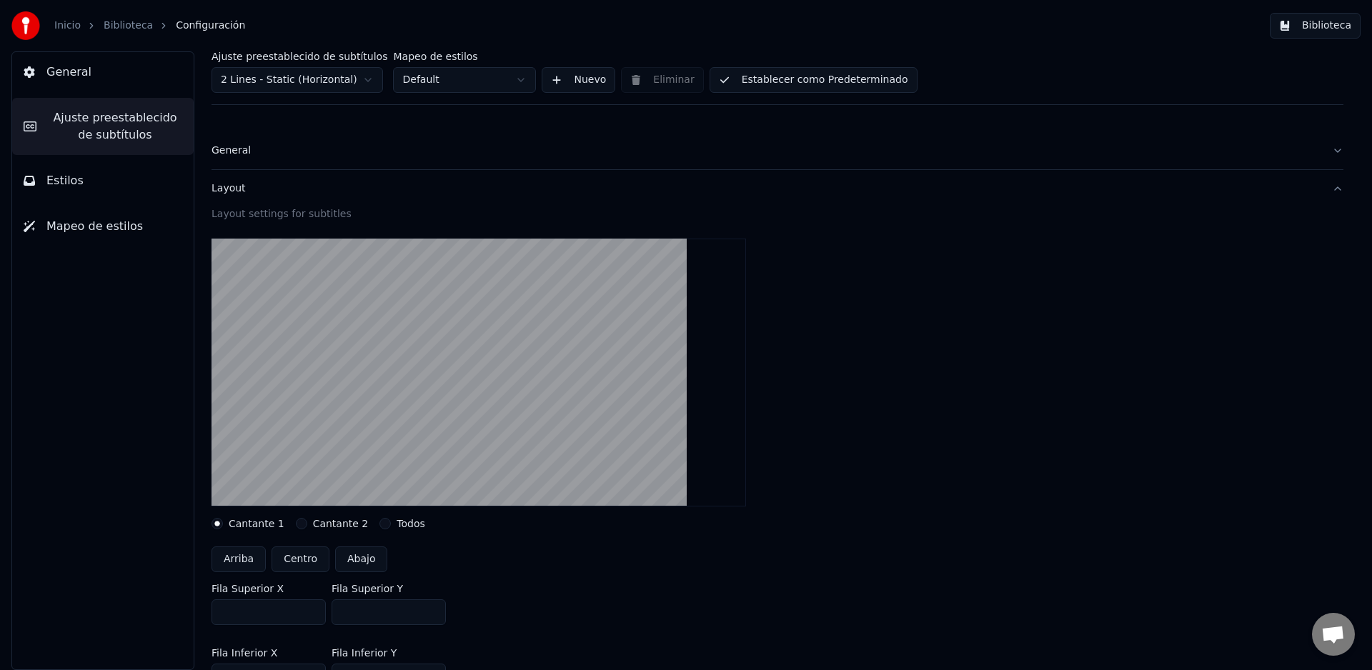
scroll to position [0, 0]
click at [379, 526] on button "Todos" at bounding box center [384, 525] width 11 height 11
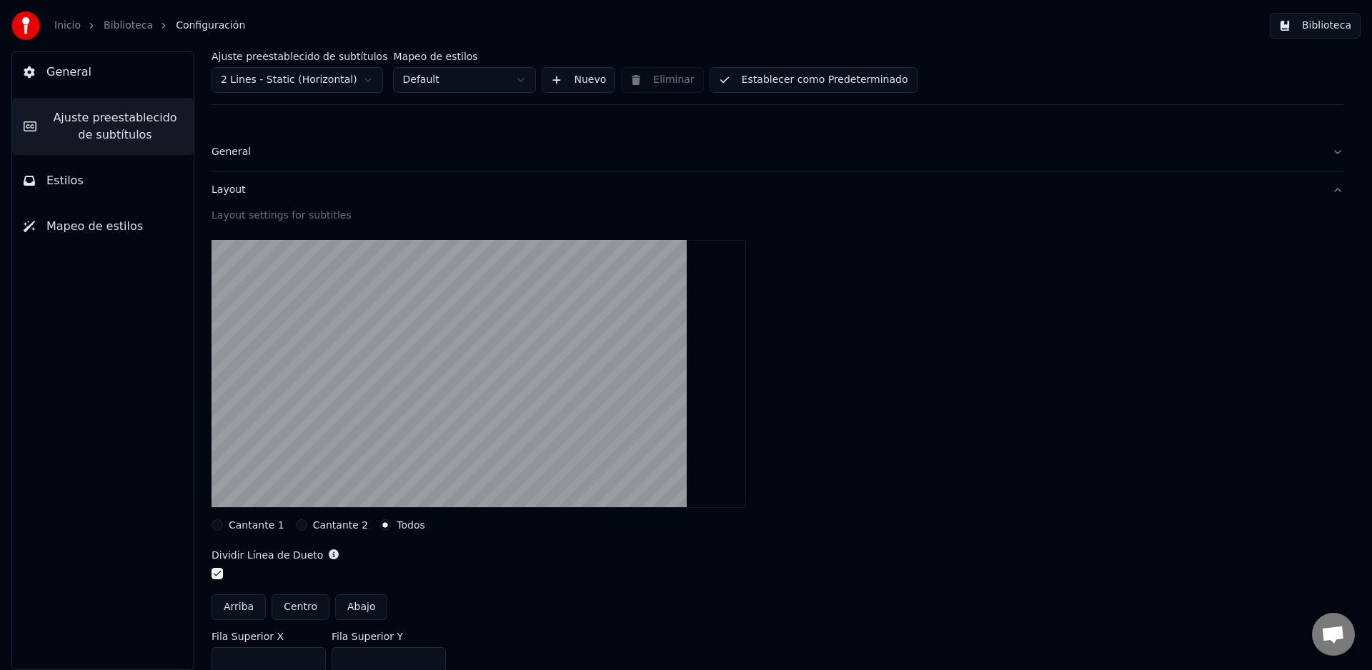
click at [220, 527] on button "Cantante 1" at bounding box center [217, 525] width 11 height 11
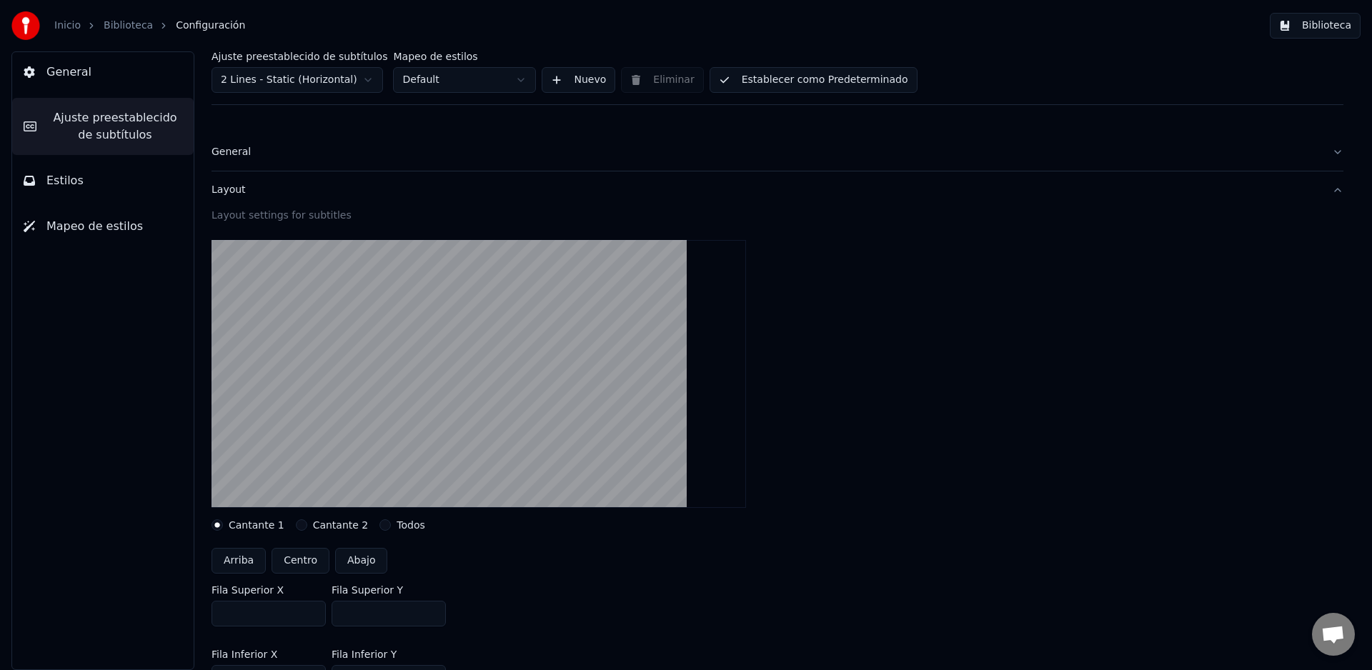
click at [308, 565] on button "Centro" at bounding box center [301, 561] width 58 height 26
click at [1321, 190] on button "Layout" at bounding box center [778, 190] width 1132 height 37
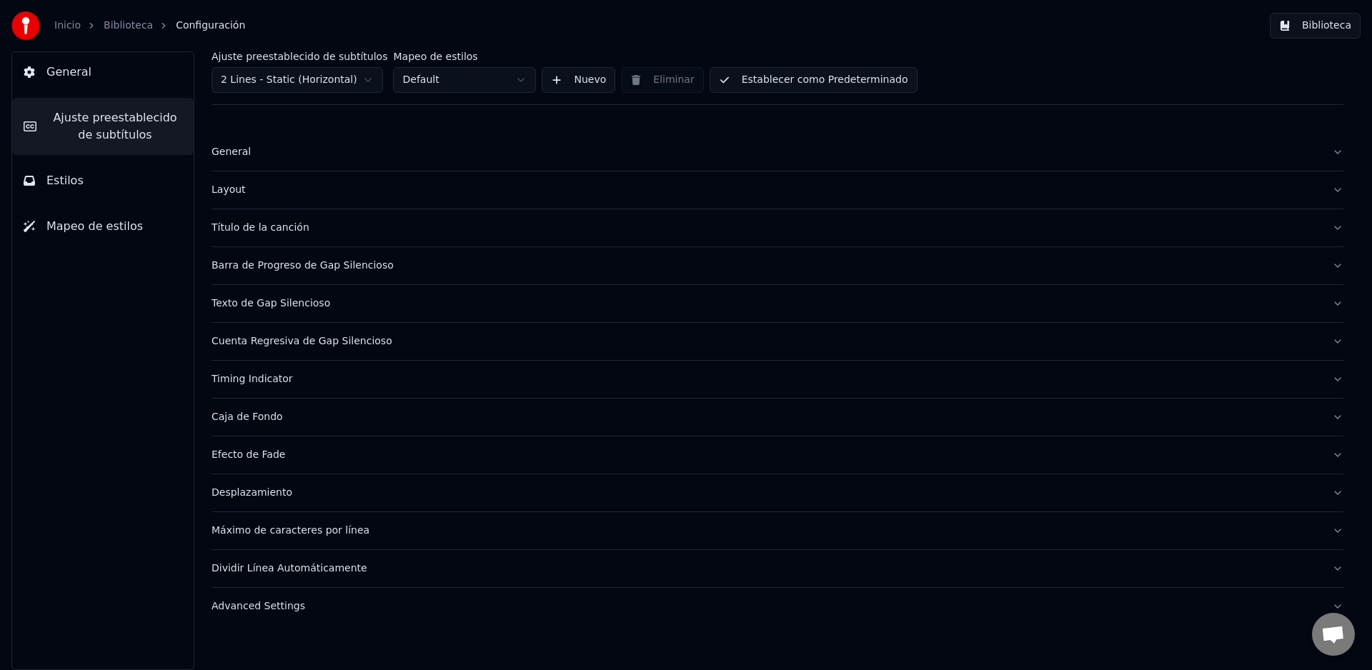
click at [812, 84] on button "Establecer como Predeterminado" at bounding box center [814, 80] width 208 height 26
click at [1330, 26] on button "Biblioteca" at bounding box center [1315, 26] width 91 height 26
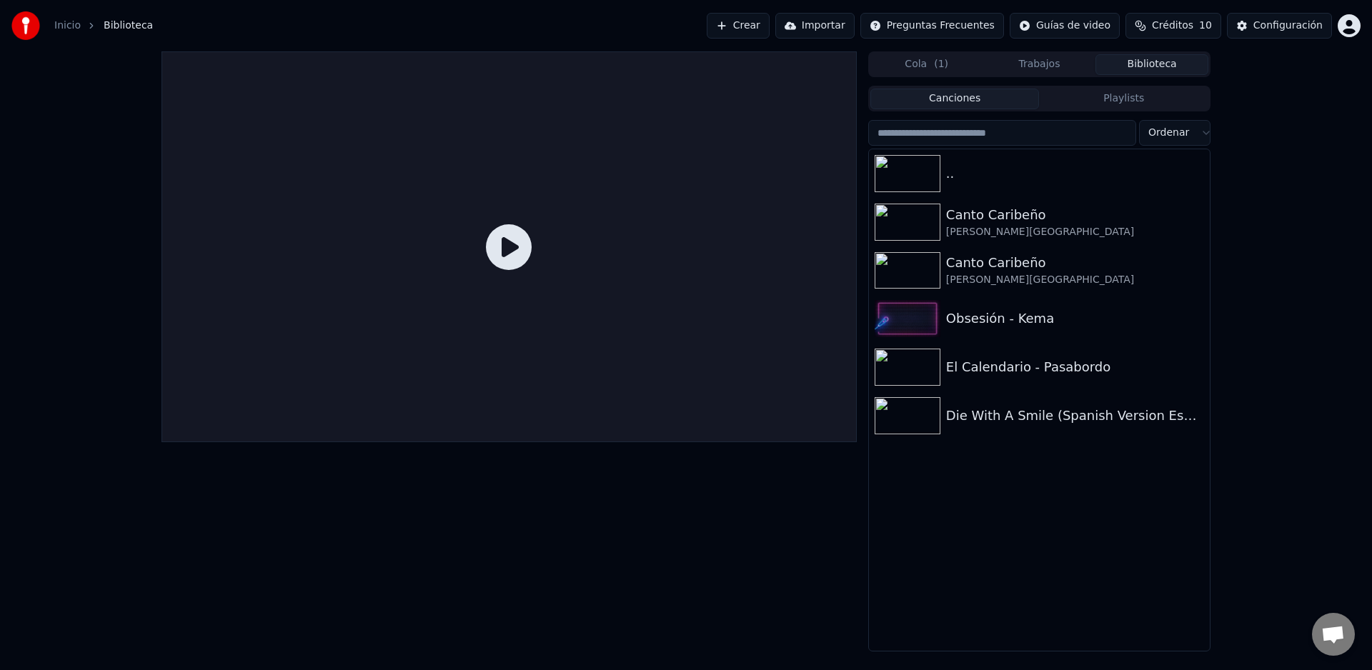
click at [525, 257] on icon at bounding box center [509, 247] width 46 height 46
click at [1016, 228] on div "[PERSON_NAME][GEOGRAPHIC_DATA]" at bounding box center [1068, 232] width 244 height 14
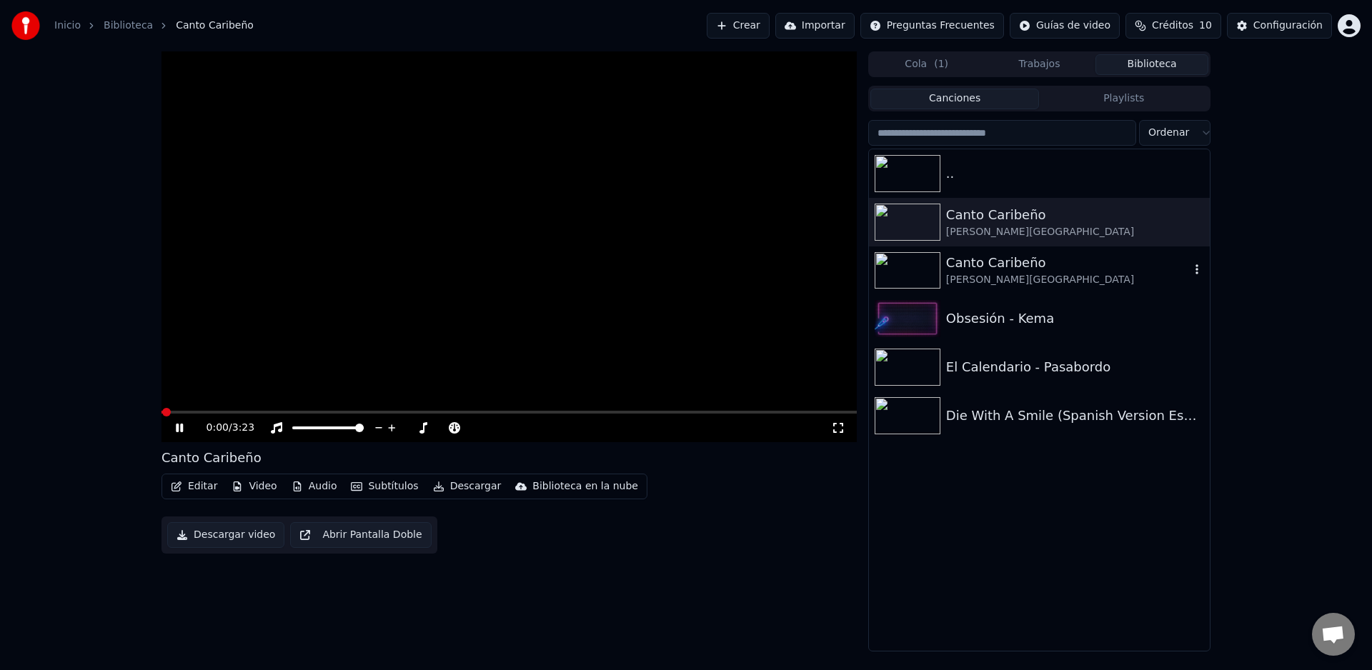
click at [983, 264] on div "Canto Caribeño" at bounding box center [1068, 263] width 244 height 20
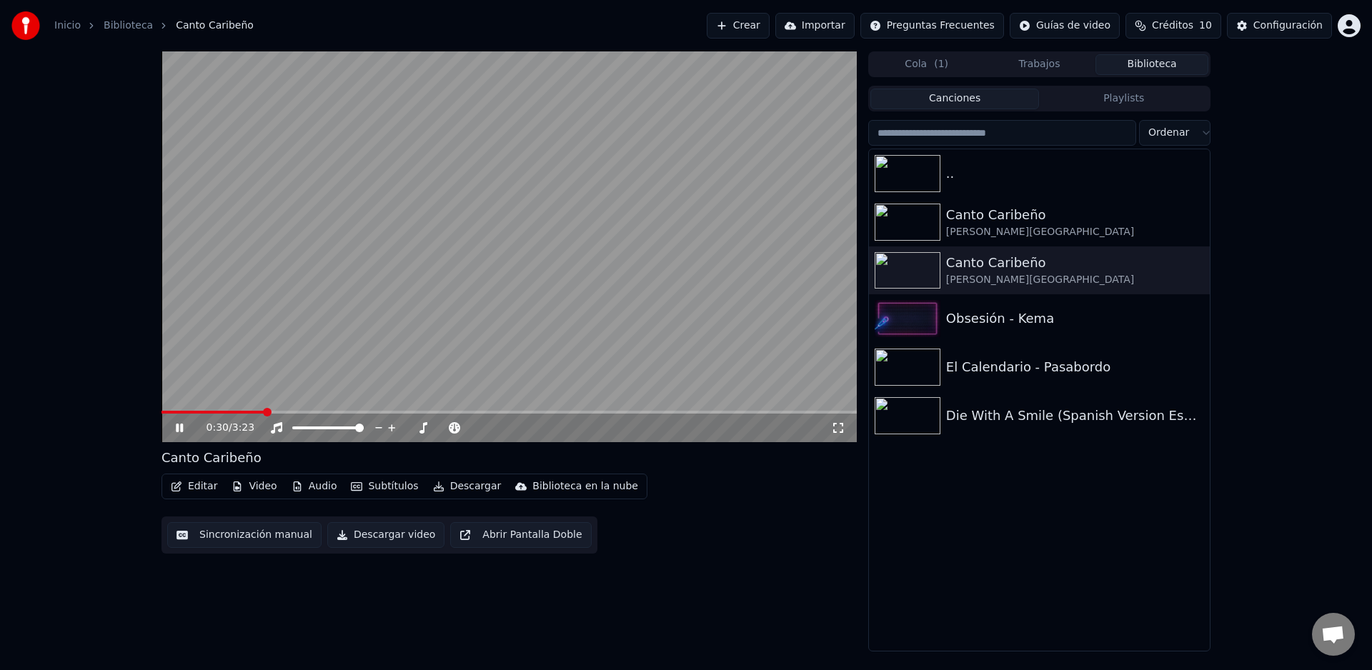
click at [264, 412] on span at bounding box center [267, 412] width 9 height 9
click at [199, 414] on span at bounding box center [181, 412] width 38 height 3
click at [185, 413] on span at bounding box center [189, 412] width 9 height 9
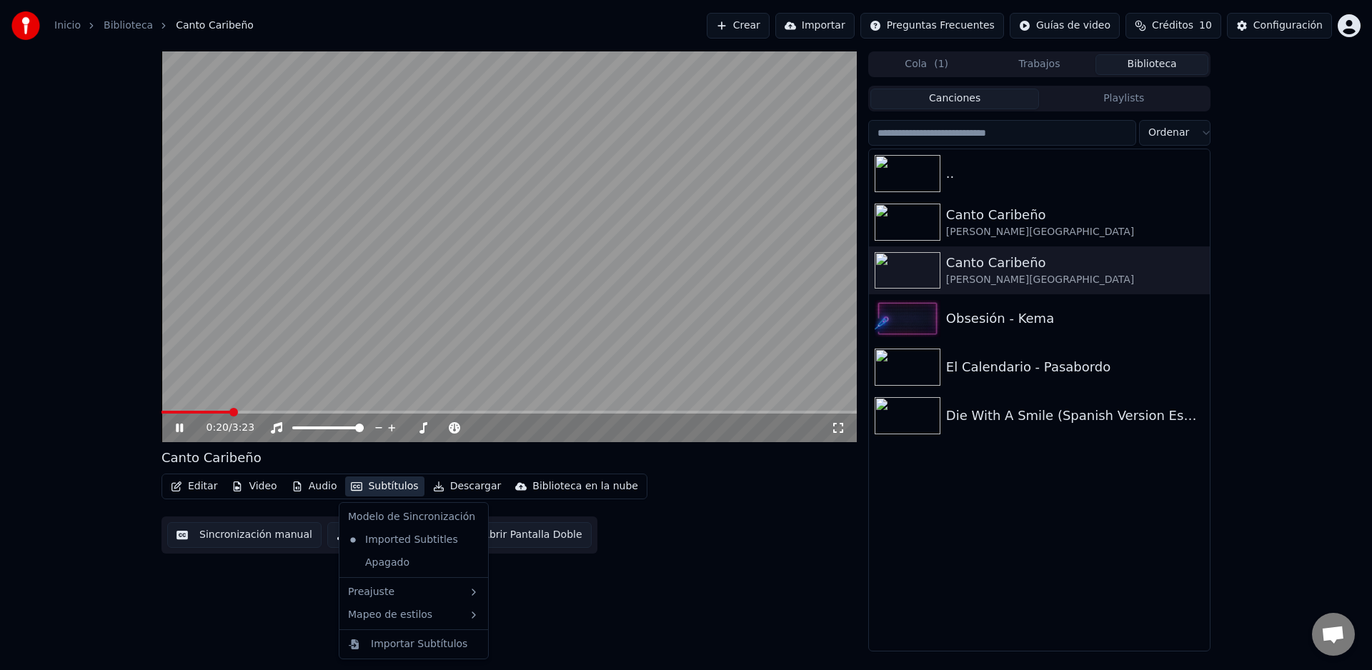
click at [392, 488] on button "Subtítulos" at bounding box center [384, 487] width 79 height 20
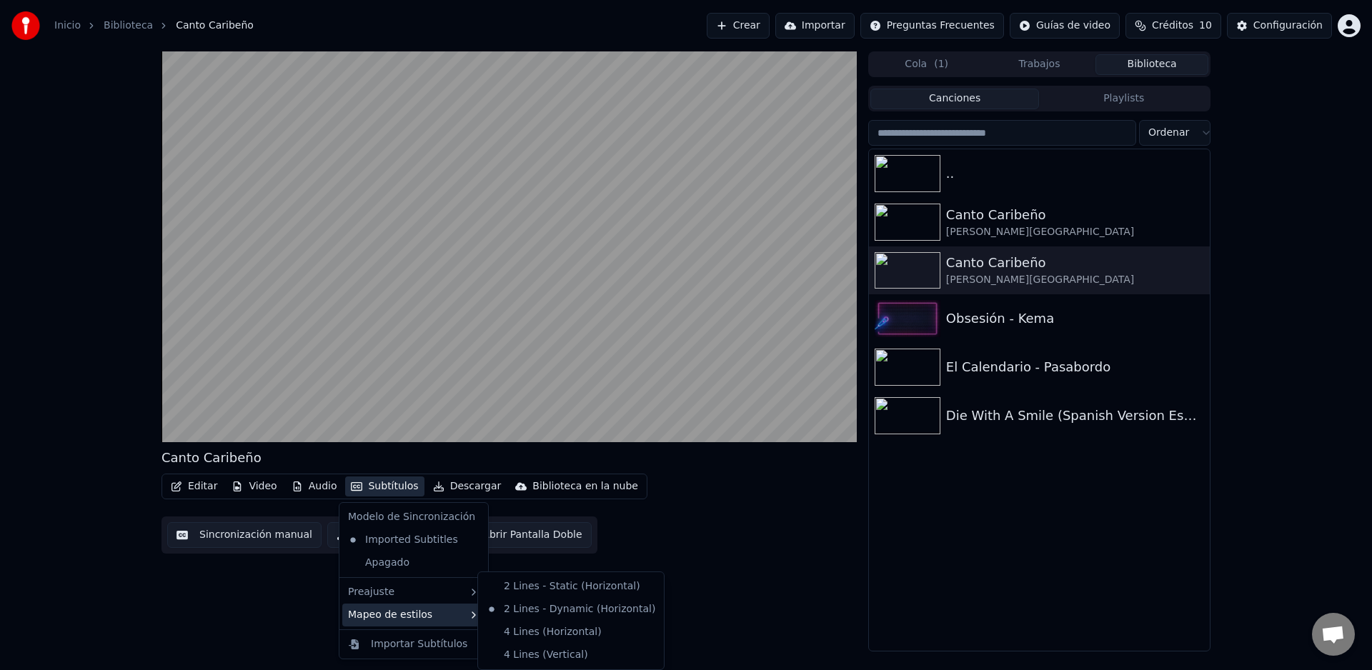
click at [451, 617] on div "Mapeo de estilos" at bounding box center [413, 615] width 143 height 23
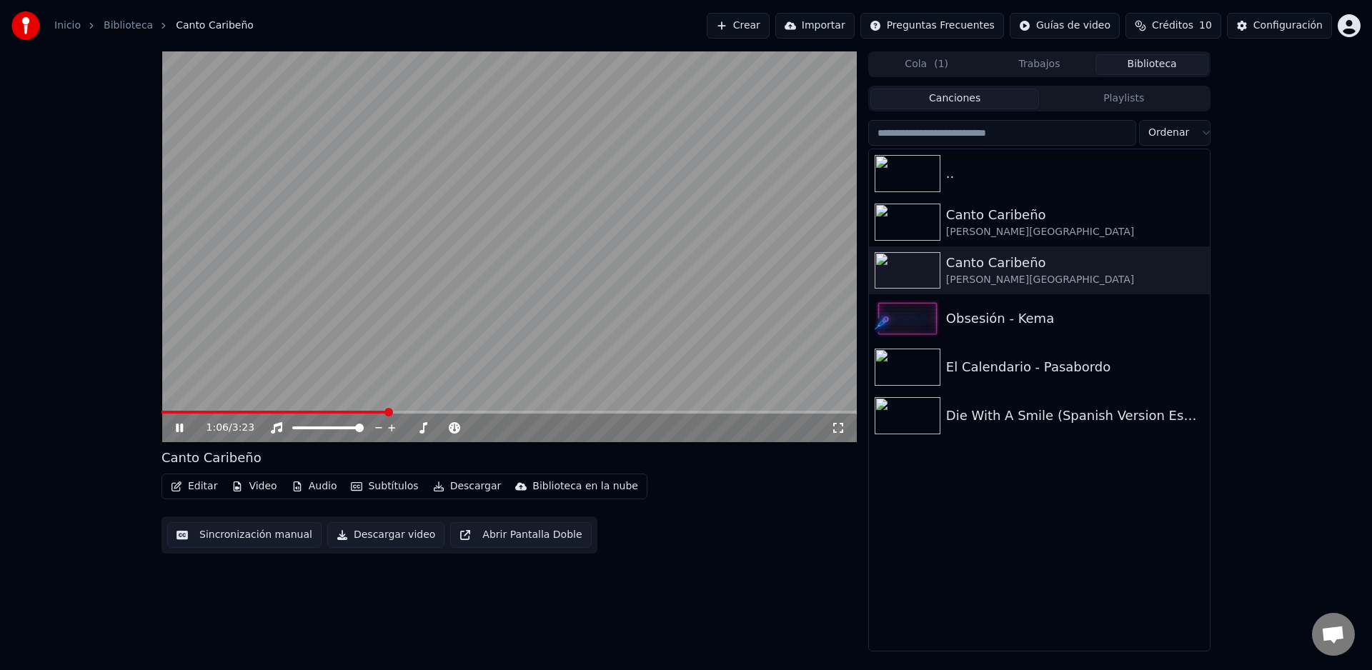
click at [386, 413] on span at bounding box center [509, 412] width 695 height 3
click at [420, 413] on span at bounding box center [509, 412] width 695 height 3
click at [455, 410] on video at bounding box center [509, 246] width 695 height 391
click at [460, 413] on span at bounding box center [509, 412] width 695 height 3
click at [182, 430] on icon at bounding box center [190, 427] width 34 height 11
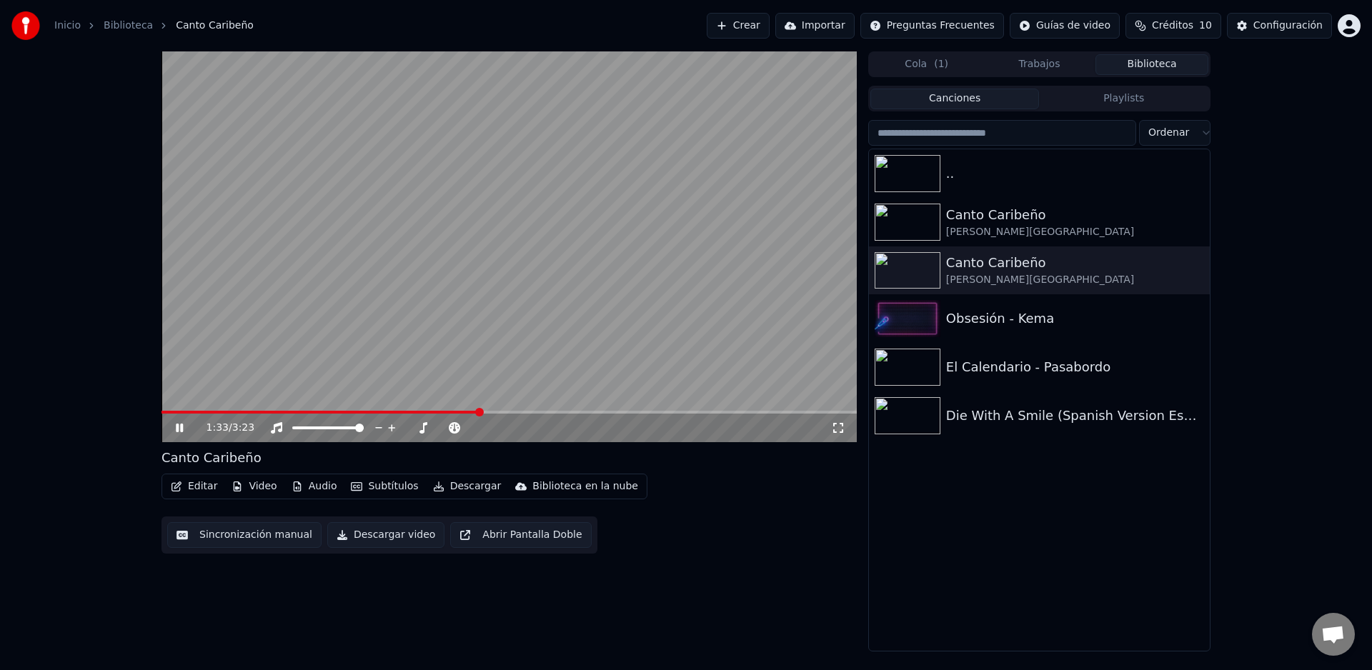
click at [478, 411] on span at bounding box center [509, 412] width 695 height 3
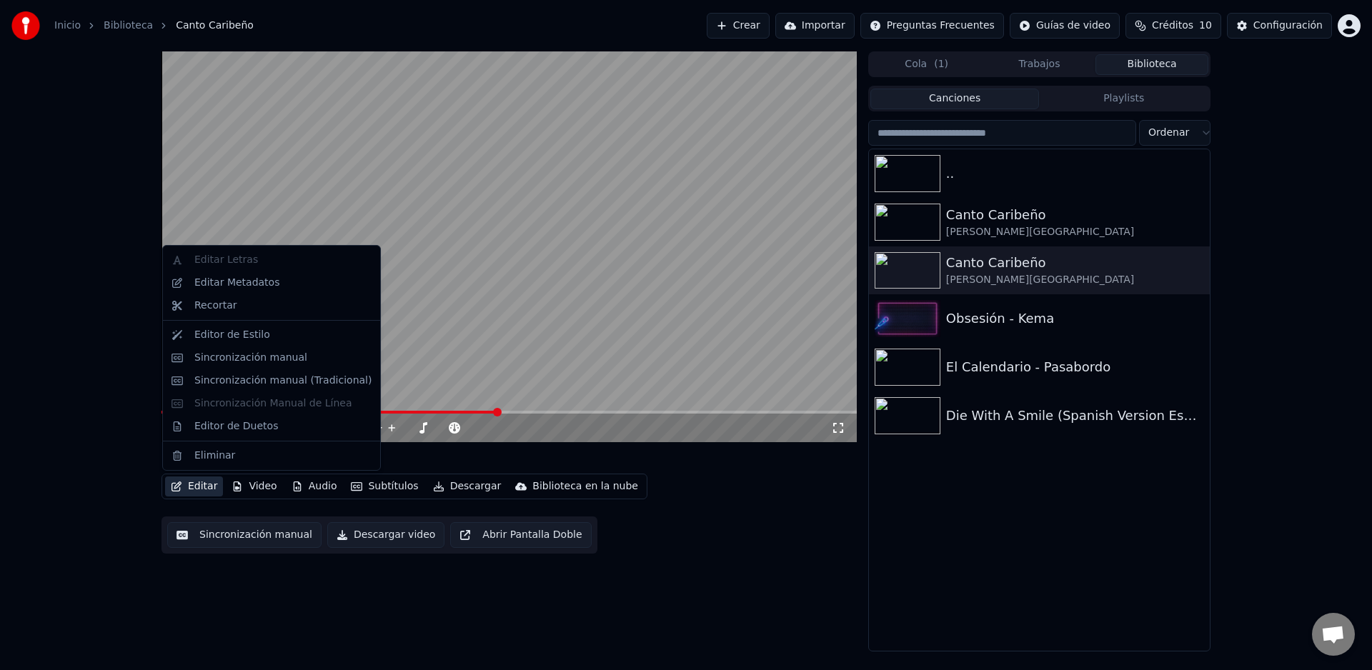
click at [188, 488] on button "Editar" at bounding box center [194, 487] width 58 height 20
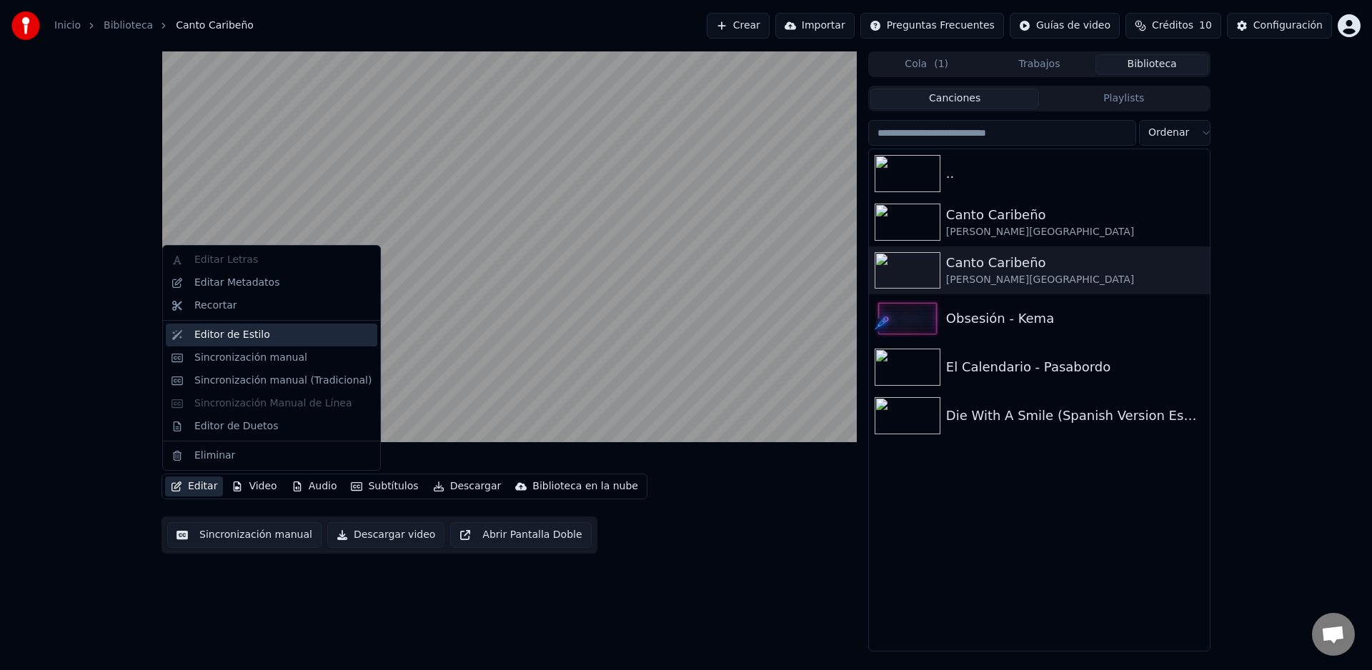
click at [244, 328] on div "Editor de Estilo" at bounding box center [232, 335] width 76 height 14
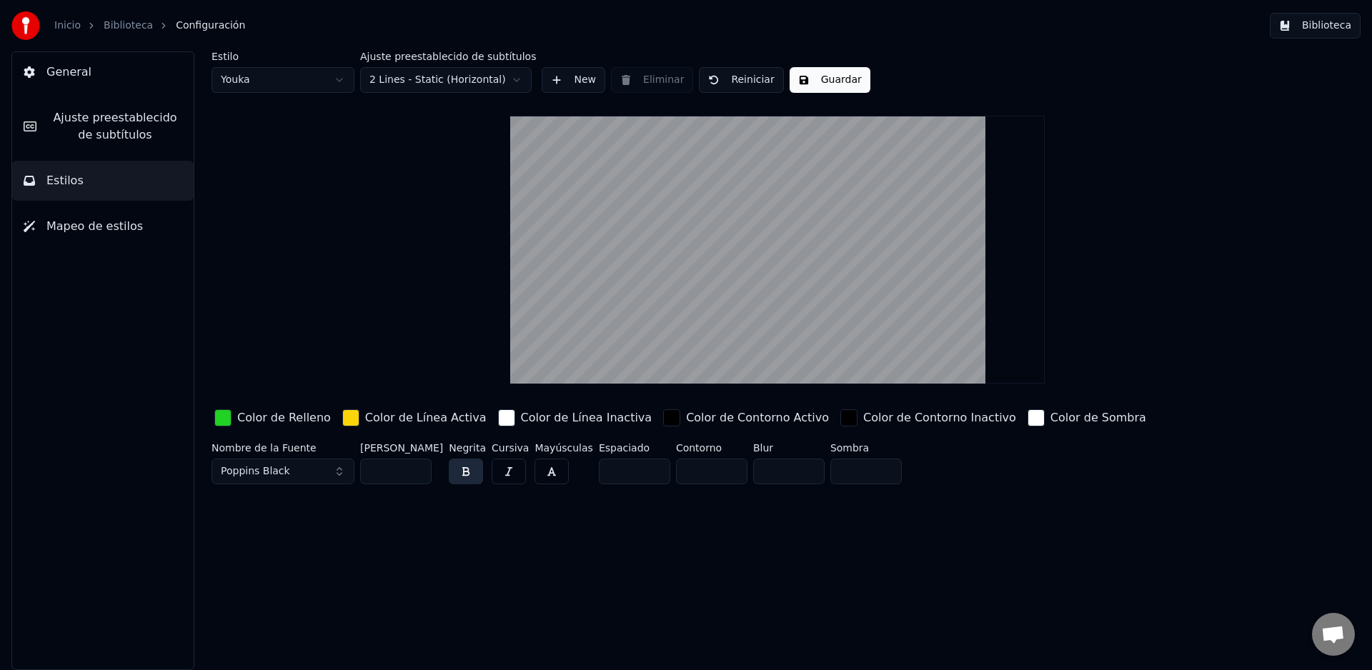
click at [805, 85] on button "Guardar" at bounding box center [830, 80] width 81 height 26
click at [1322, 32] on button "Biblioteca" at bounding box center [1315, 26] width 91 height 26
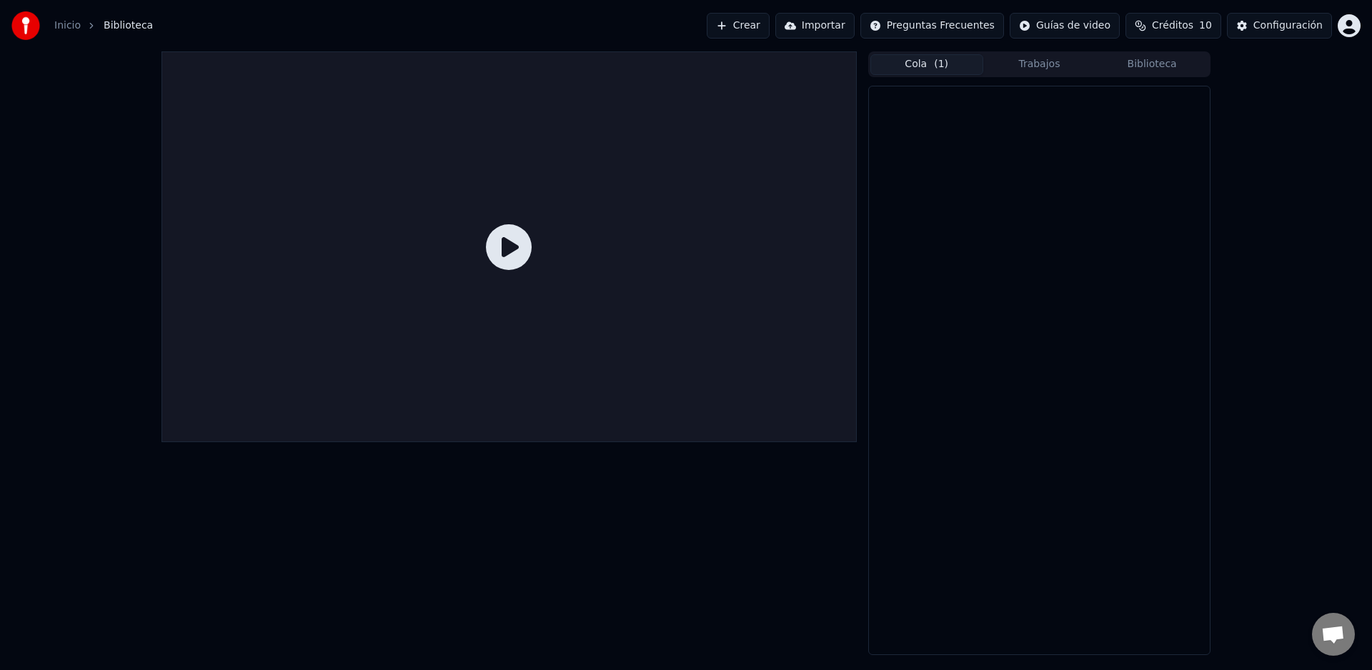
click at [941, 74] on button "Cola ( 1 )" at bounding box center [926, 64] width 113 height 21
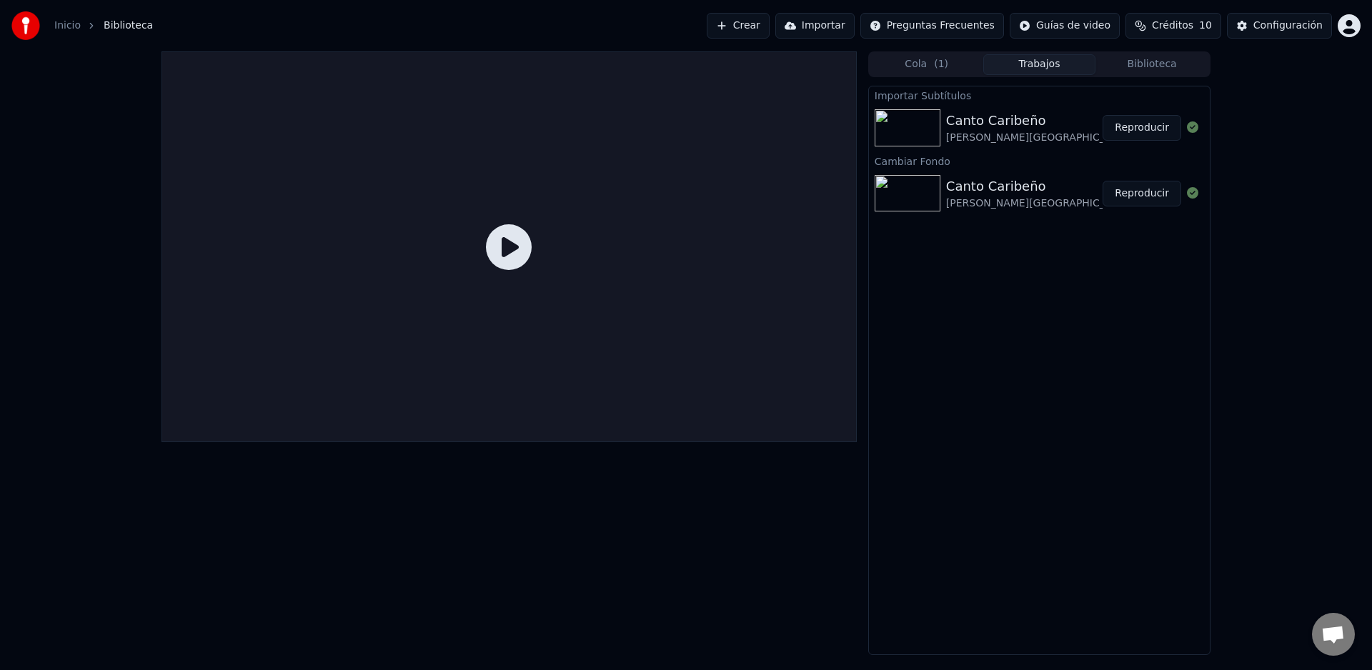
click at [1048, 71] on button "Trabajos" at bounding box center [1039, 64] width 113 height 21
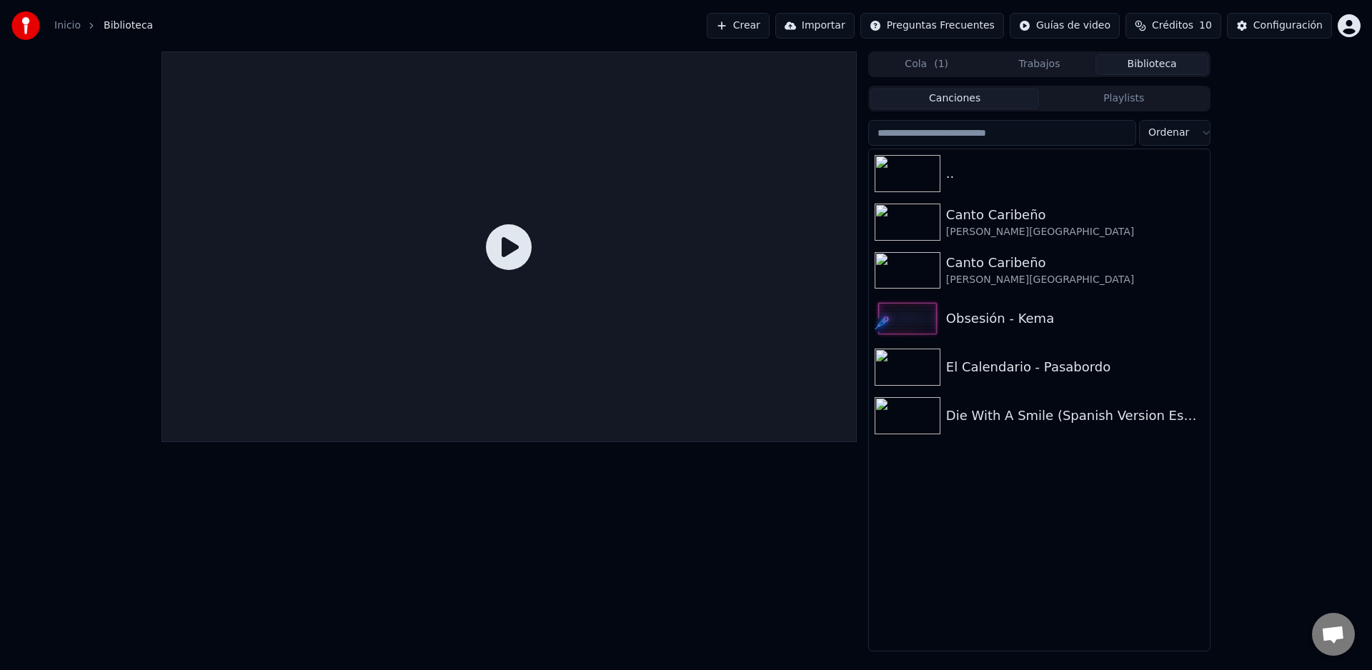
click at [1148, 67] on button "Biblioteca" at bounding box center [1151, 64] width 113 height 21
click at [753, 27] on button "Crear" at bounding box center [738, 26] width 63 height 26
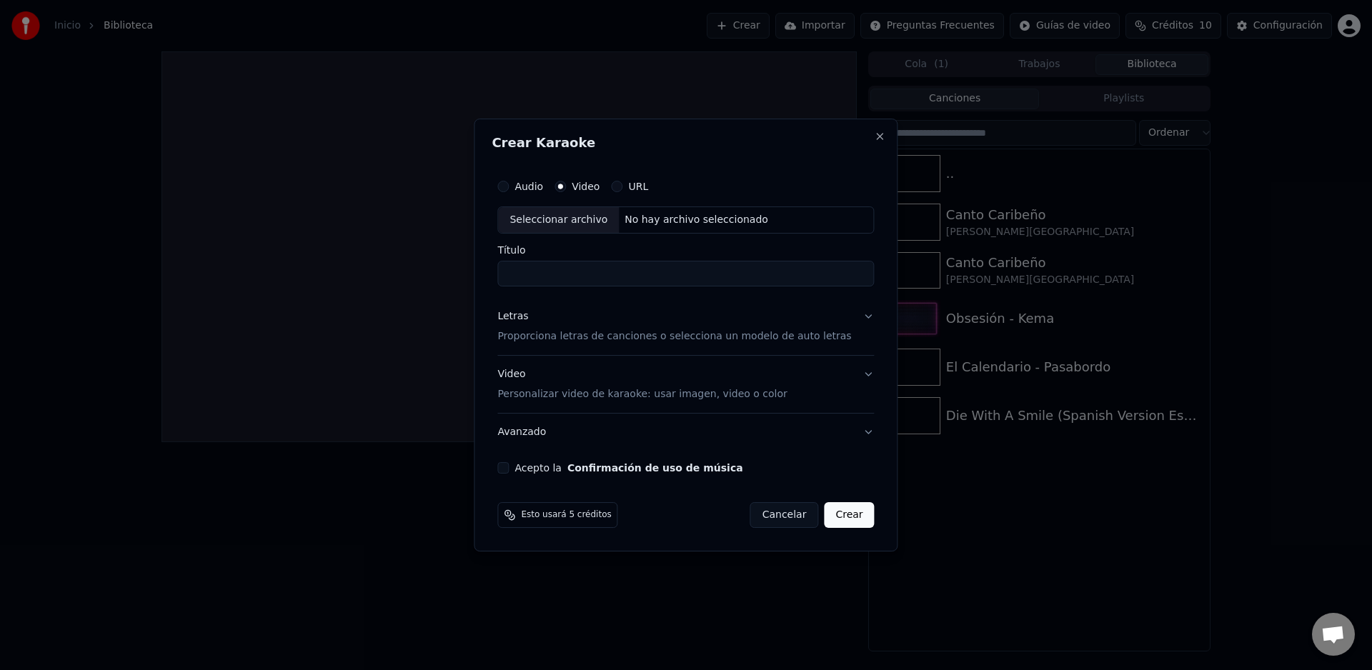
paste input "**********"
type input "**********"
click at [595, 342] on p "Proporciona letras de canciones o selecciona un modelo de auto letras" at bounding box center [674, 336] width 354 height 14
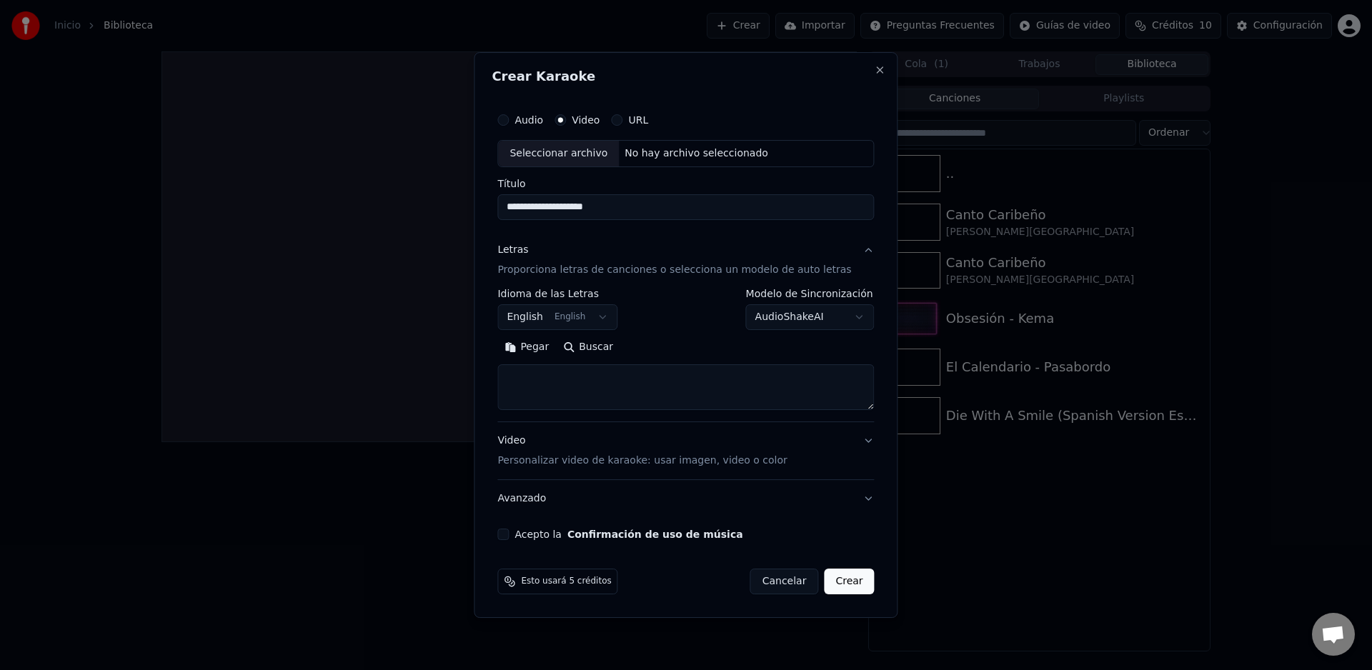
click at [600, 319] on body "**********" at bounding box center [686, 335] width 1372 height 670
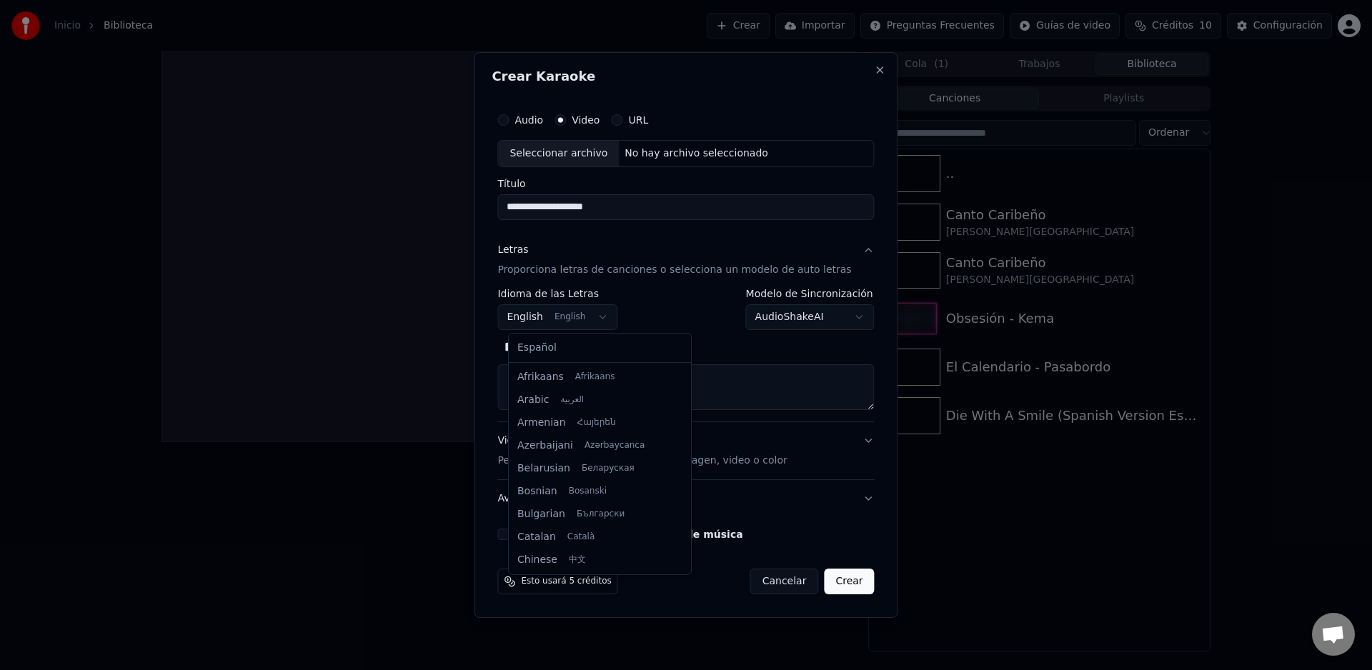
scroll to position [114, 0]
select select "**"
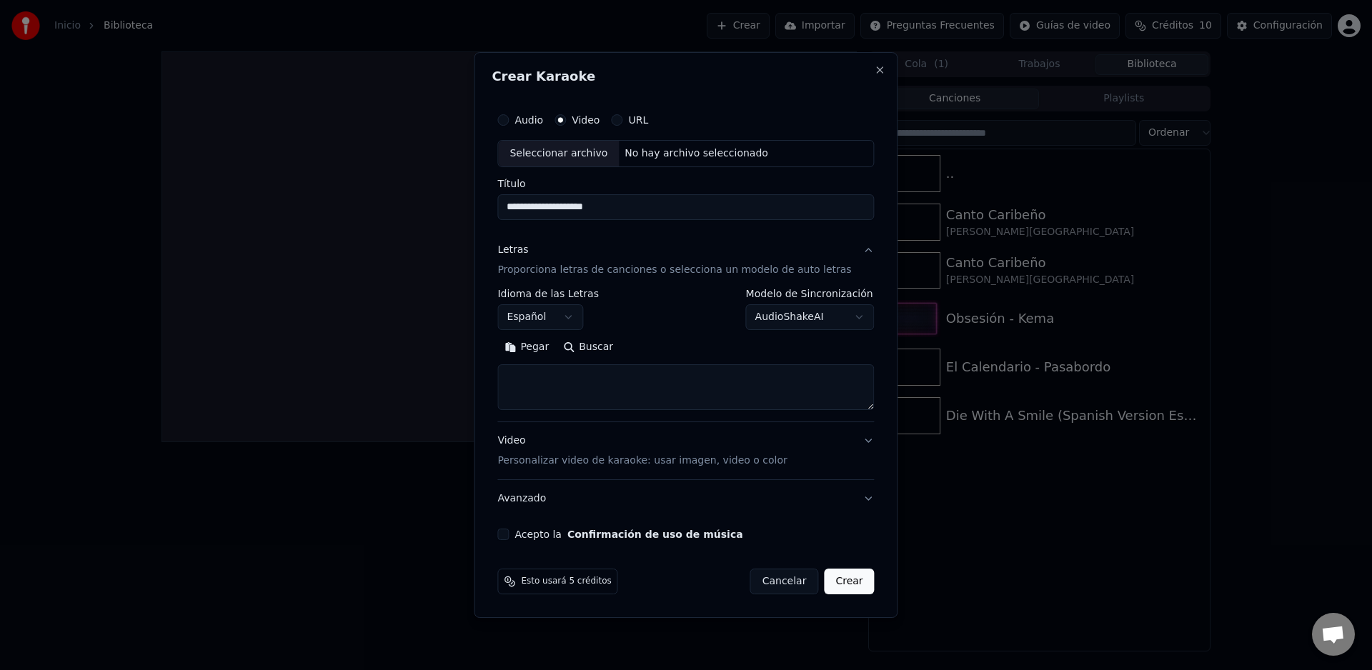
click at [575, 389] on textarea at bounding box center [685, 387] width 377 height 46
paste textarea "**********"
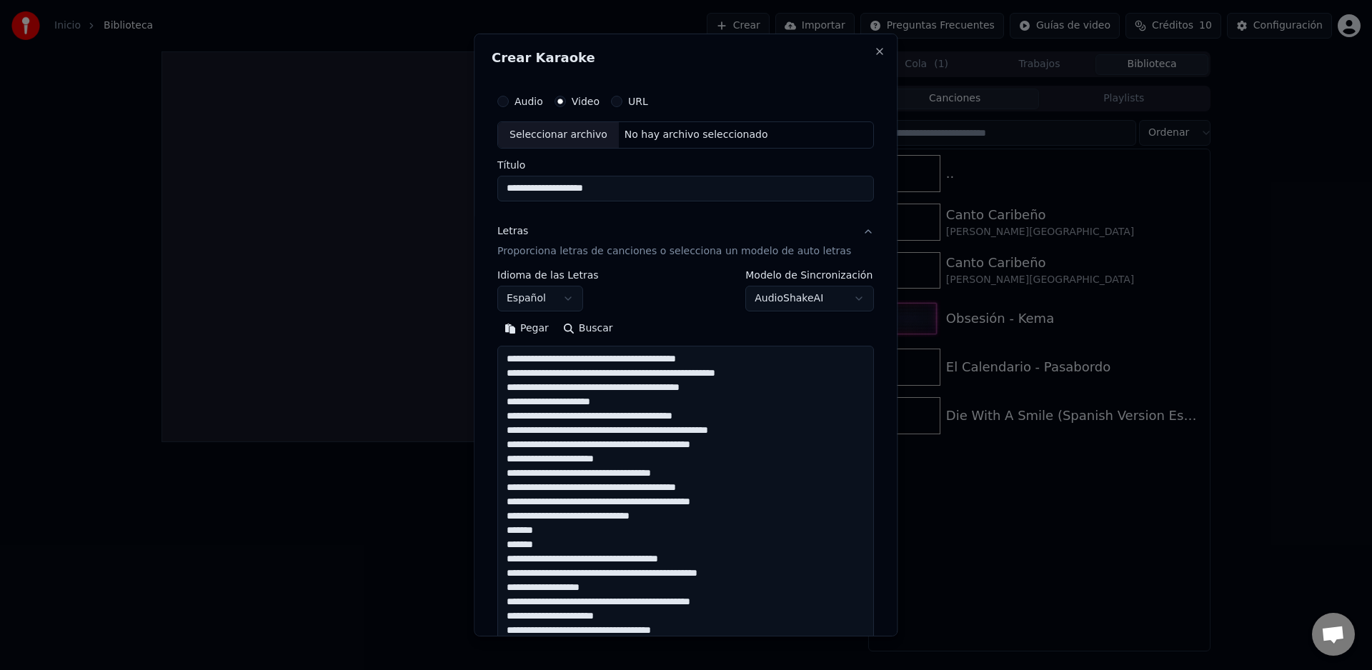
scroll to position [560, 0]
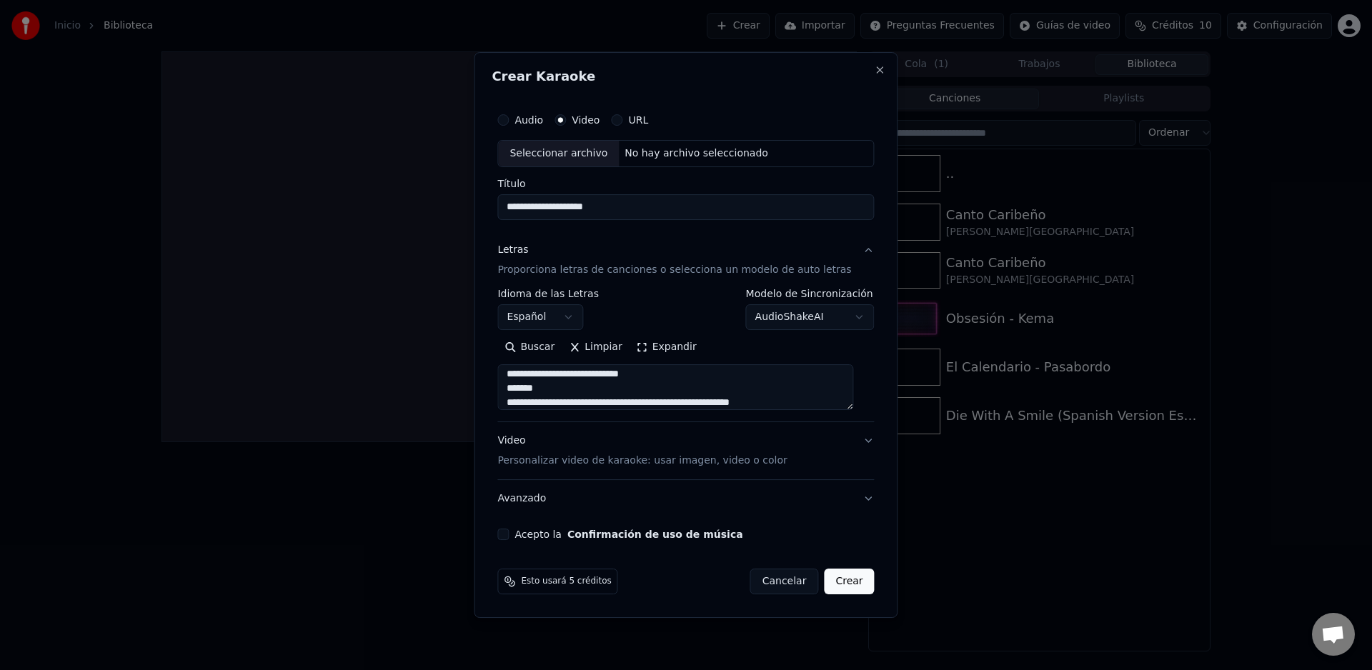
click at [514, 392] on textarea at bounding box center [675, 387] width 356 height 46
type textarea "**********"
click at [509, 535] on button "Acepto la Confirmación de uso de música" at bounding box center [502, 534] width 11 height 11
click at [843, 588] on button "Crear" at bounding box center [849, 582] width 50 height 26
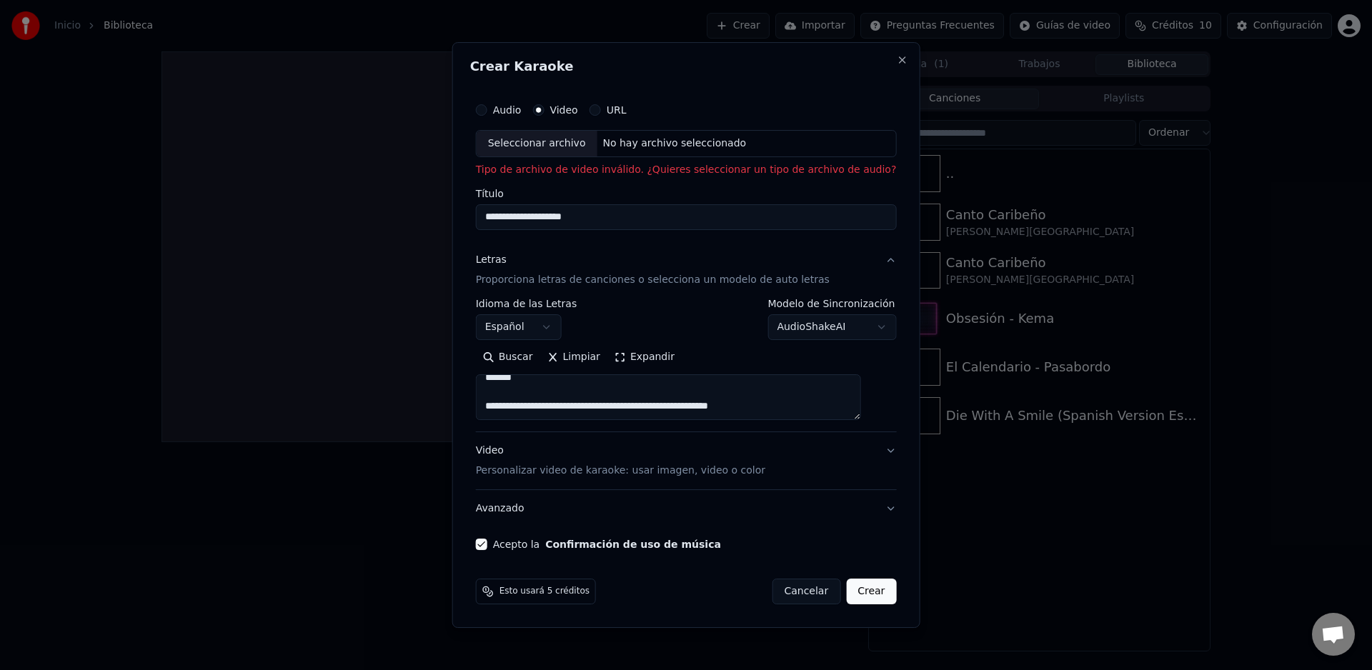
click at [569, 146] on div "Seleccionar archivo" at bounding box center [537, 144] width 121 height 26
type input "**********"
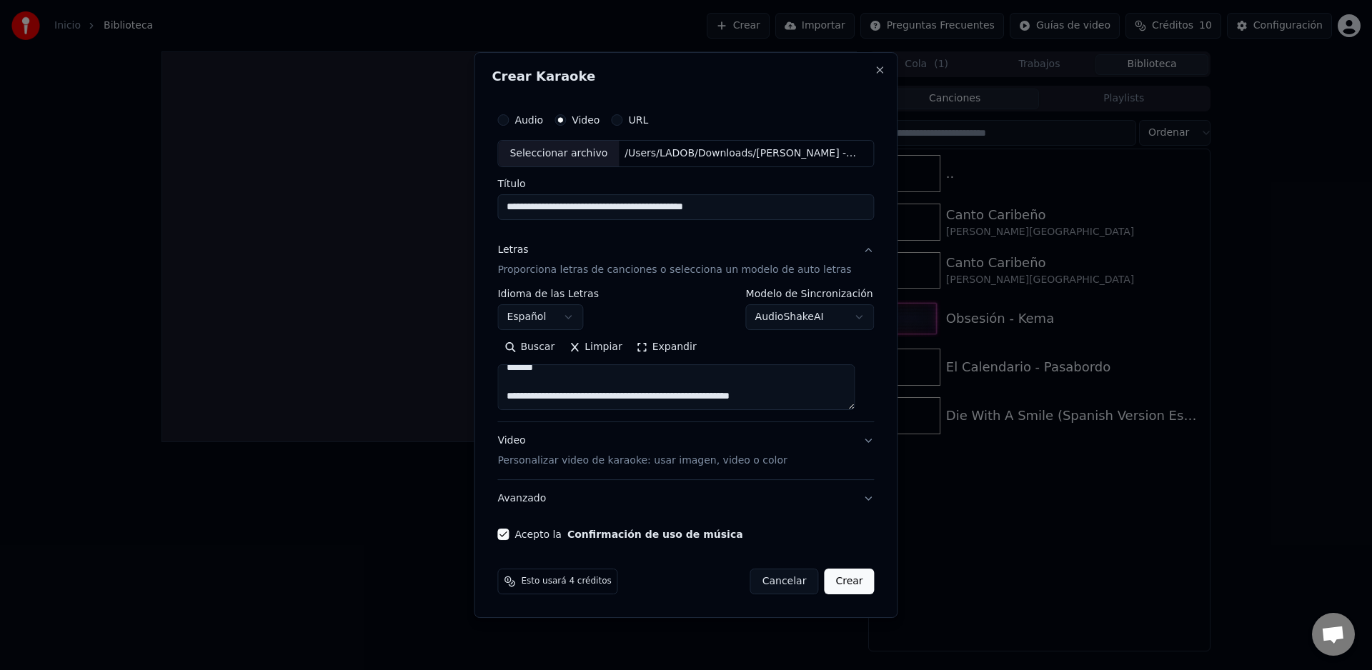
click at [847, 581] on button "Crear" at bounding box center [849, 582] width 50 height 26
select select
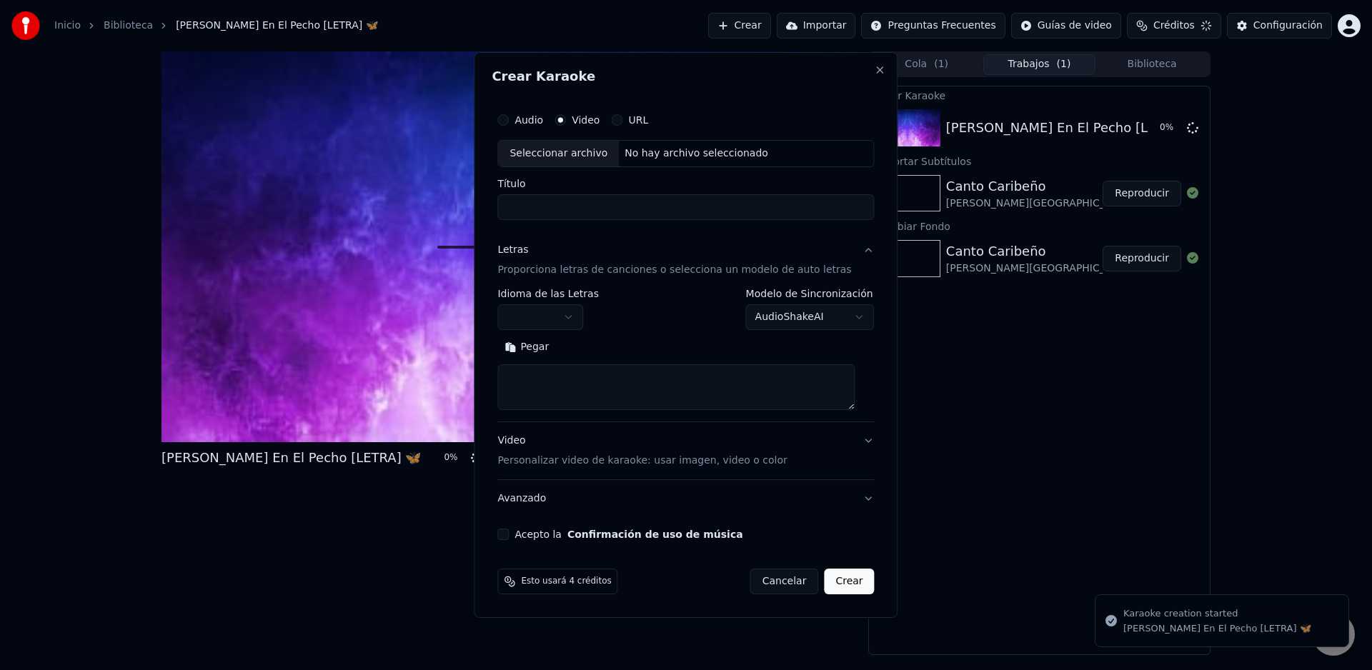
scroll to position [0, 0]
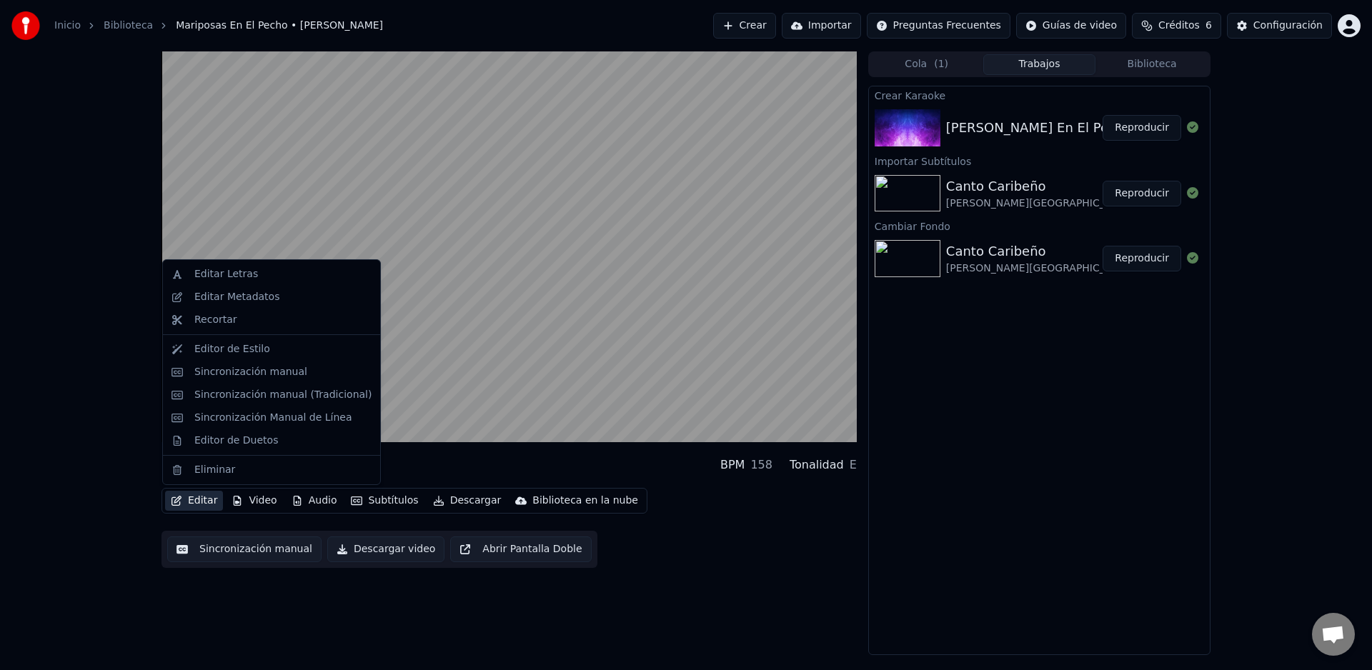
click at [204, 500] on button "Editar" at bounding box center [194, 501] width 58 height 20
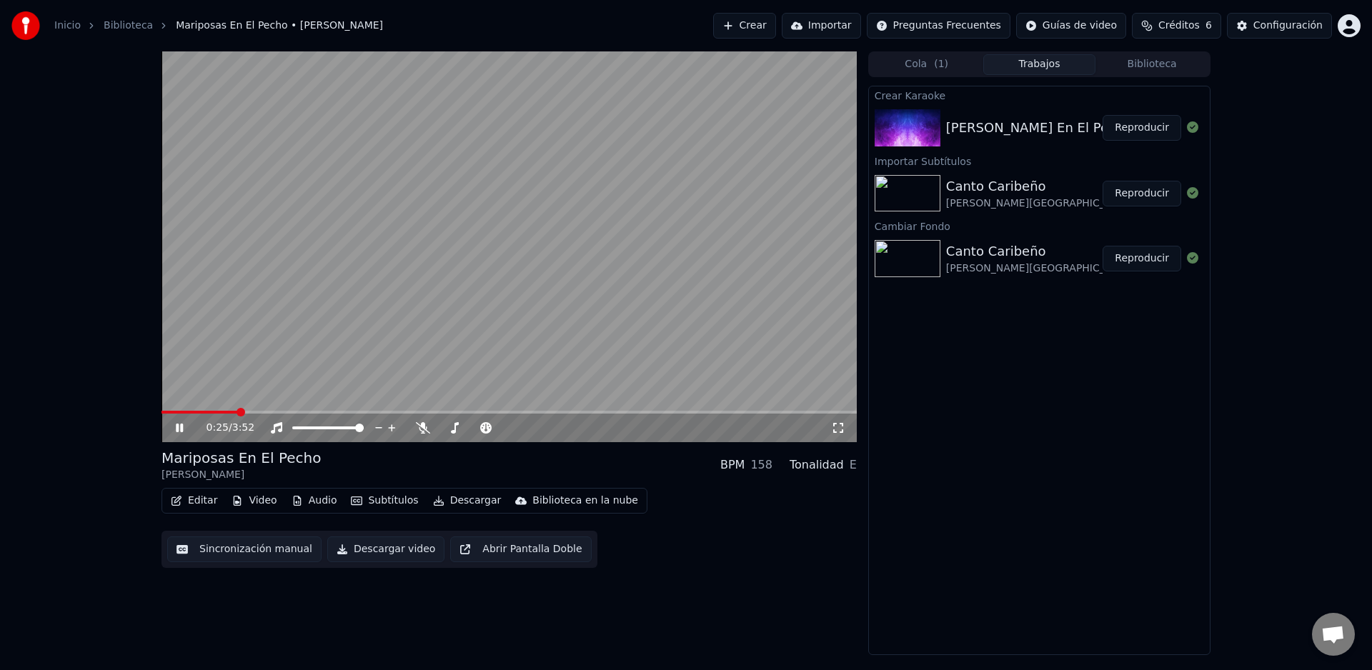
click at [771, 338] on video at bounding box center [509, 246] width 695 height 391
click at [200, 414] on span at bounding box center [204, 412] width 9 height 9
click at [181, 427] on icon at bounding box center [179, 428] width 9 height 10
click at [177, 414] on span at bounding box center [181, 412] width 9 height 9
click at [393, 502] on button "Subtítulos" at bounding box center [384, 501] width 79 height 20
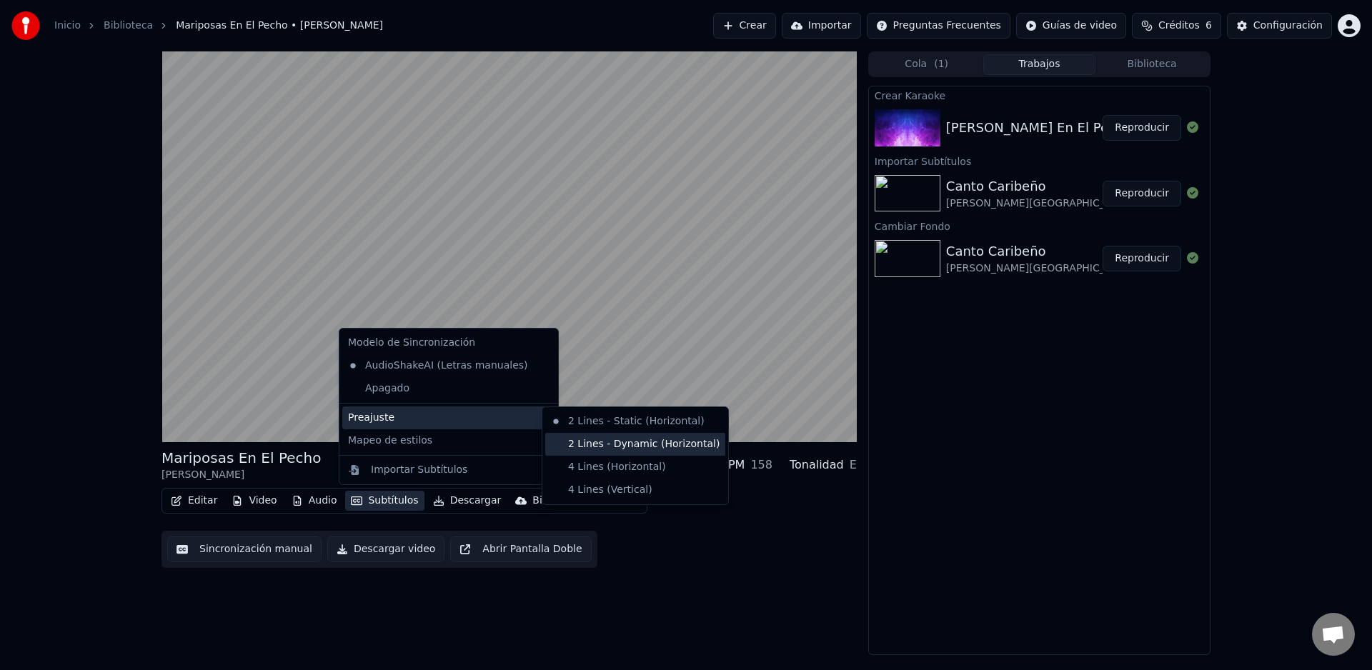
click at [592, 453] on div "2 Lines - Dynamic (Horizontal)" at bounding box center [635, 444] width 180 height 23
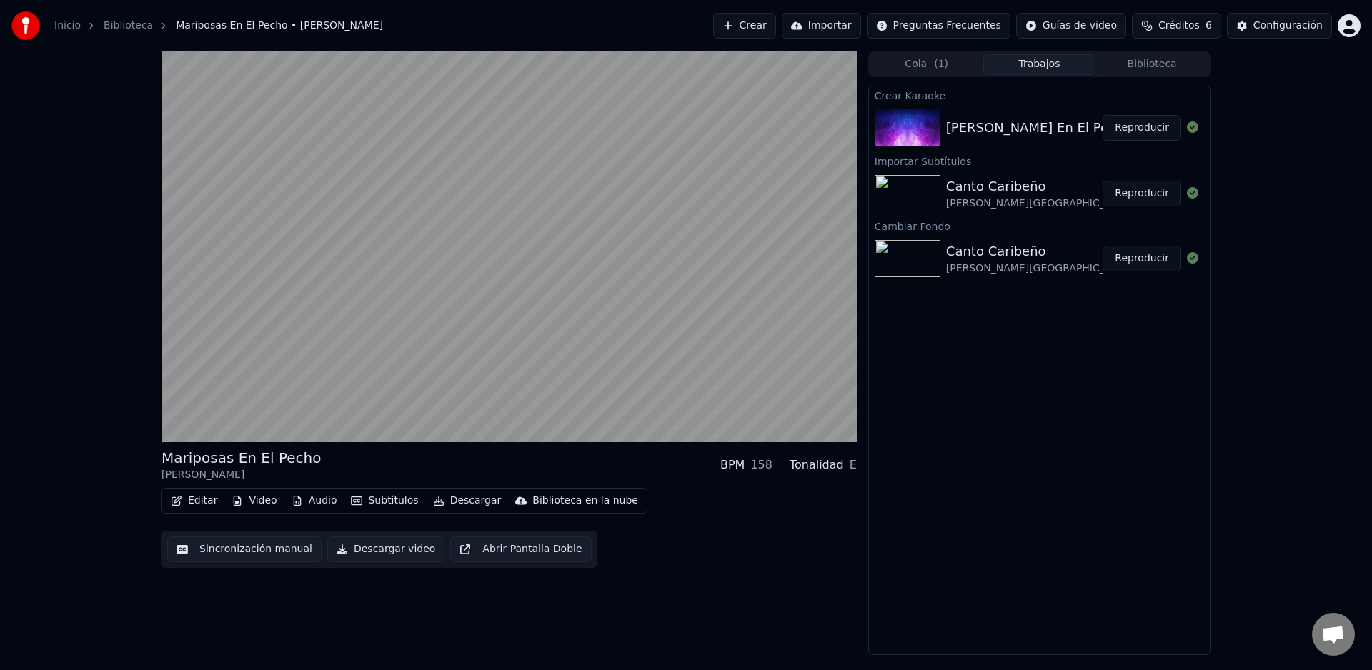
click at [406, 505] on button "Subtítulos" at bounding box center [384, 501] width 79 height 20
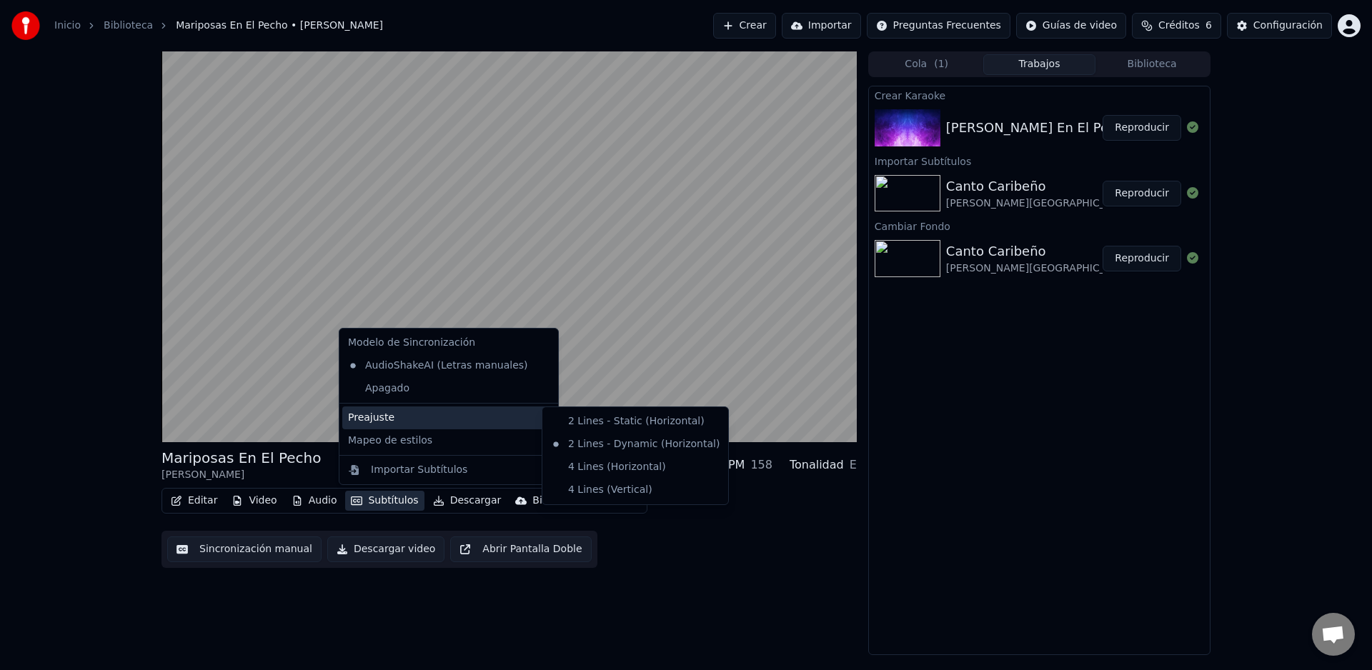
click at [731, 567] on div "Editar Video Audio Subtítulos Descargar Biblioteca en la nube Sincronización ma…" at bounding box center [509, 528] width 695 height 80
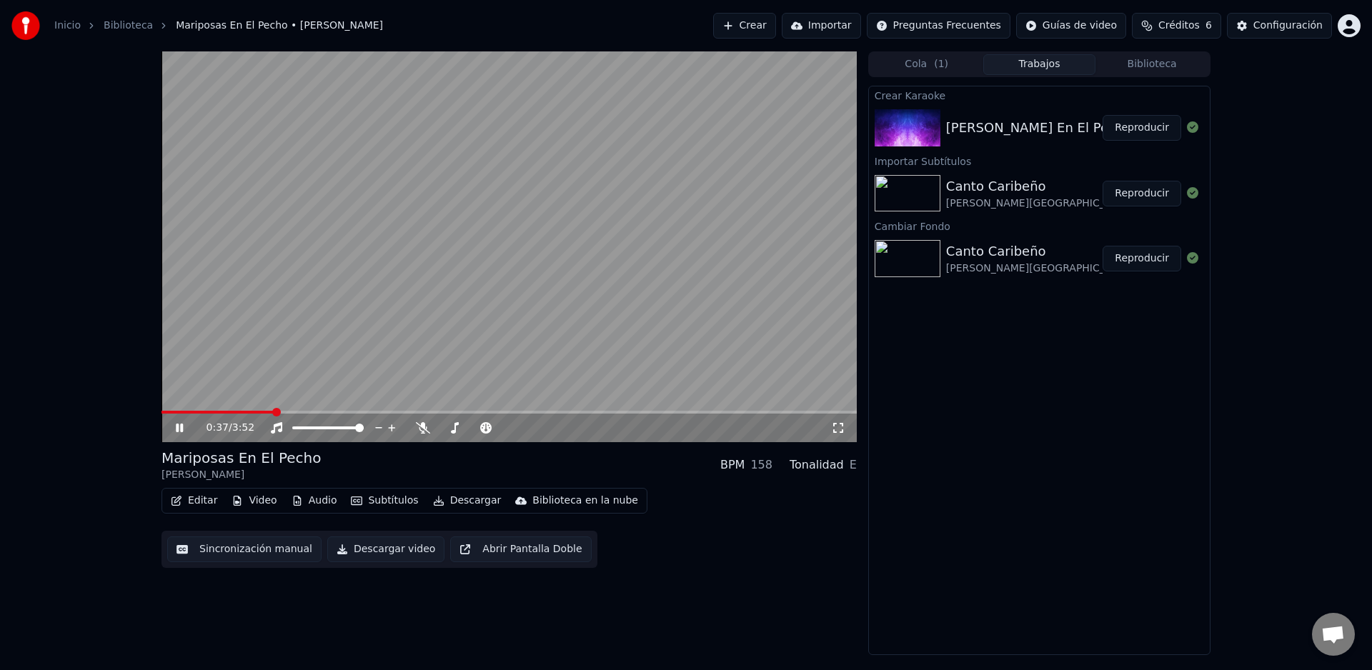
click at [399, 506] on button "Subtítulos" at bounding box center [384, 501] width 79 height 20
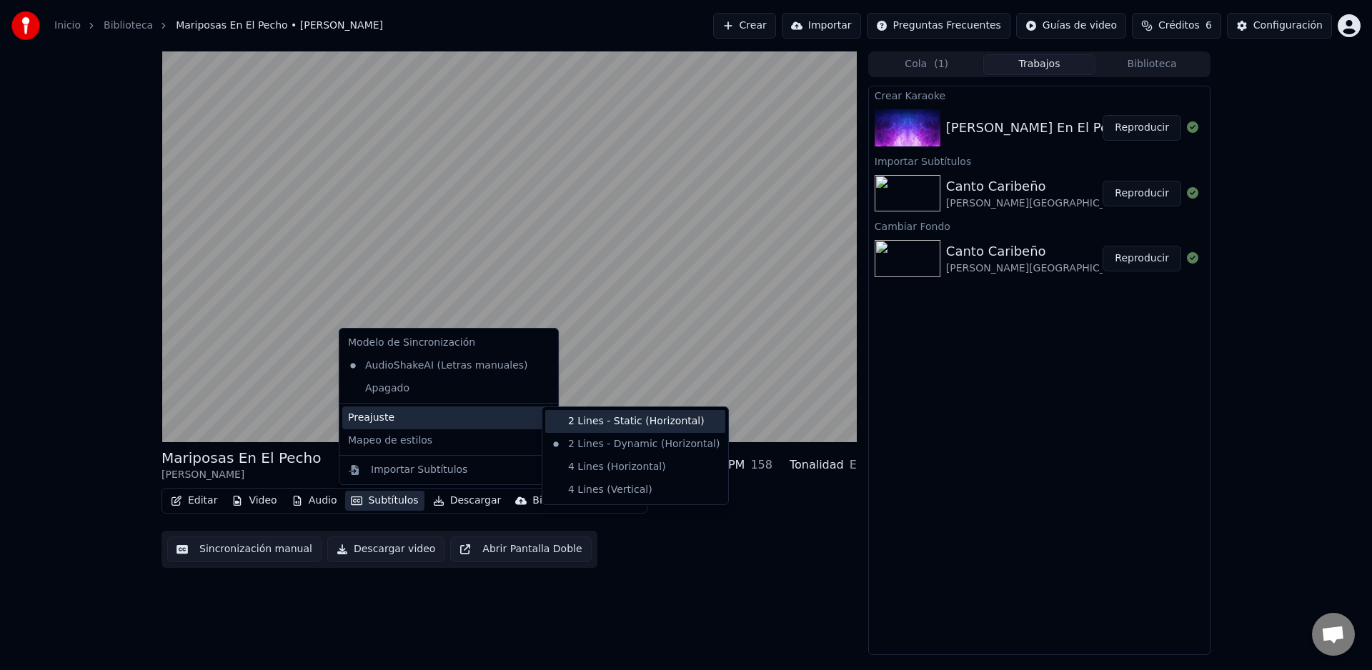
click at [605, 422] on div "2 Lines - Static (Horizontal)" at bounding box center [635, 421] width 180 height 23
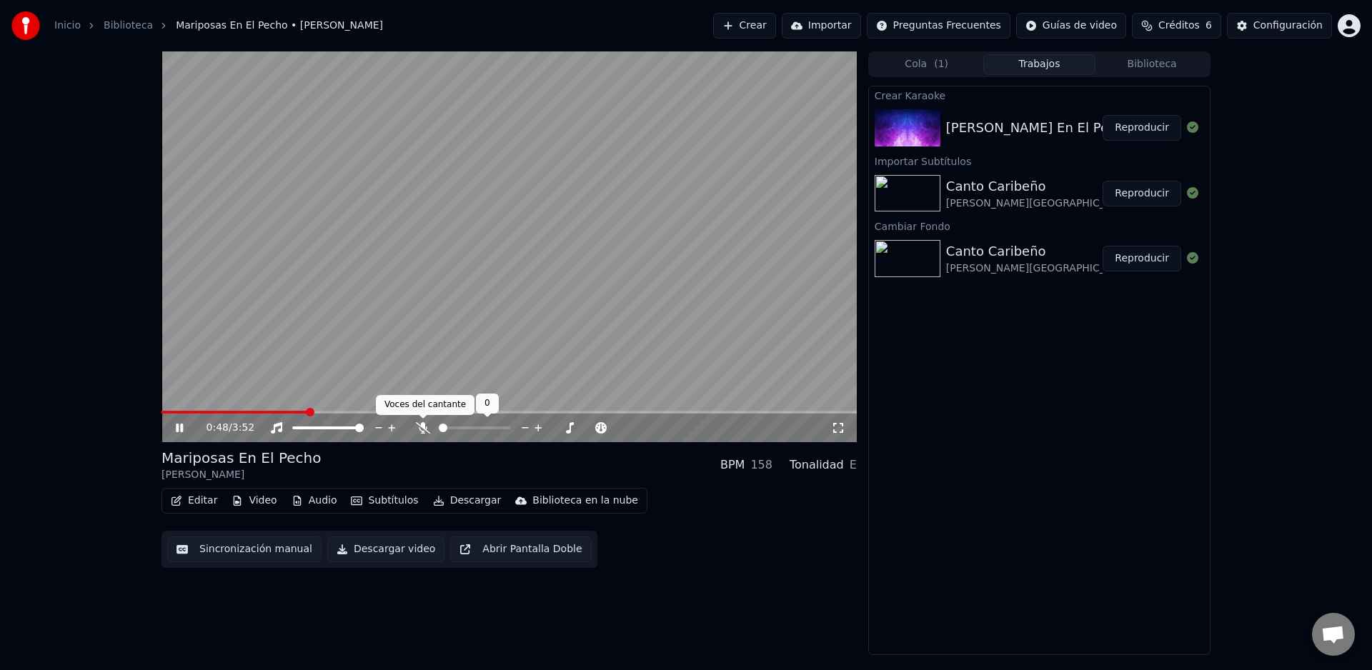
click at [427, 431] on icon at bounding box center [423, 427] width 14 height 11
click at [259, 502] on button "Video" at bounding box center [254, 501] width 56 height 20
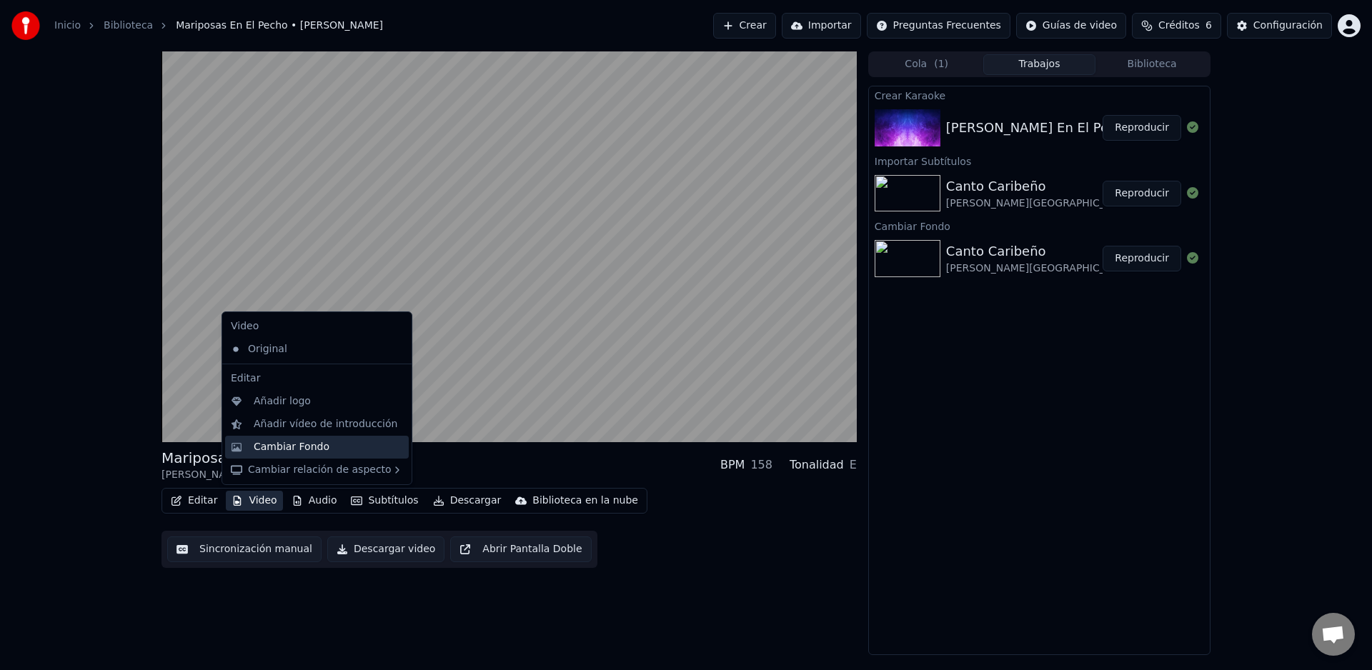
click at [267, 452] on div "Cambiar Fondo" at bounding box center [292, 447] width 76 height 14
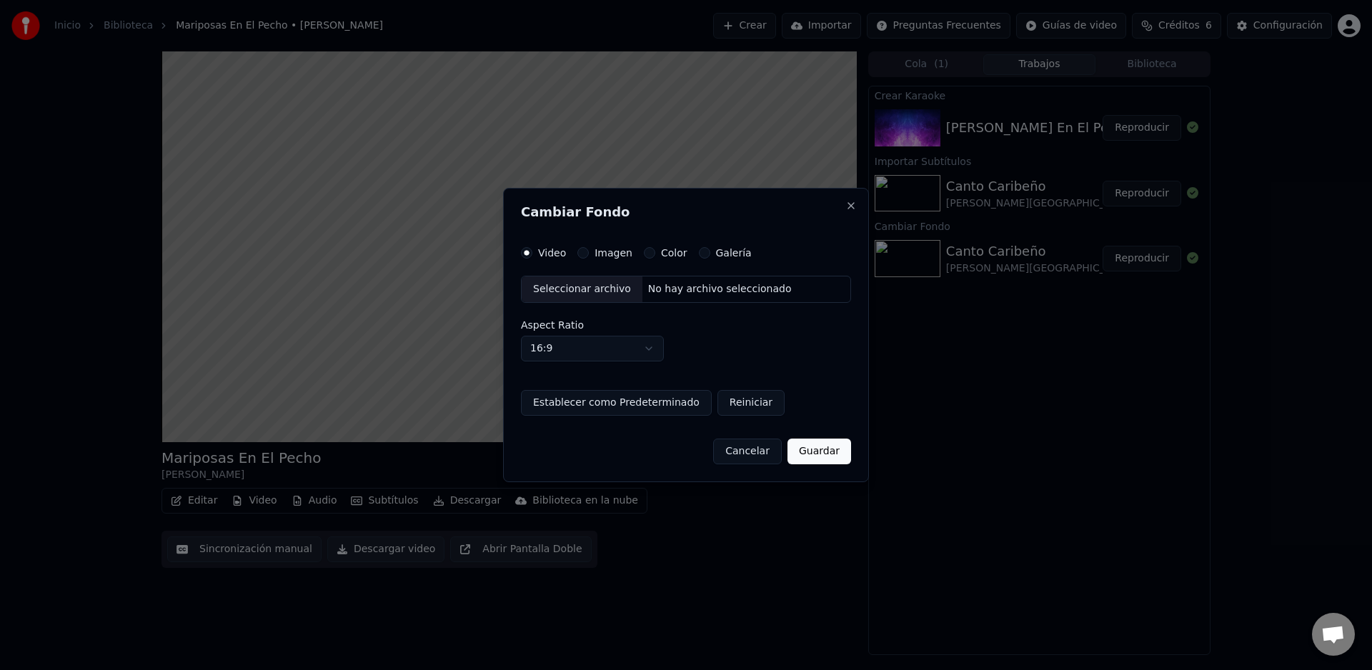
click at [650, 254] on button "Color" at bounding box center [649, 252] width 11 height 11
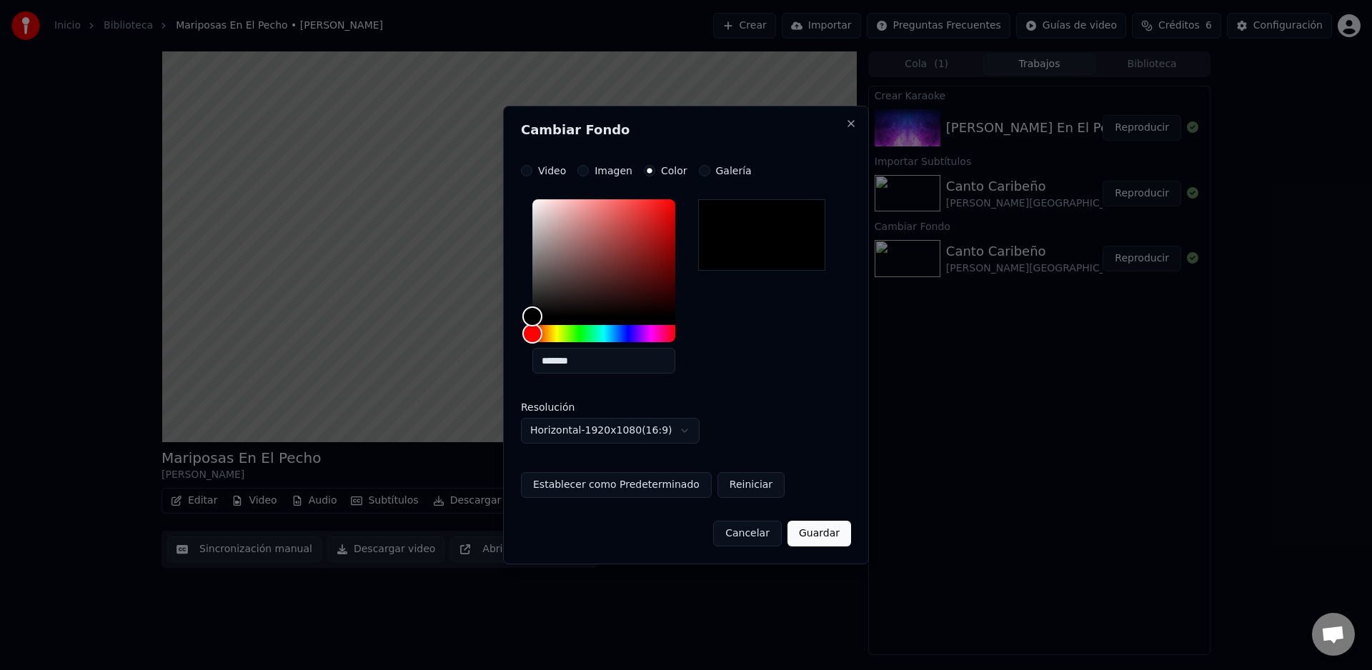
click at [815, 531] on button "Guardar" at bounding box center [820, 534] width 64 height 26
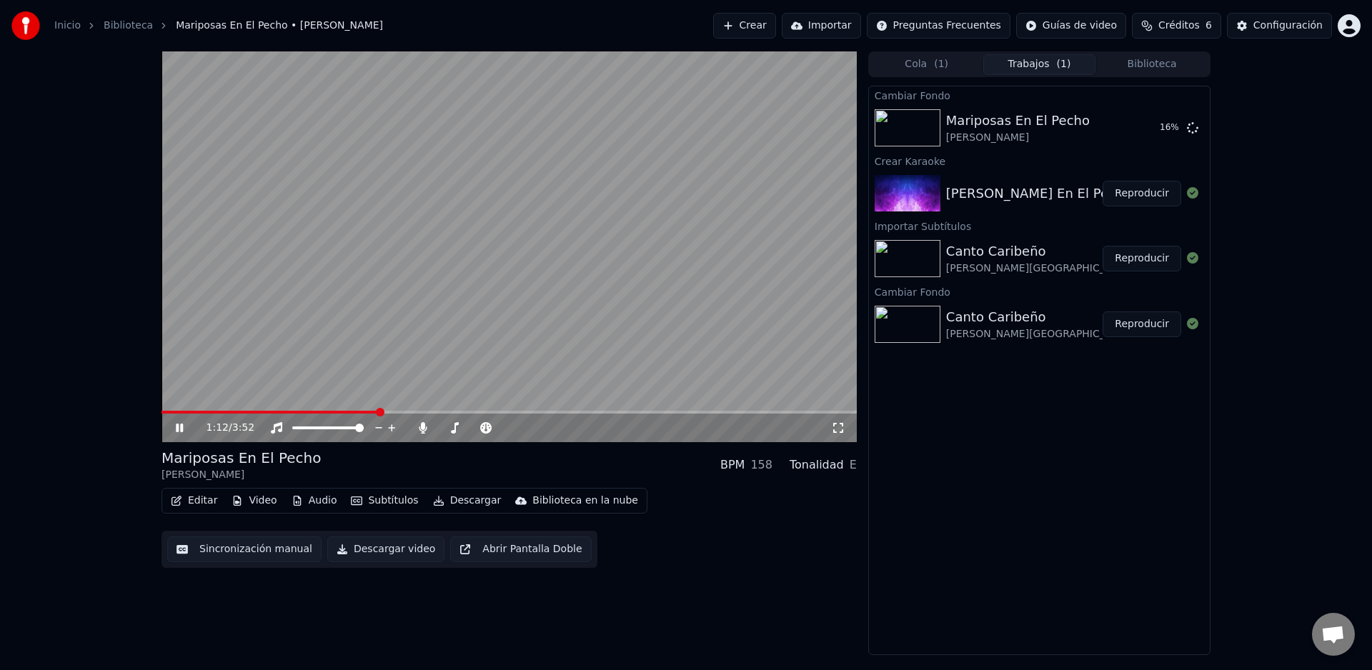
click at [183, 428] on icon at bounding box center [179, 428] width 7 height 9
click at [183, 428] on icon at bounding box center [179, 428] width 9 height 10
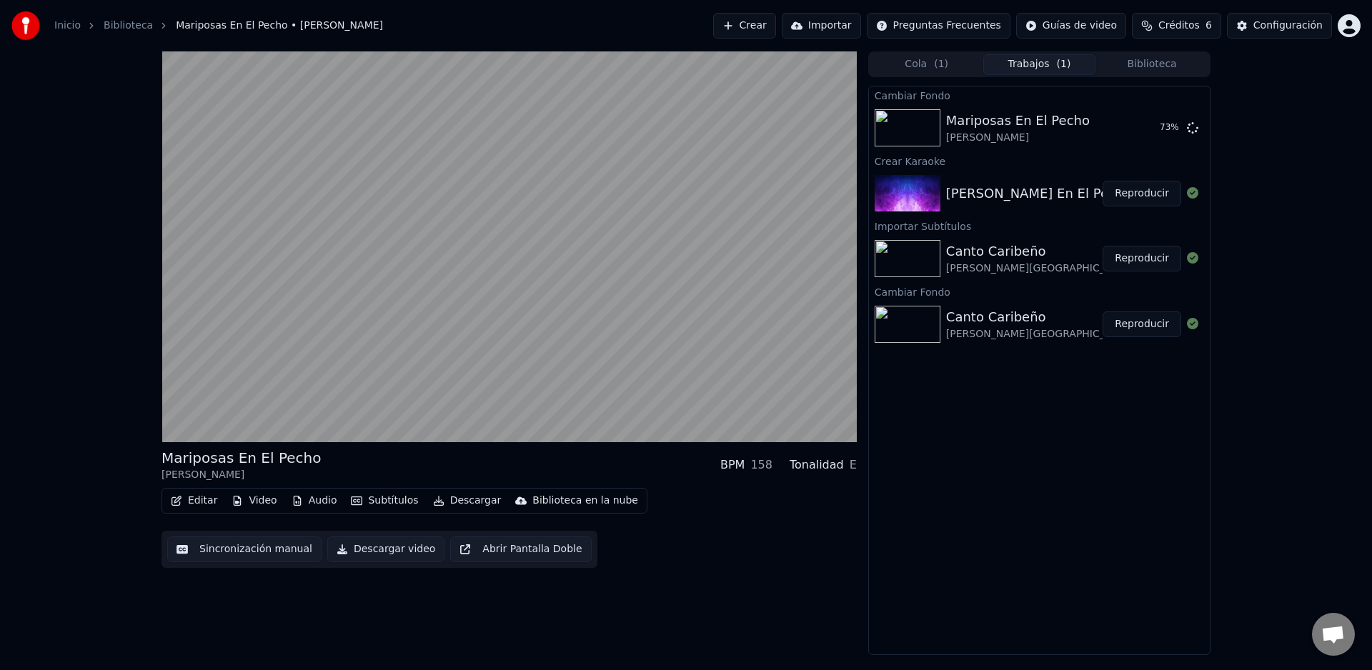
click at [197, 502] on button "Editar" at bounding box center [194, 501] width 58 height 20
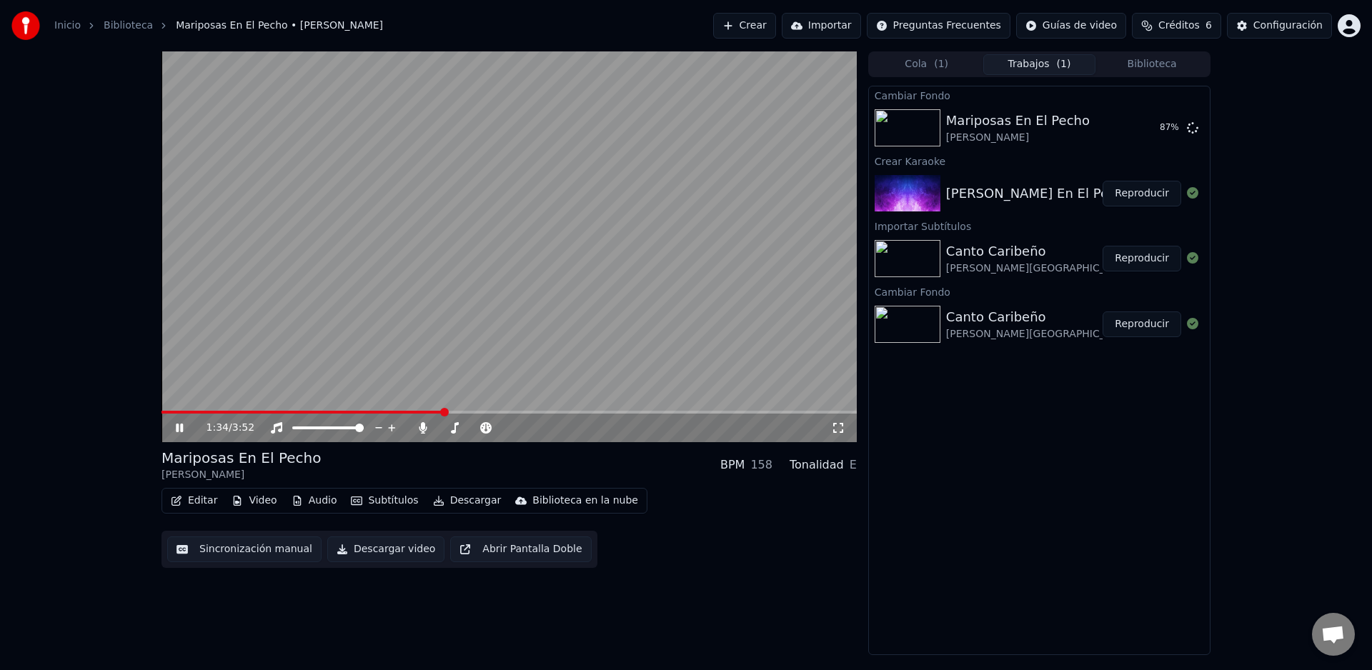
click at [507, 374] on video at bounding box center [509, 246] width 695 height 391
click at [172, 428] on div "1:34 / 3:52" at bounding box center [509, 428] width 684 height 14
click at [162, 417] on span at bounding box center [166, 412] width 9 height 9
click at [182, 429] on icon at bounding box center [179, 428] width 9 height 10
click at [190, 414] on div "0:02 / 3:52" at bounding box center [509, 428] width 695 height 29
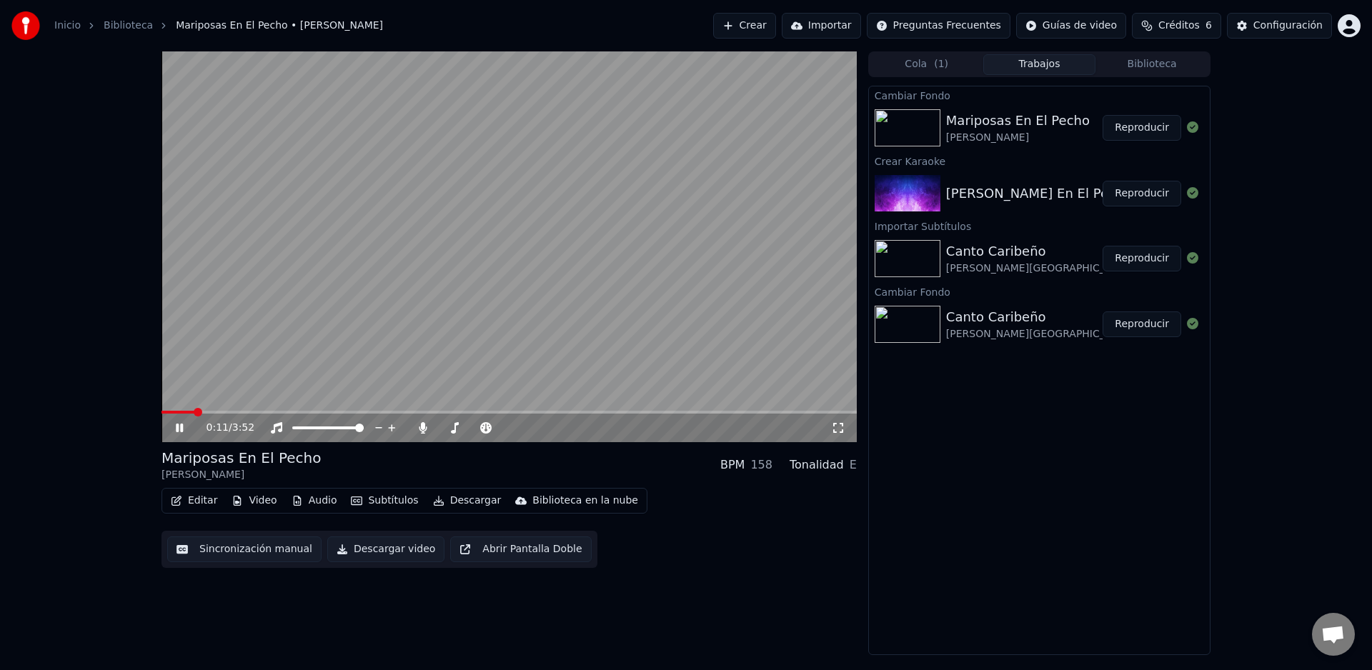
click at [195, 412] on span at bounding box center [509, 412] width 695 height 3
click at [1145, 66] on button "Biblioteca" at bounding box center [1151, 64] width 113 height 21
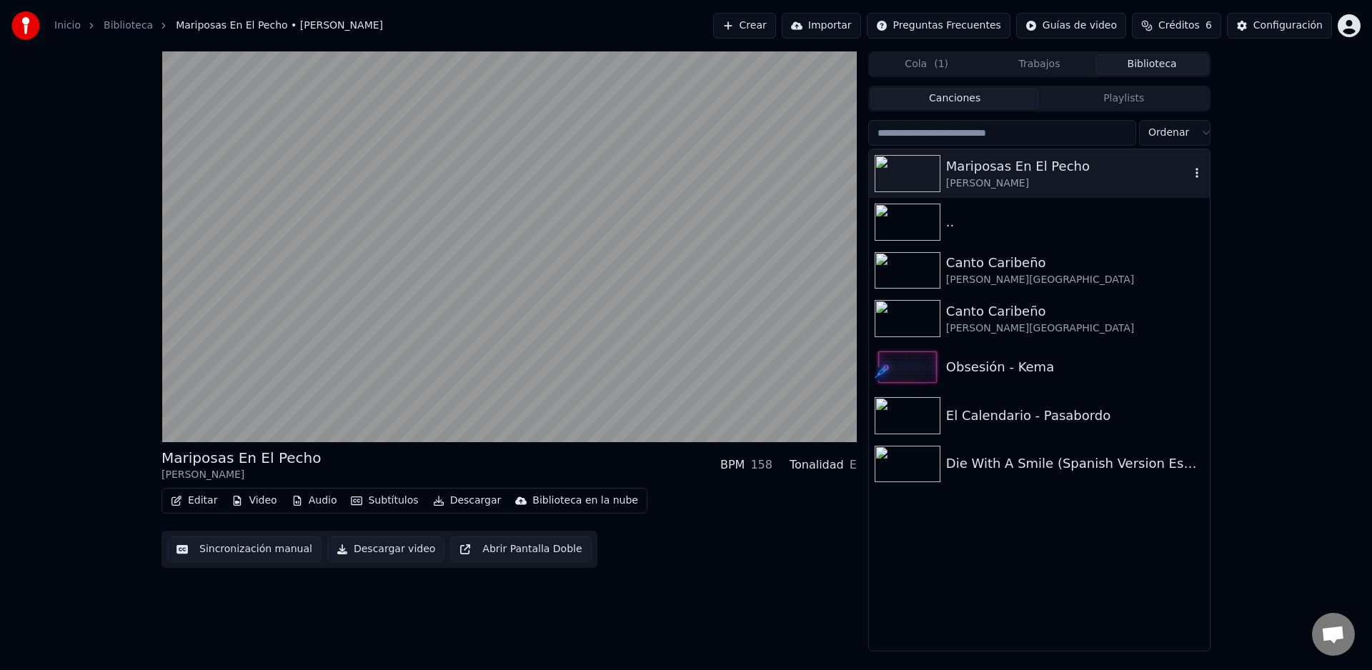
click at [1200, 176] on icon "button" at bounding box center [1197, 172] width 14 height 11
click at [1261, 145] on div "Mariposas En El Pecho [PERSON_NAME] BPM 158 Tonalidad E Editar Video Audio Subt…" at bounding box center [686, 351] width 1372 height 600
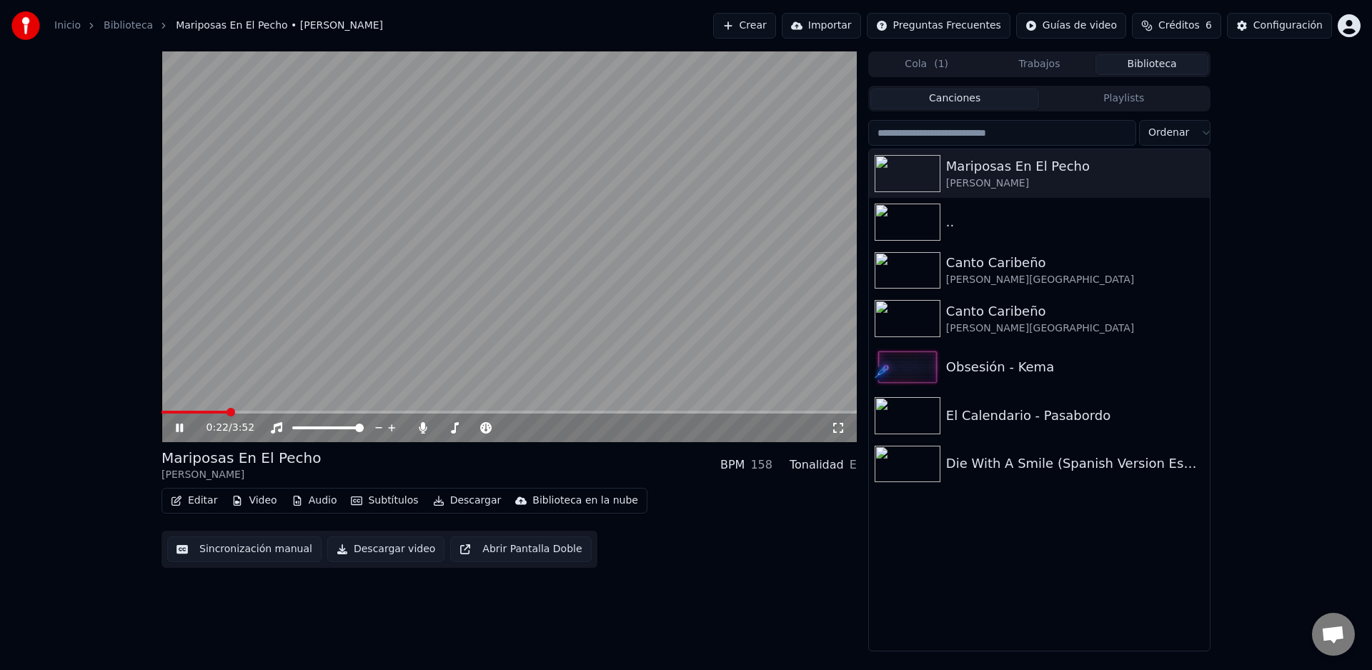
click at [257, 505] on button "Video" at bounding box center [254, 501] width 56 height 20
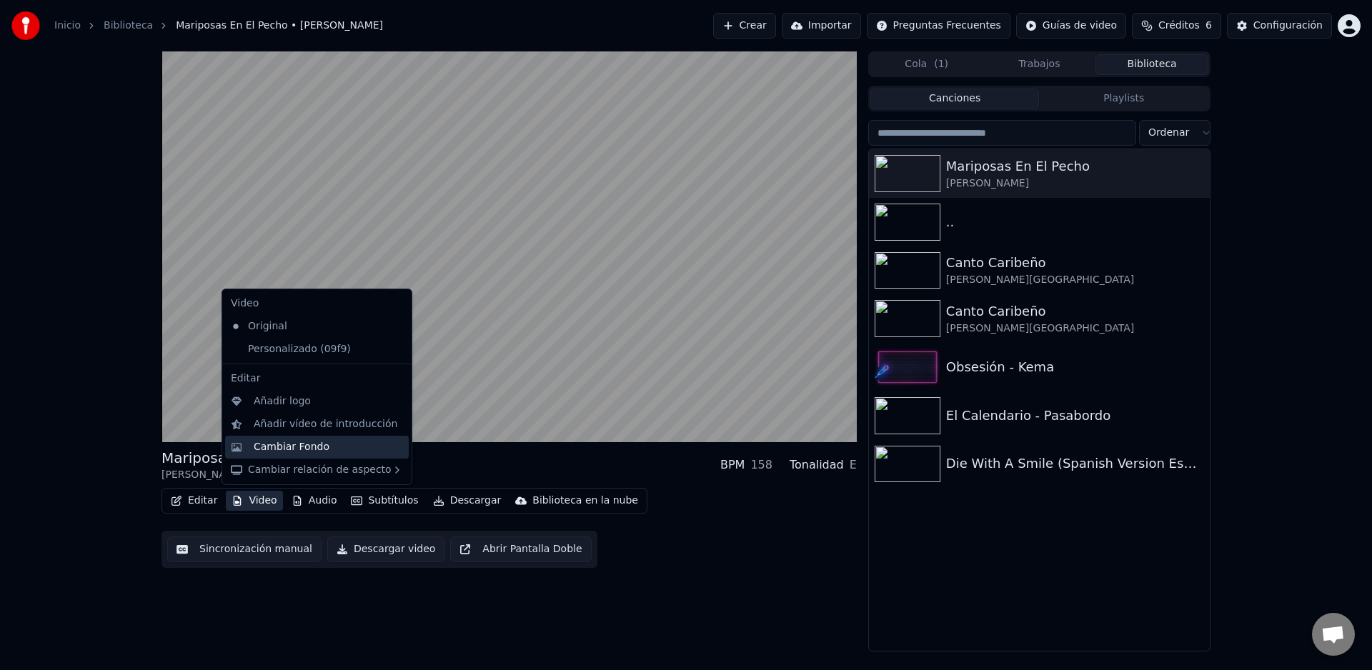
click at [305, 449] on div "Cambiar Fondo" at bounding box center [292, 447] width 76 height 14
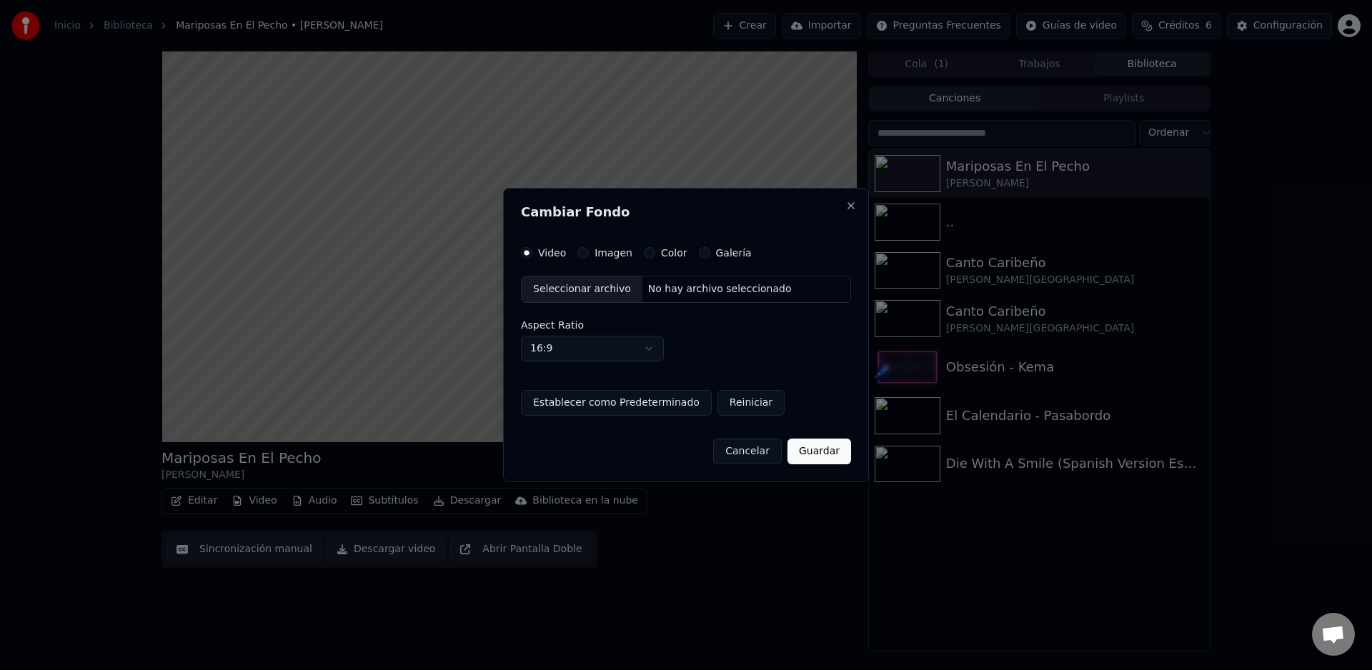
click at [650, 257] on div "Color" at bounding box center [666, 252] width 44 height 11
click at [675, 249] on label "Color" at bounding box center [674, 253] width 26 height 10
click at [655, 249] on button "Color" at bounding box center [649, 252] width 11 height 11
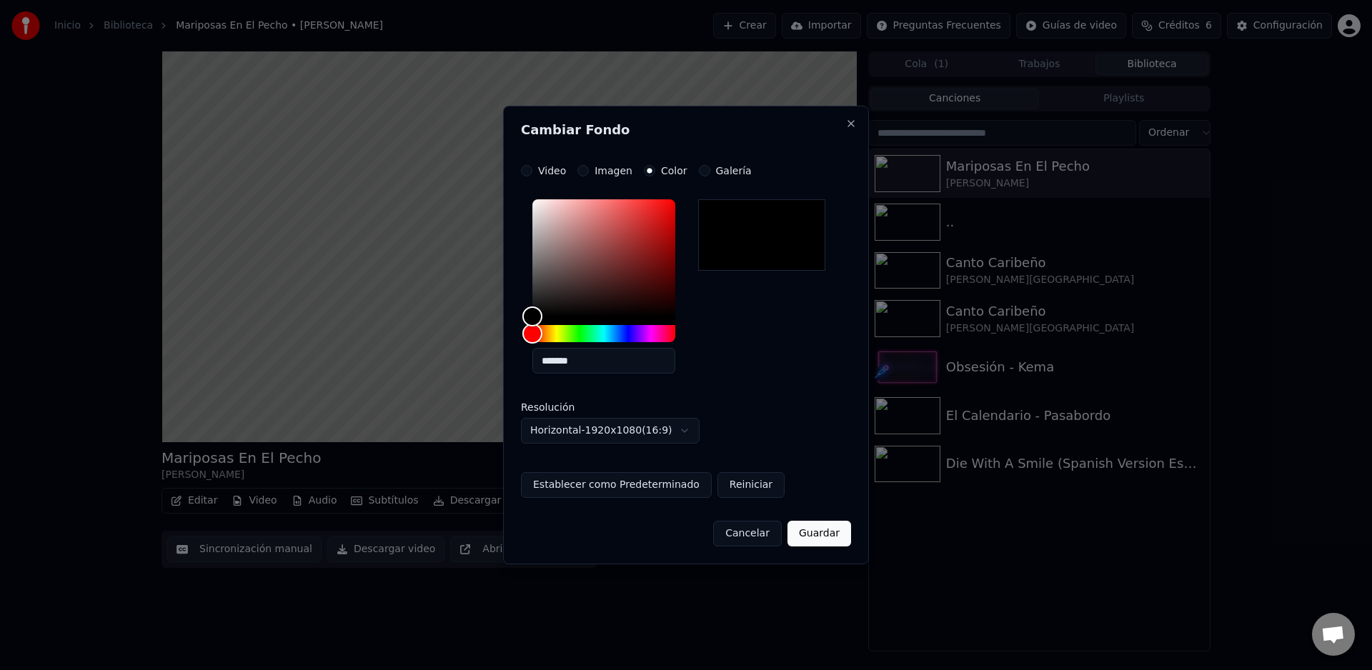
click at [641, 483] on button "Establecer como Predeterminado" at bounding box center [616, 485] width 191 height 26
click at [823, 537] on button "Guardar" at bounding box center [820, 534] width 64 height 26
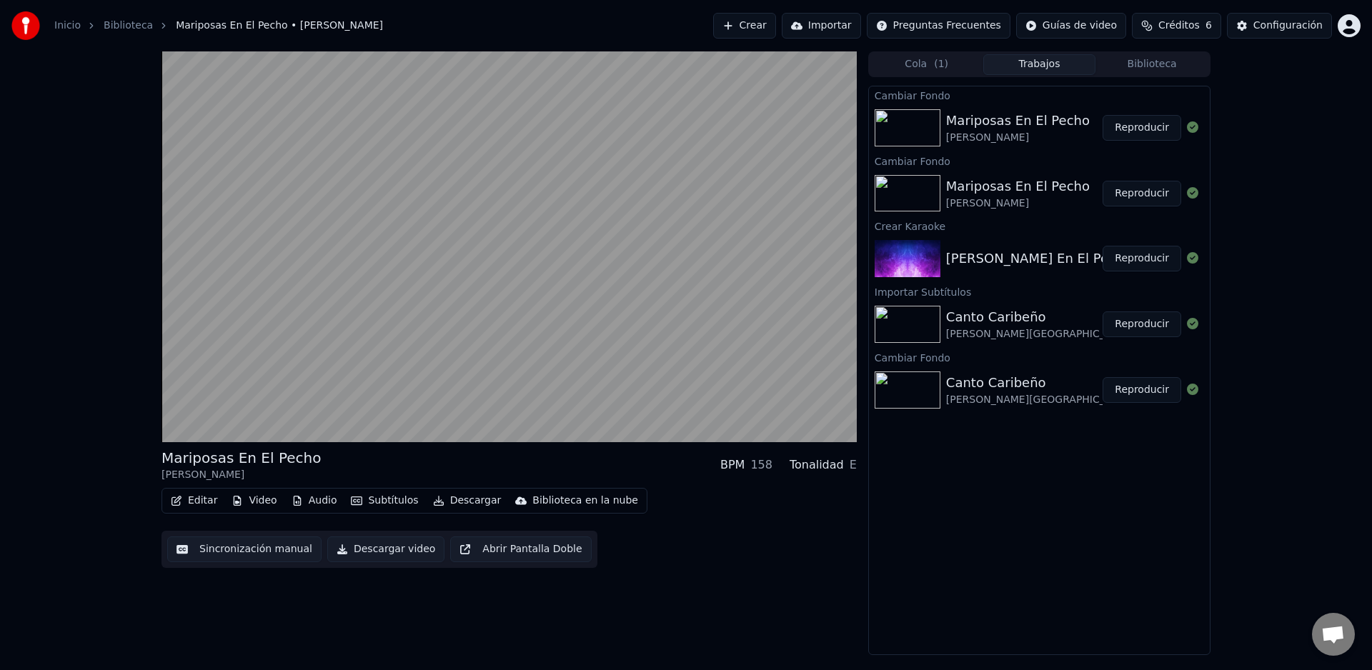
click at [1151, 125] on button "Reproducir" at bounding box center [1142, 128] width 79 height 26
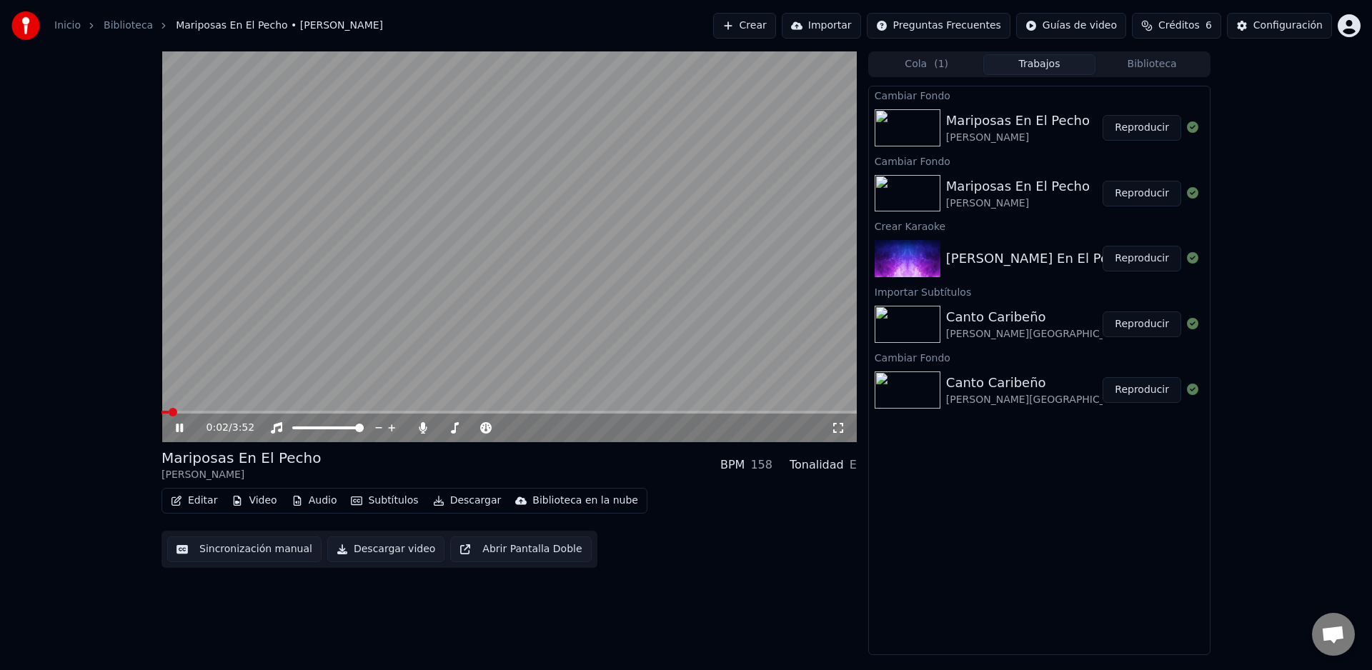
click at [230, 412] on span at bounding box center [509, 412] width 695 height 3
click at [234, 412] on span at bounding box center [238, 412] width 9 height 9
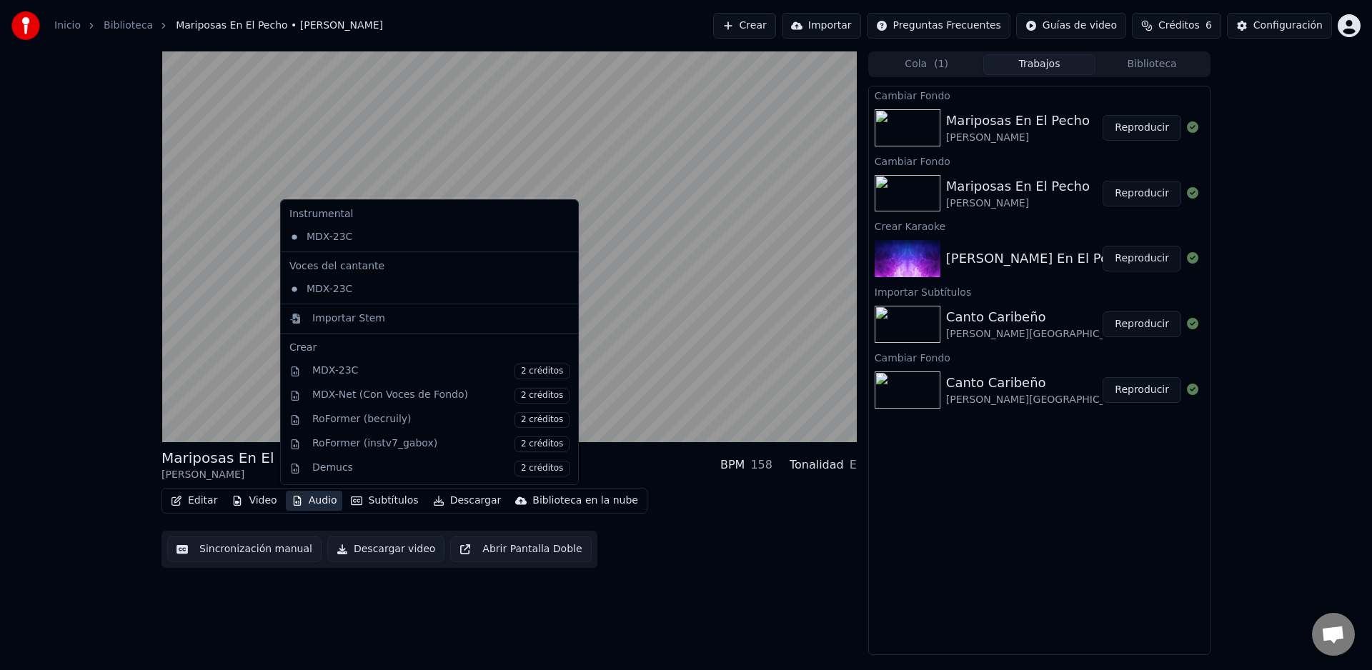
click at [314, 506] on button "Audio" at bounding box center [314, 501] width 57 height 20
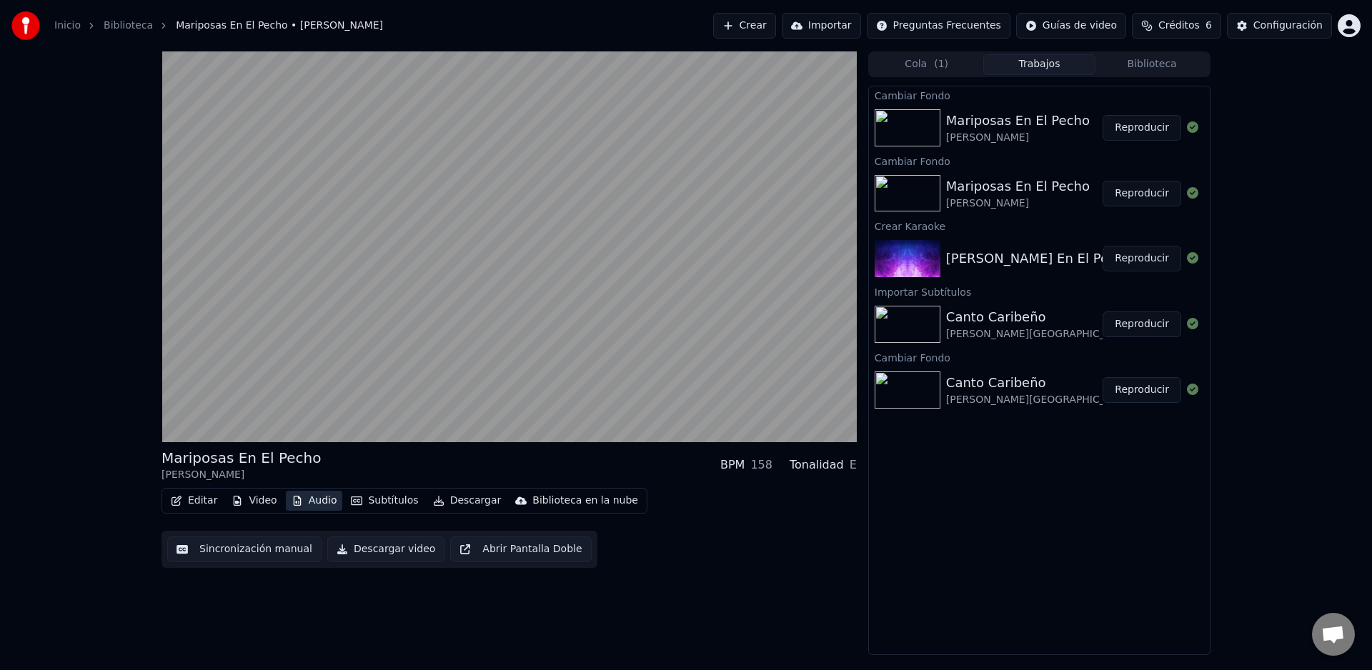
click at [303, 498] on button "Audio" at bounding box center [314, 501] width 57 height 20
click at [304, 498] on button "Audio" at bounding box center [314, 501] width 57 height 20
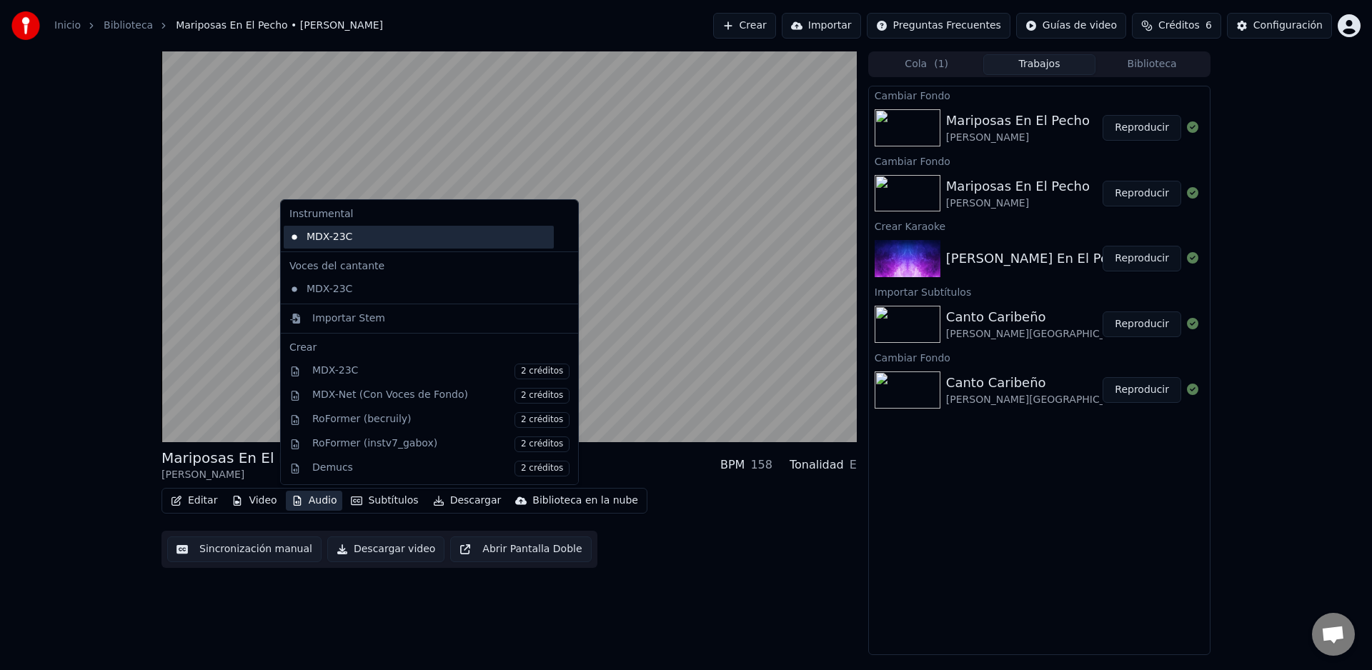
click at [338, 237] on div "MDX-23C" at bounding box center [419, 237] width 270 height 23
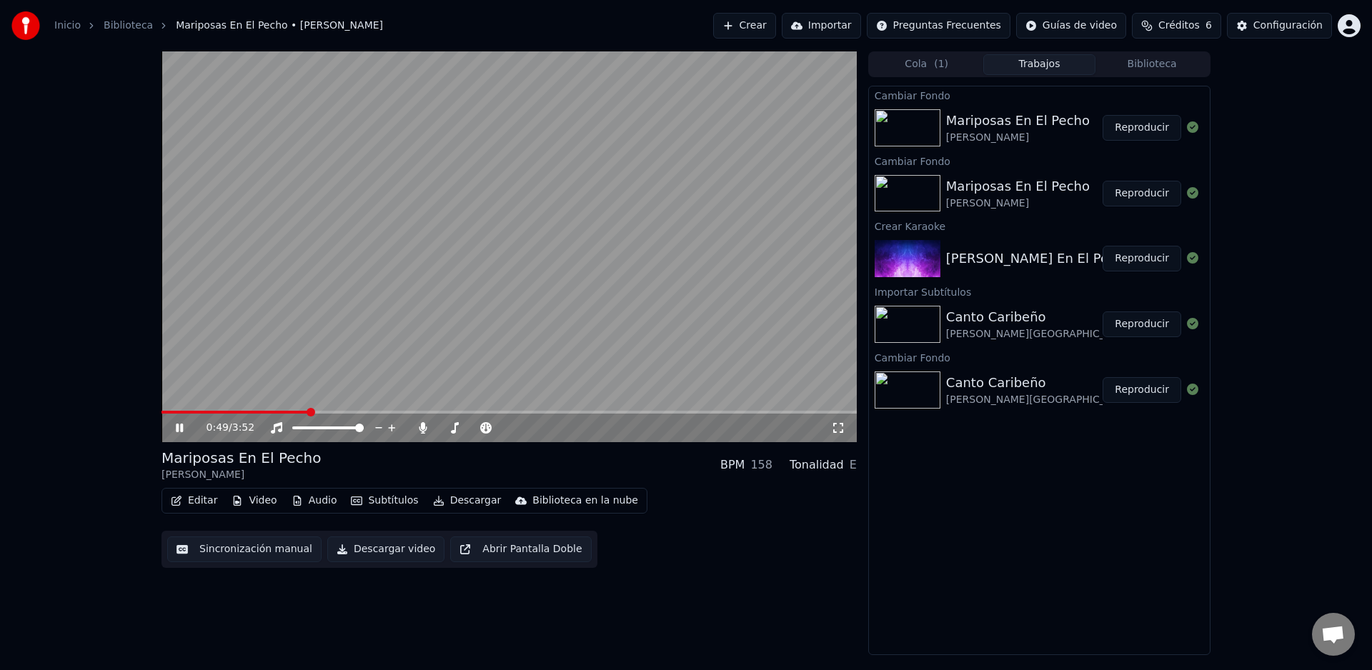
click at [179, 424] on icon at bounding box center [190, 427] width 34 height 11
click at [268, 413] on span at bounding box center [272, 412] width 9 height 9
click at [198, 502] on button "Editar" at bounding box center [194, 501] width 58 height 20
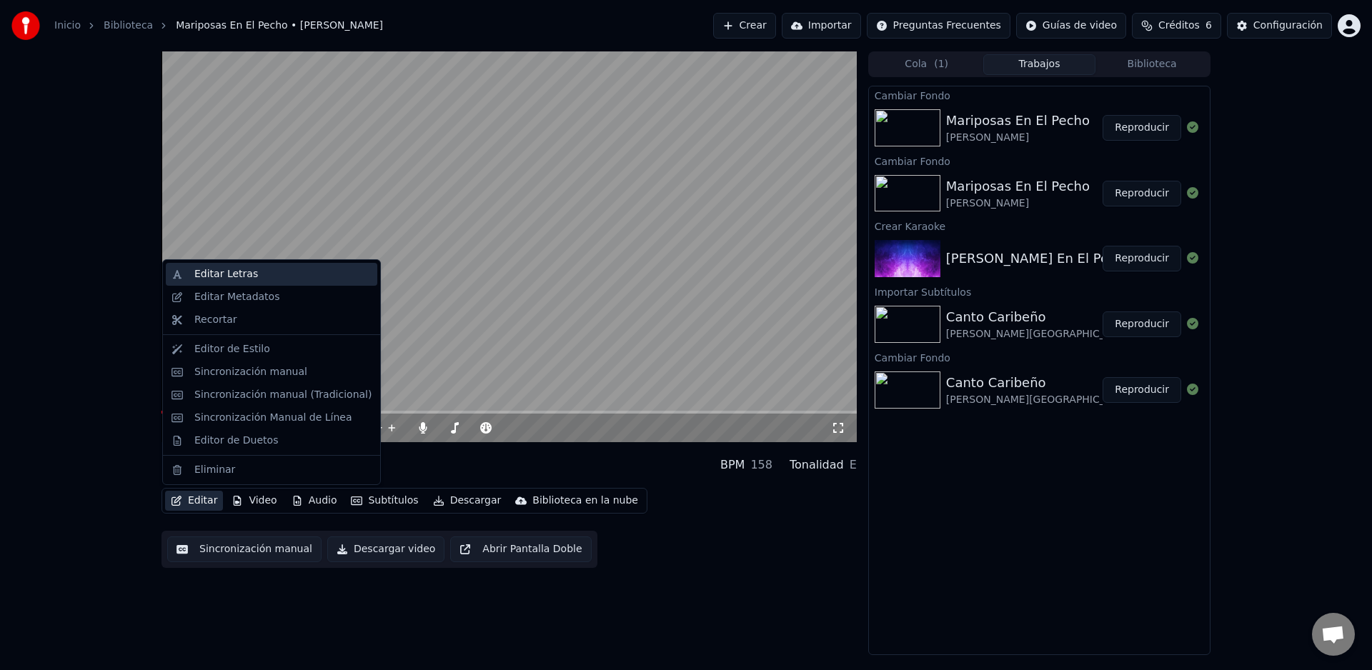
click at [223, 276] on div "Editar Letras" at bounding box center [226, 274] width 64 height 14
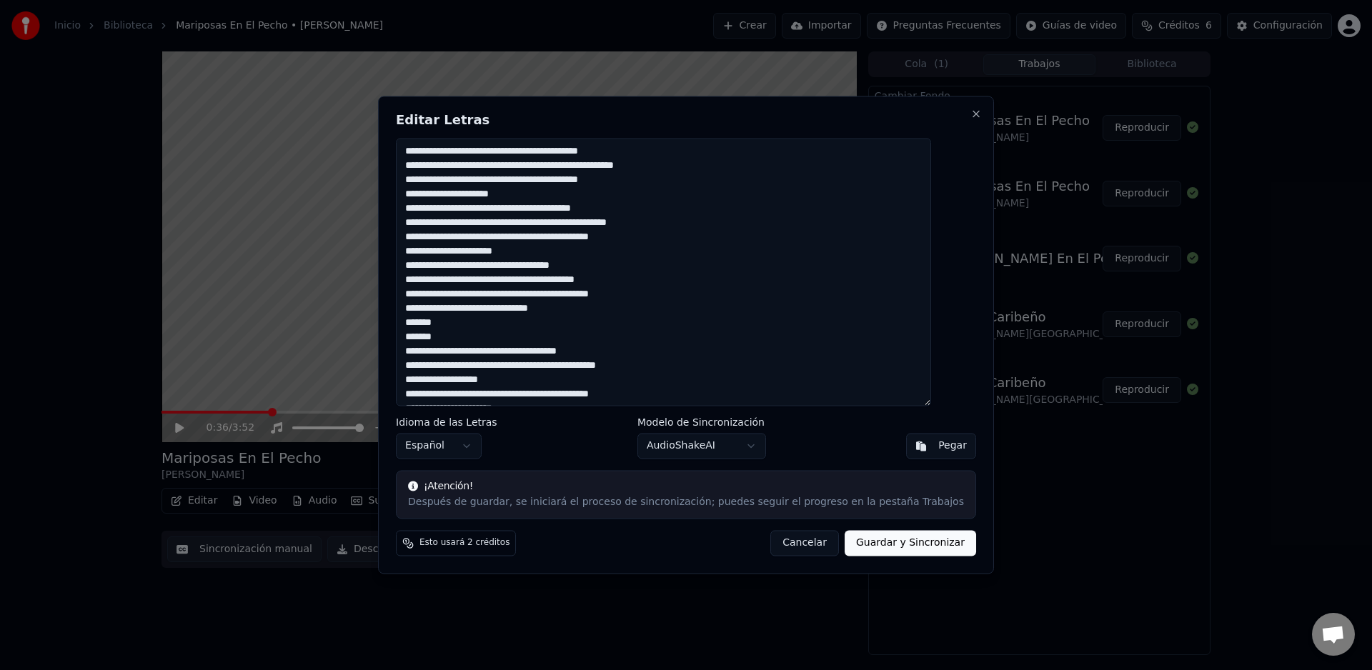
type textarea "**********"
click at [906, 546] on button "Guardar y Sincronizar" at bounding box center [910, 544] width 131 height 26
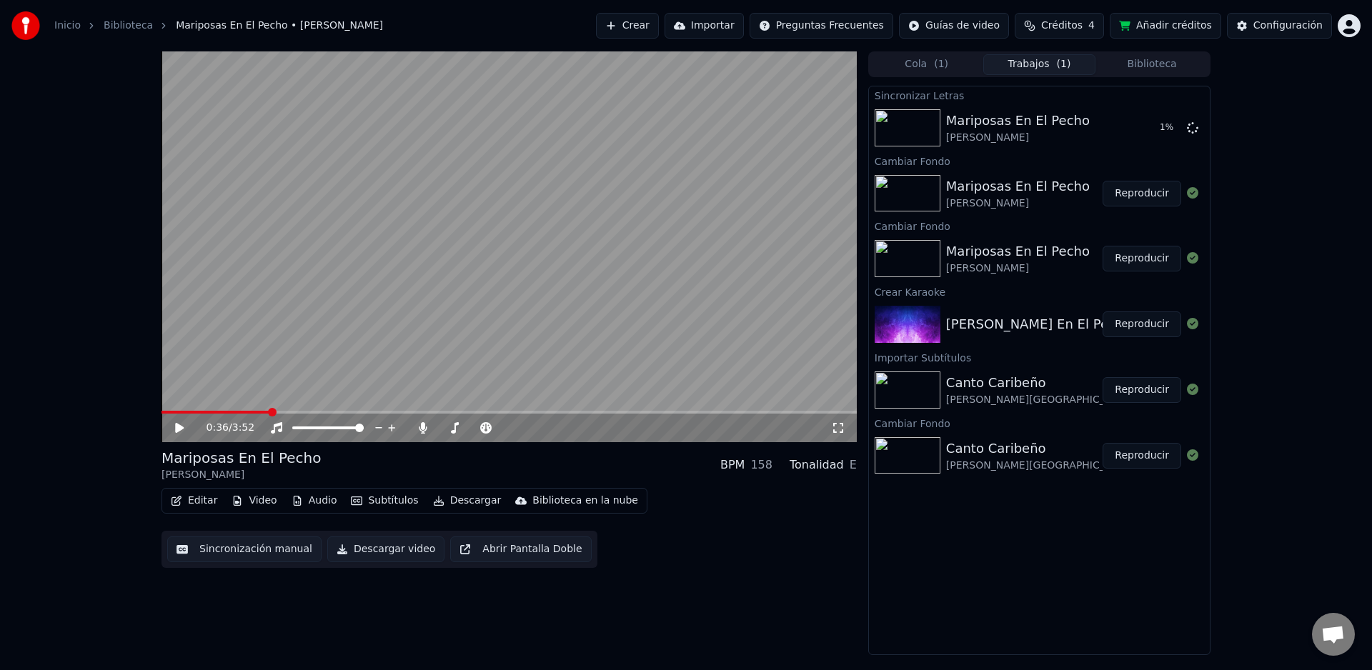
click at [179, 432] on icon at bounding box center [190, 427] width 34 height 11
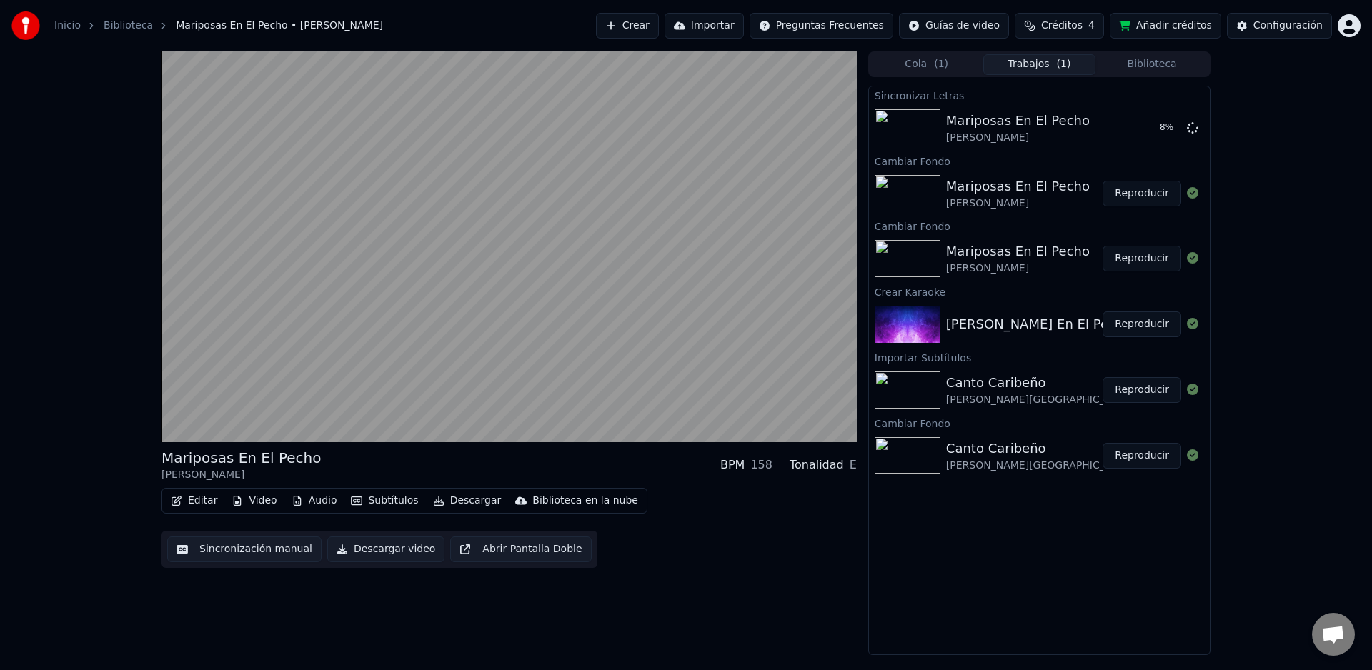
click at [327, 505] on button "Audio" at bounding box center [314, 501] width 57 height 20
click at [292, 595] on div "Mariposas En El Pecho [PERSON_NAME] BPM 158 Tonalidad E Editar Video Audio Subt…" at bounding box center [509, 353] width 695 height 604
click at [252, 499] on button "Video" at bounding box center [254, 501] width 56 height 20
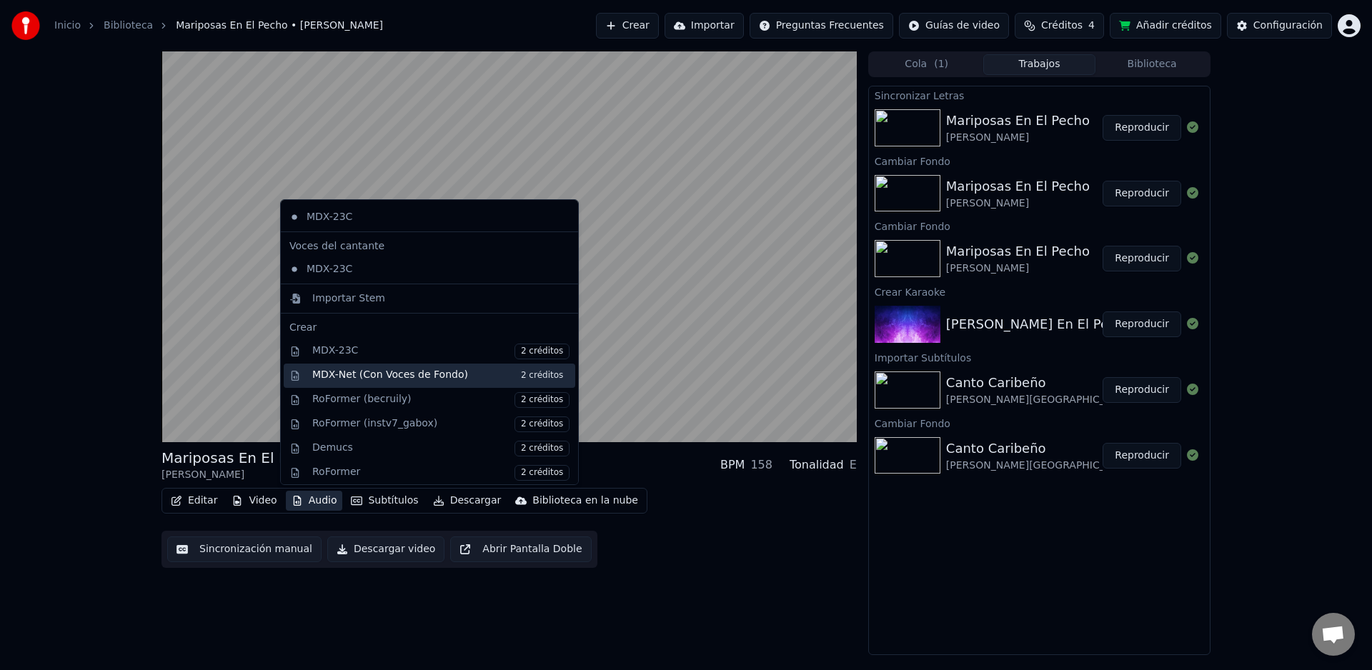
scroll to position [109, 0]
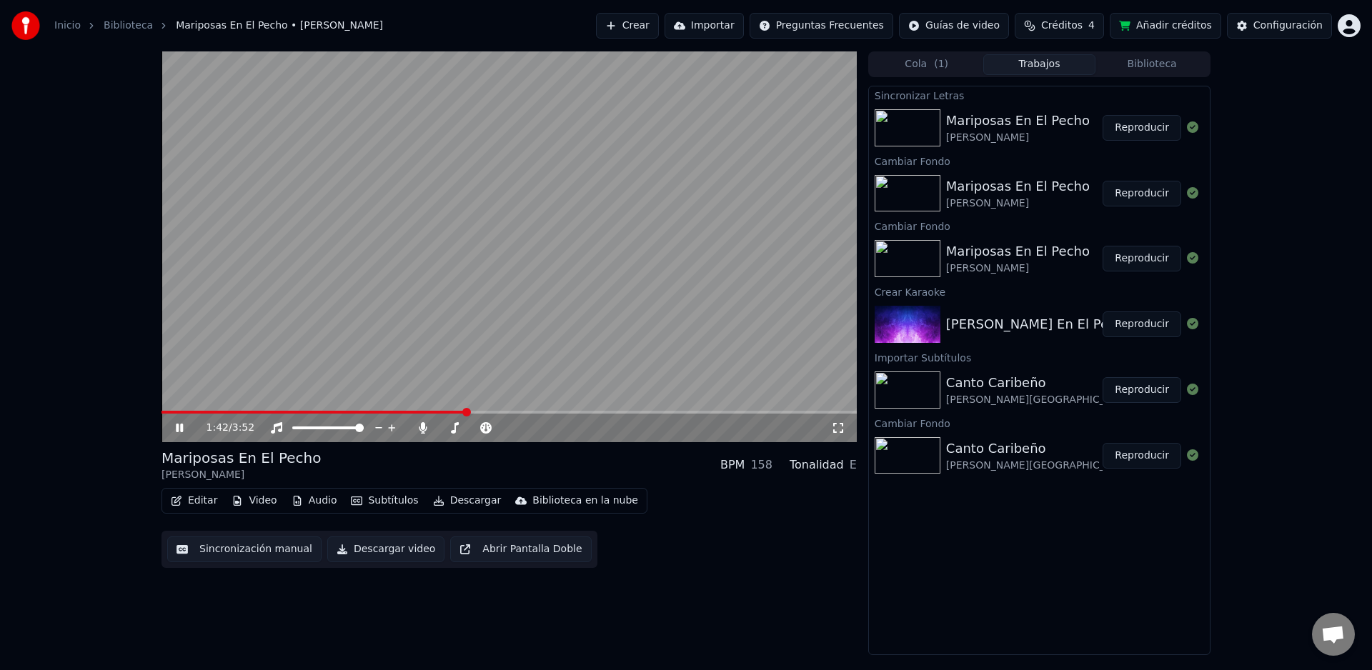
click at [425, 405] on video at bounding box center [509, 246] width 695 height 391
click at [426, 409] on video at bounding box center [509, 246] width 695 height 391
click at [414, 412] on span at bounding box center [289, 412] width 254 height 3
click at [430, 409] on span at bounding box center [431, 412] width 9 height 9
click at [180, 428] on icon at bounding box center [179, 428] width 7 height 9
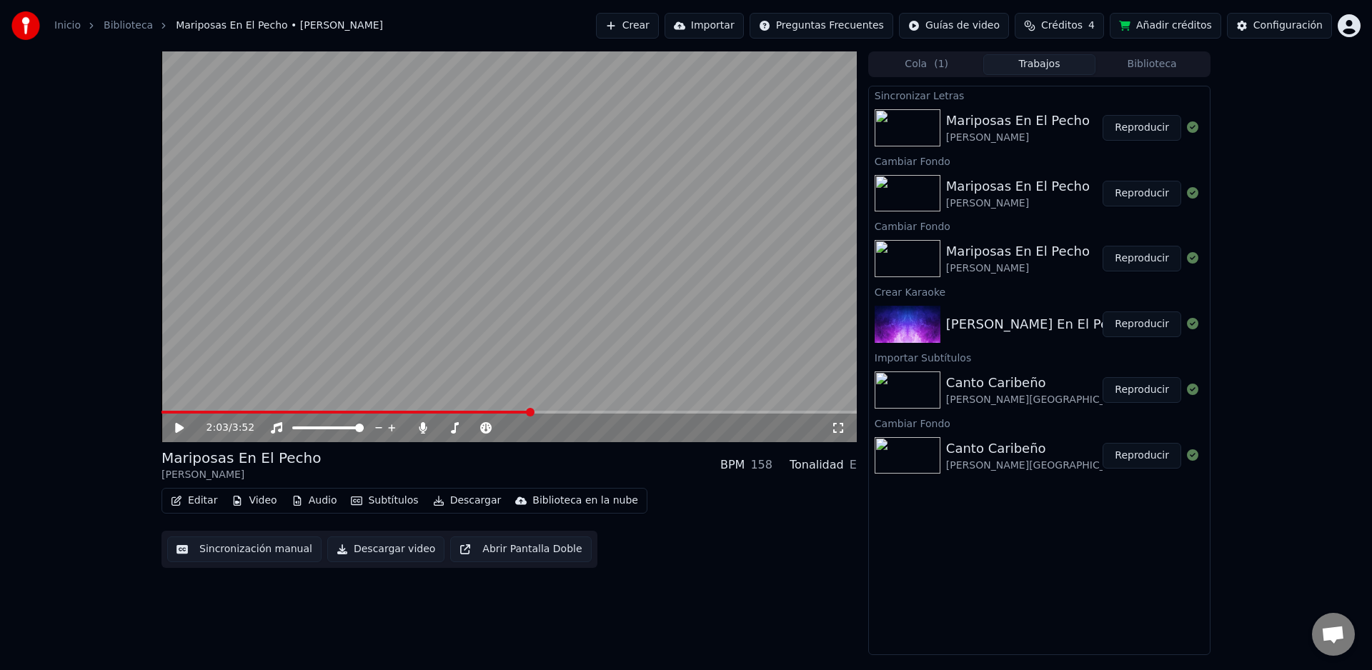
click at [251, 502] on button "Video" at bounding box center [254, 501] width 56 height 20
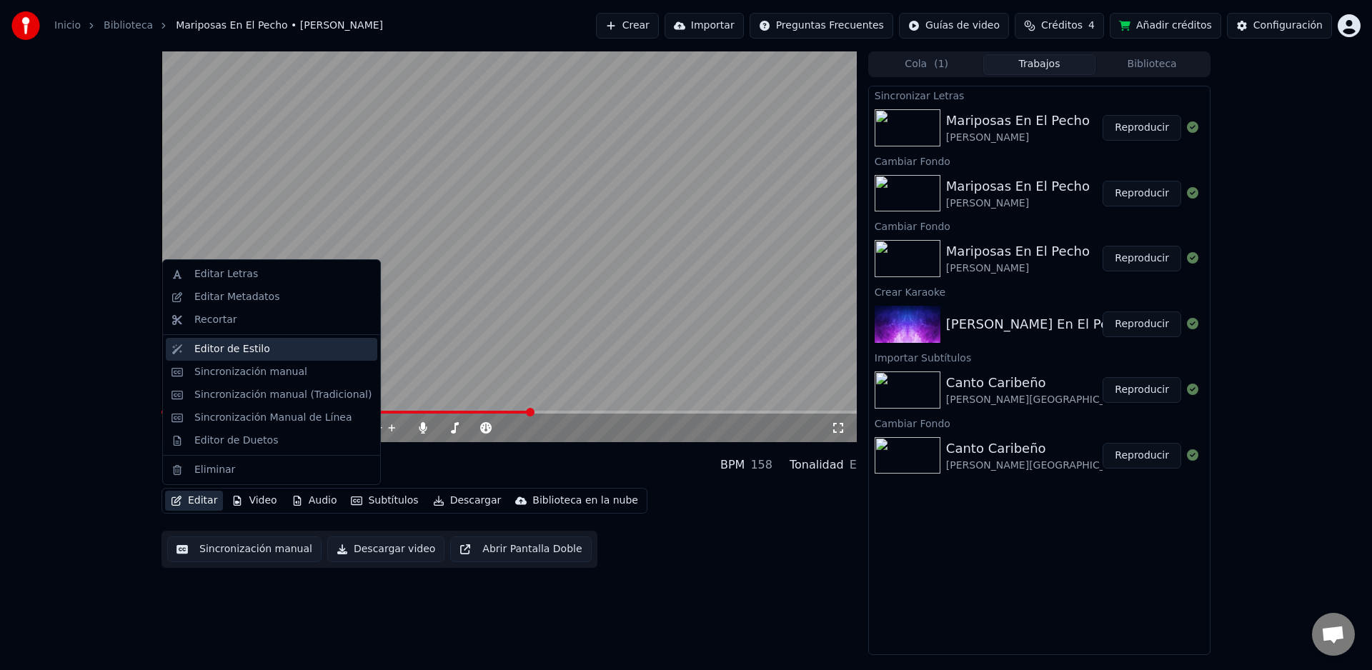
click at [223, 349] on div "Editor de Estilo" at bounding box center [232, 349] width 76 height 14
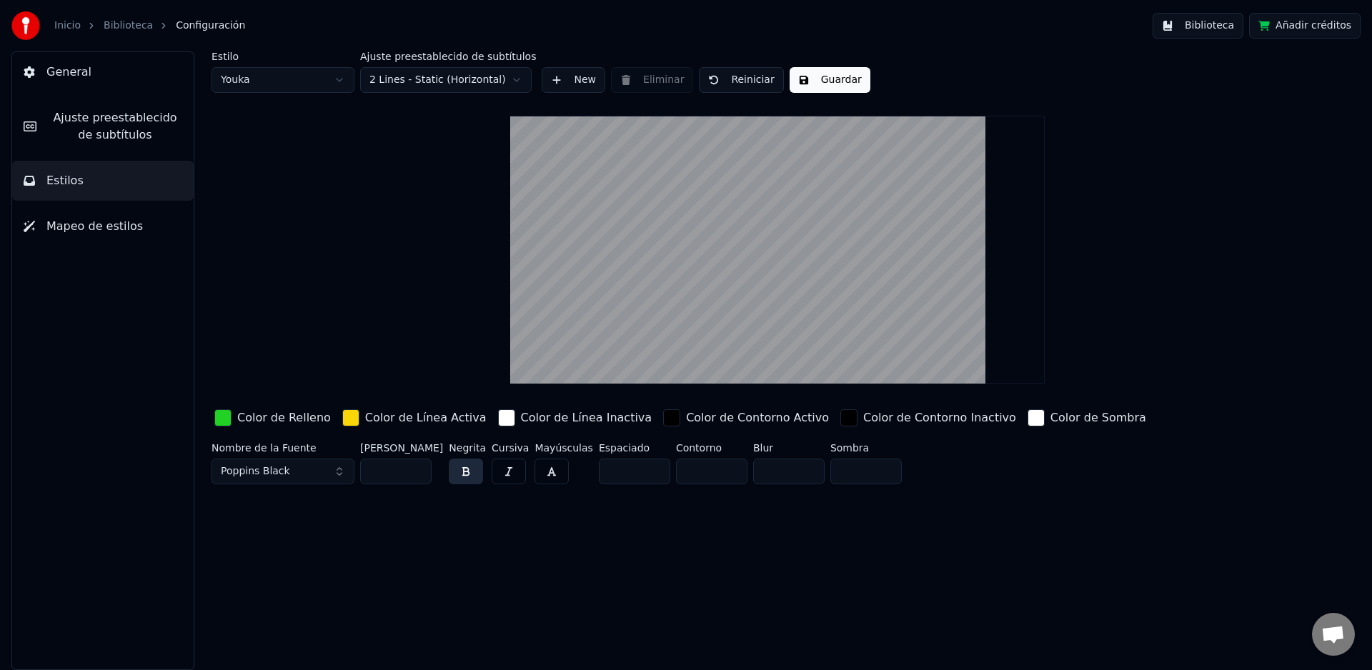
click at [96, 184] on button "Estilos" at bounding box center [103, 181] width 182 height 40
click at [121, 131] on span "Ajuste preestablecido de subtítulos" at bounding box center [115, 126] width 134 height 34
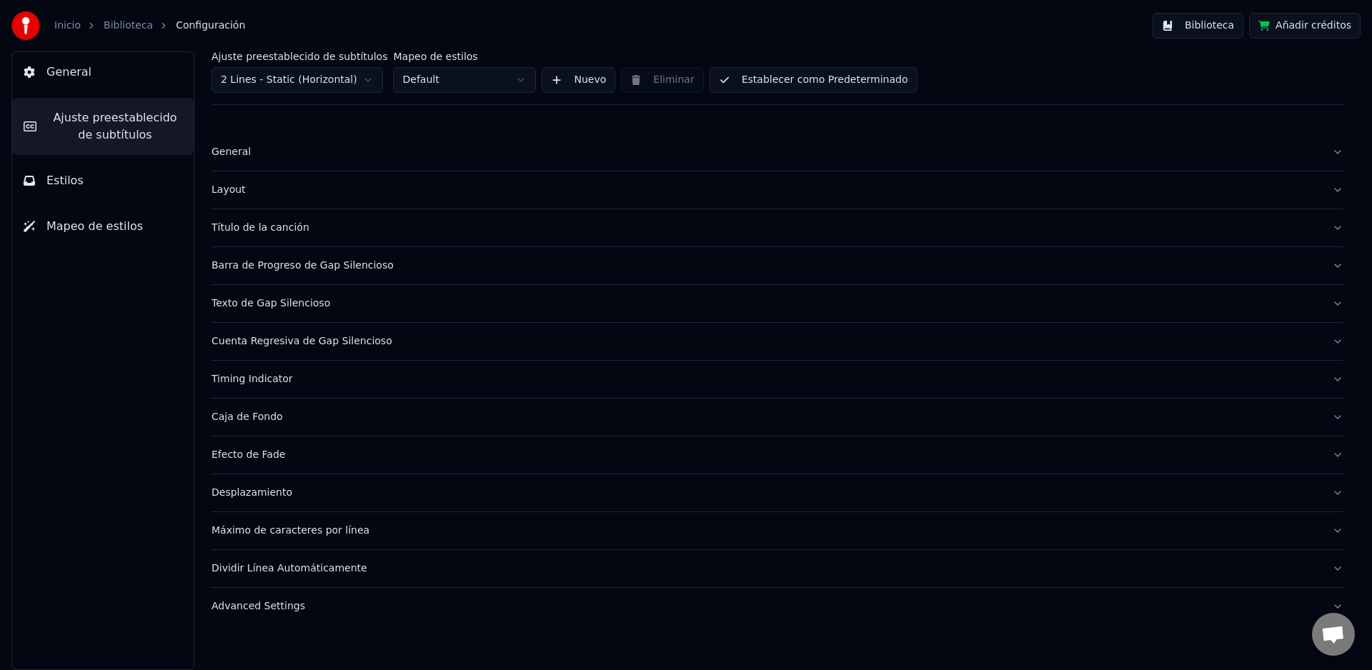
click at [1340, 384] on button "Timing Indicator" at bounding box center [778, 379] width 1132 height 37
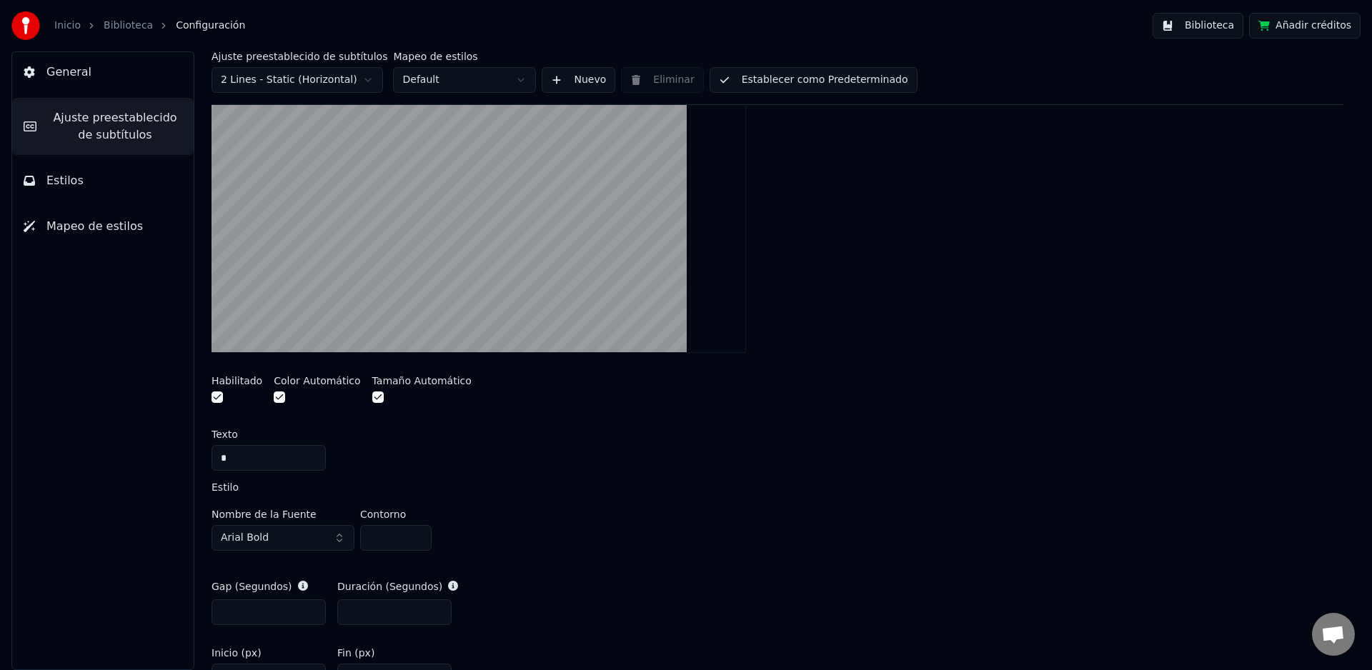
scroll to position [228, 0]
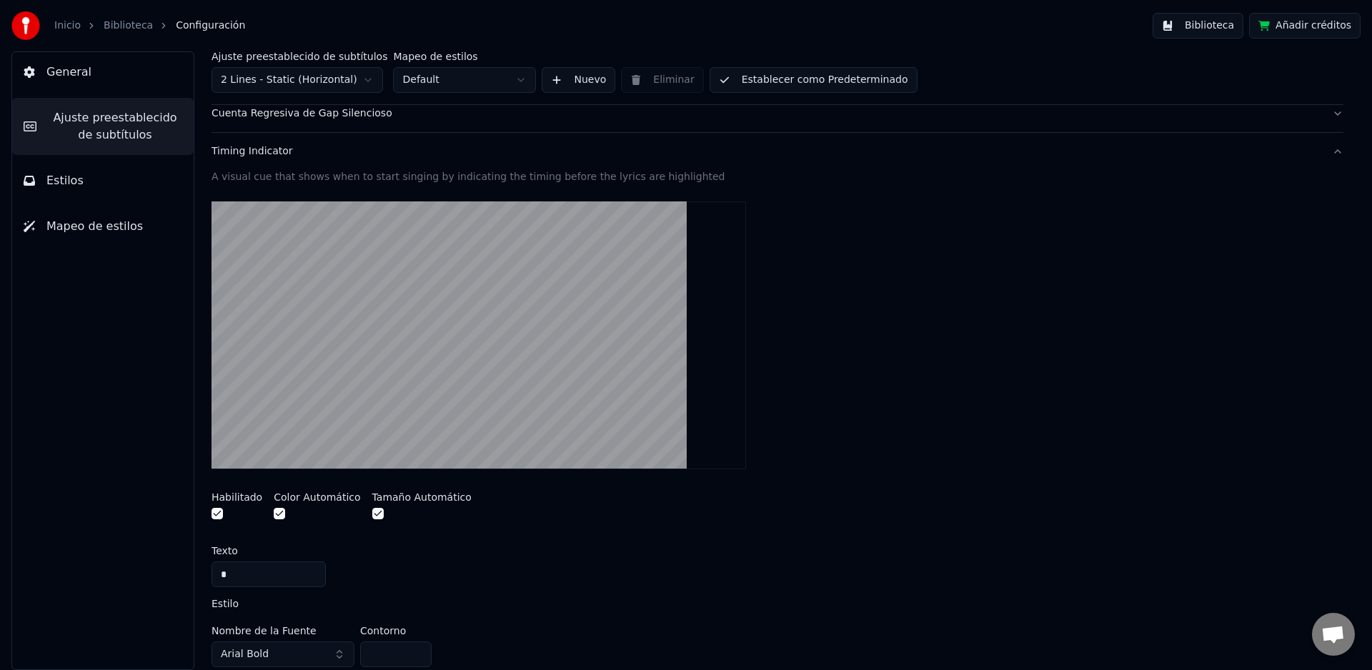
click at [1211, 26] on button "Biblioteca" at bounding box center [1198, 26] width 91 height 26
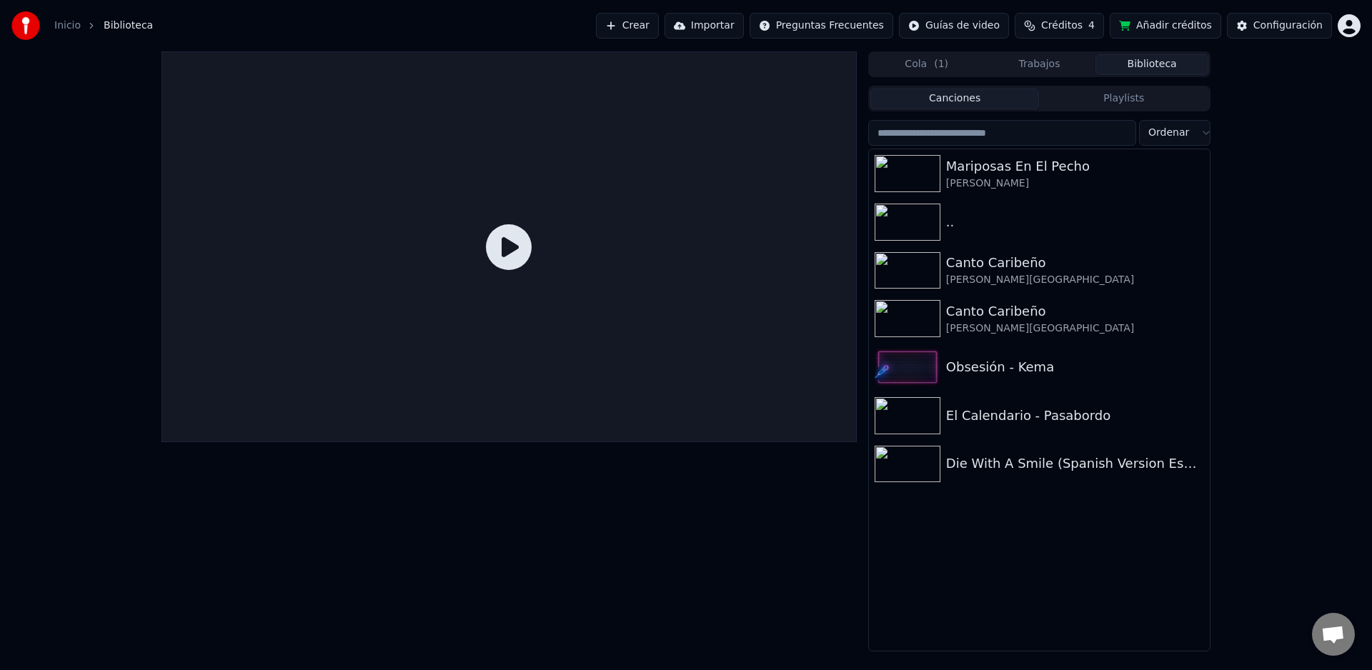
click at [500, 237] on icon at bounding box center [509, 247] width 46 height 46
click at [989, 175] on div "Mariposas En El Pecho" at bounding box center [1068, 166] width 244 height 20
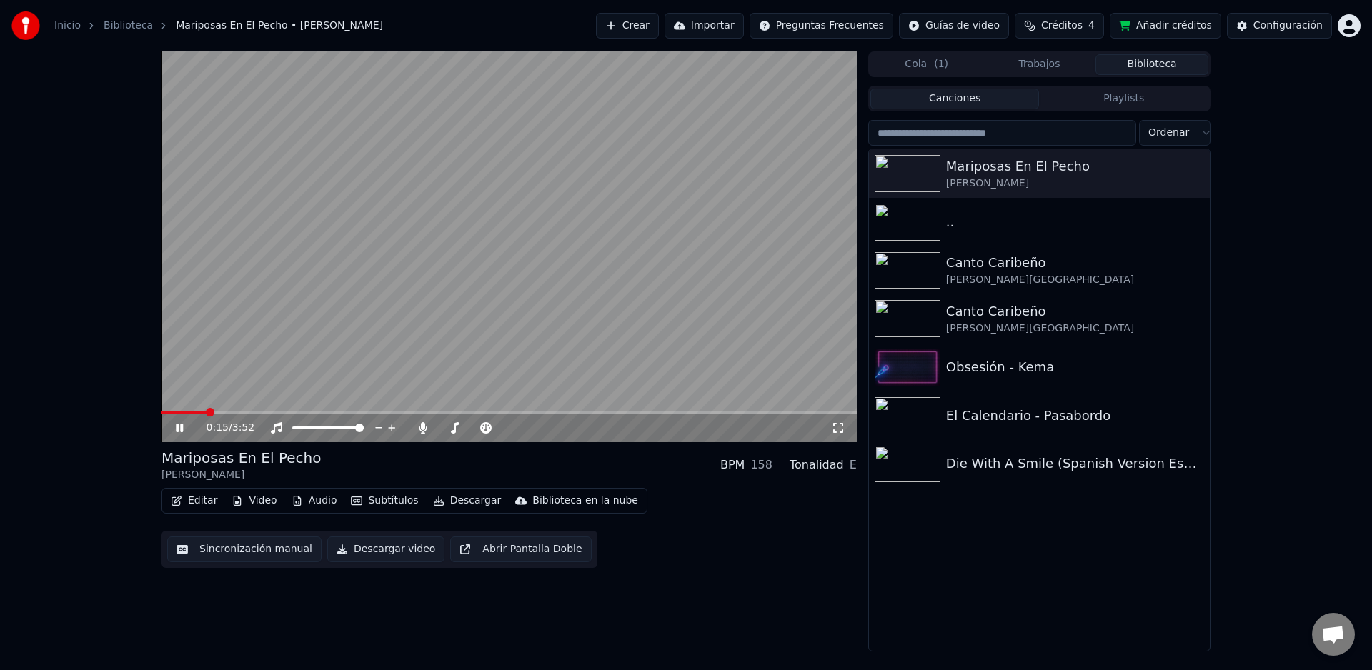
click at [206, 413] on span at bounding box center [210, 412] width 9 height 9
click at [209, 413] on span at bounding box center [213, 412] width 9 height 9
click at [188, 413] on span at bounding box center [192, 412] width 9 height 9
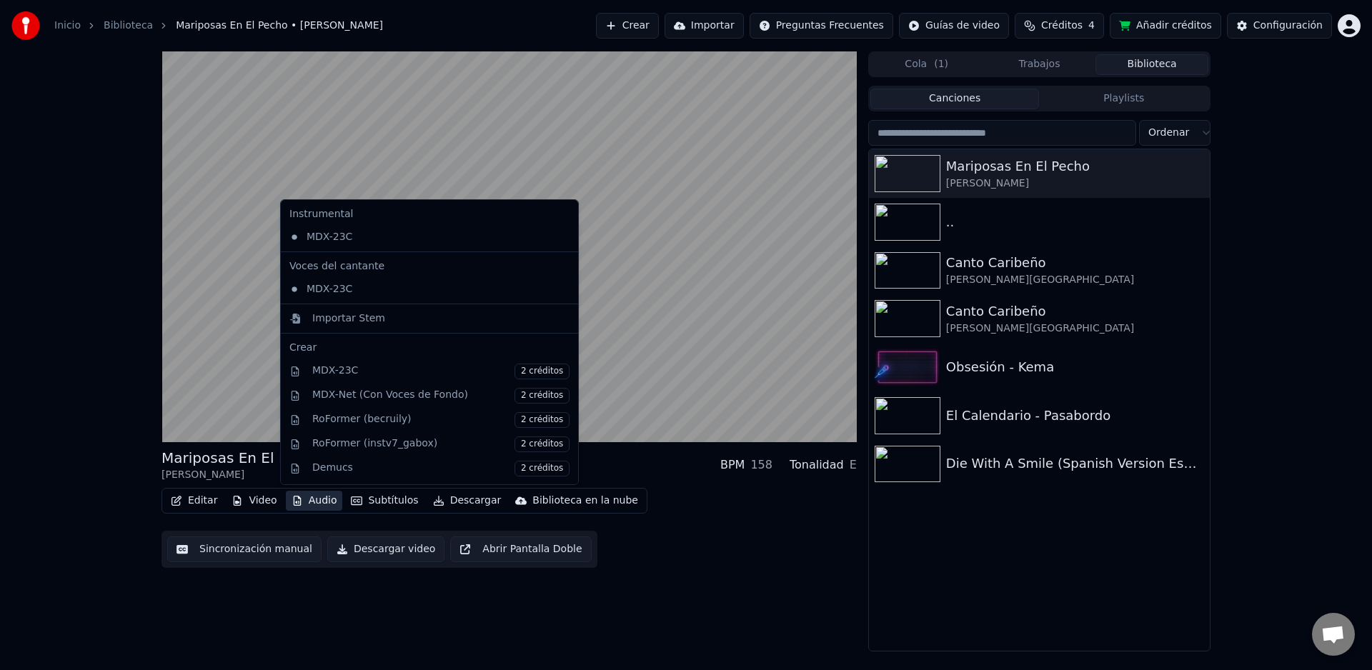
click at [315, 507] on button "Audio" at bounding box center [314, 501] width 57 height 20
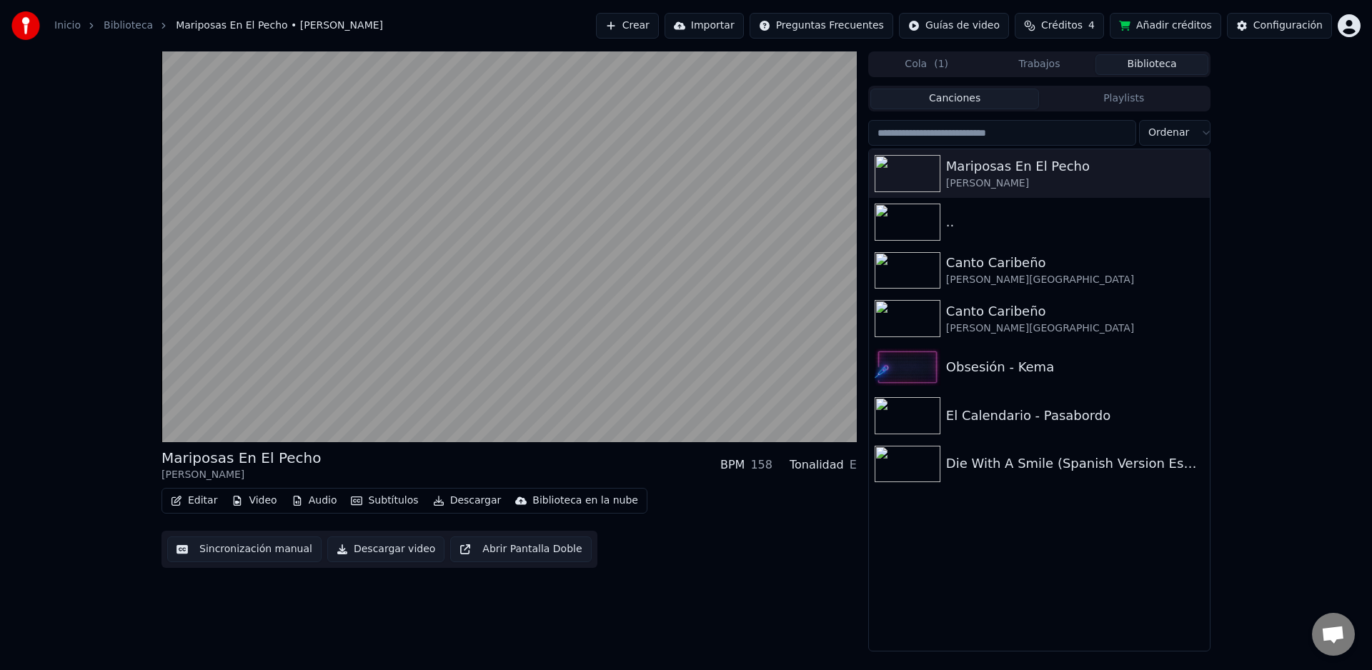
click at [740, 525] on div "Editar Video Audio Subtítulos Descargar Biblioteca en la nube Sincronización ma…" at bounding box center [509, 528] width 695 height 80
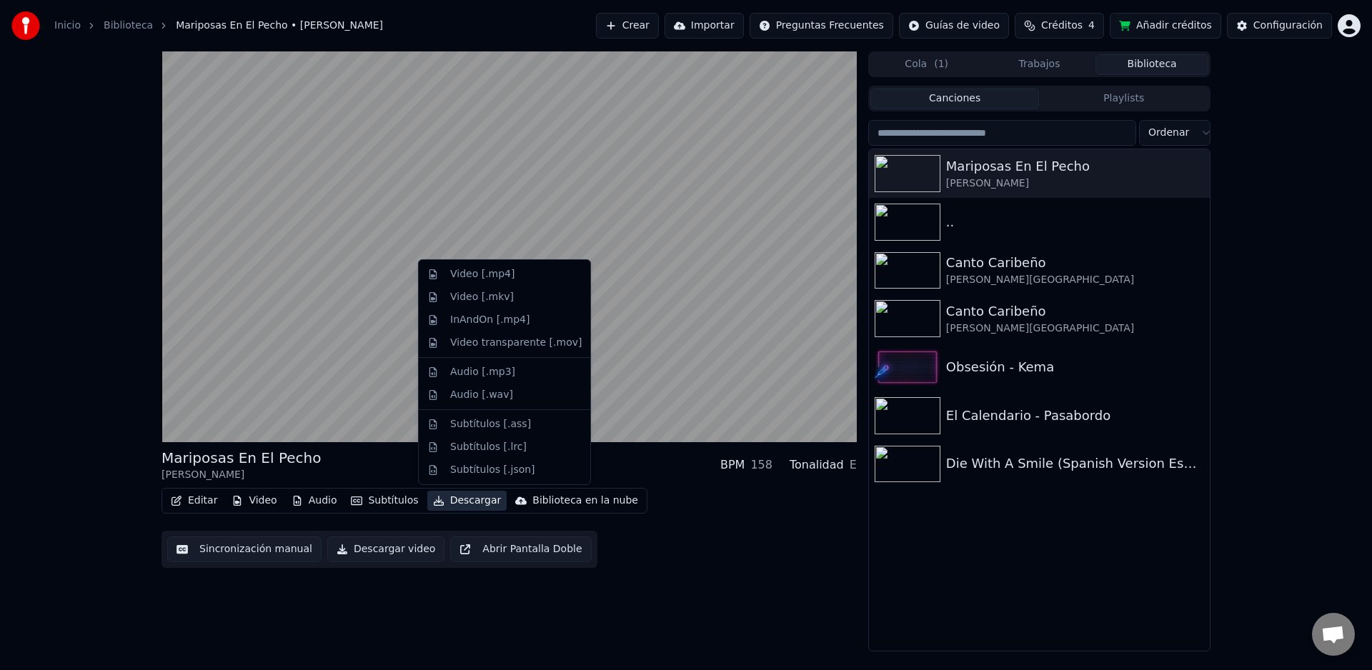
click at [478, 503] on button "Descargar" at bounding box center [467, 501] width 80 height 20
click at [497, 279] on div "Video [.mp4]" at bounding box center [482, 274] width 64 height 14
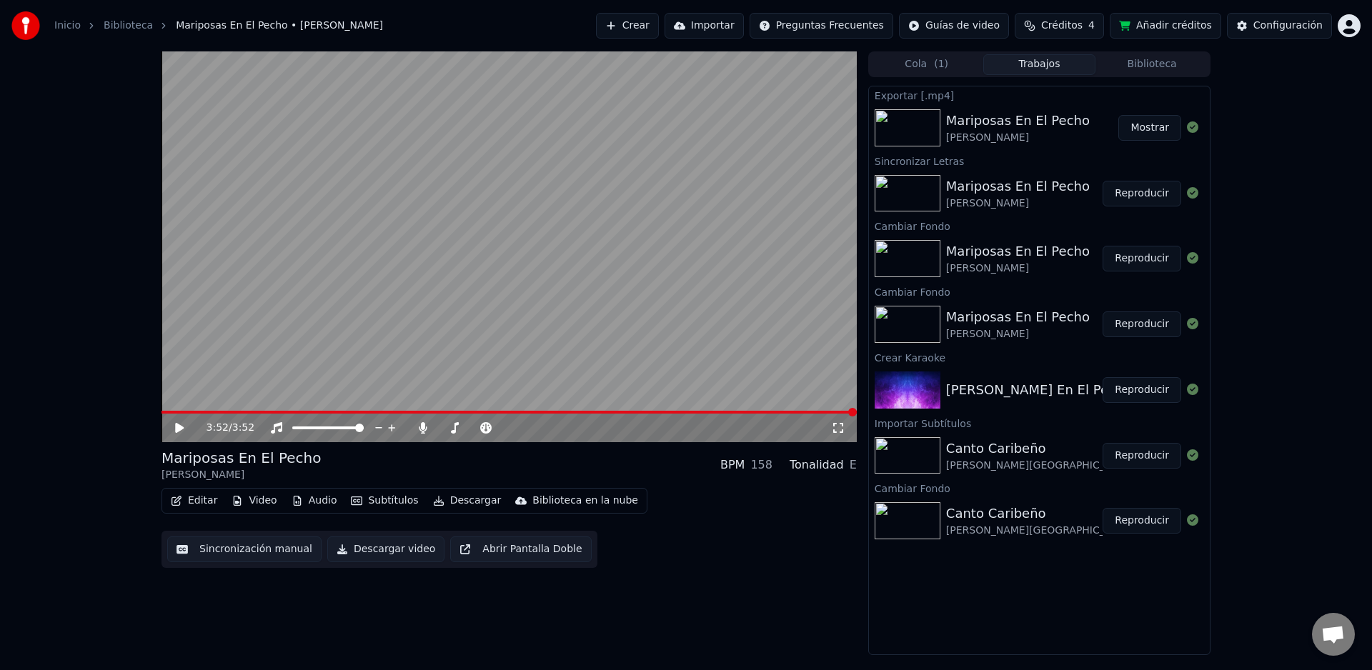
click at [1151, 130] on button "Mostrar" at bounding box center [1149, 128] width 63 height 26
